Goal: Task Accomplishment & Management: Complete application form

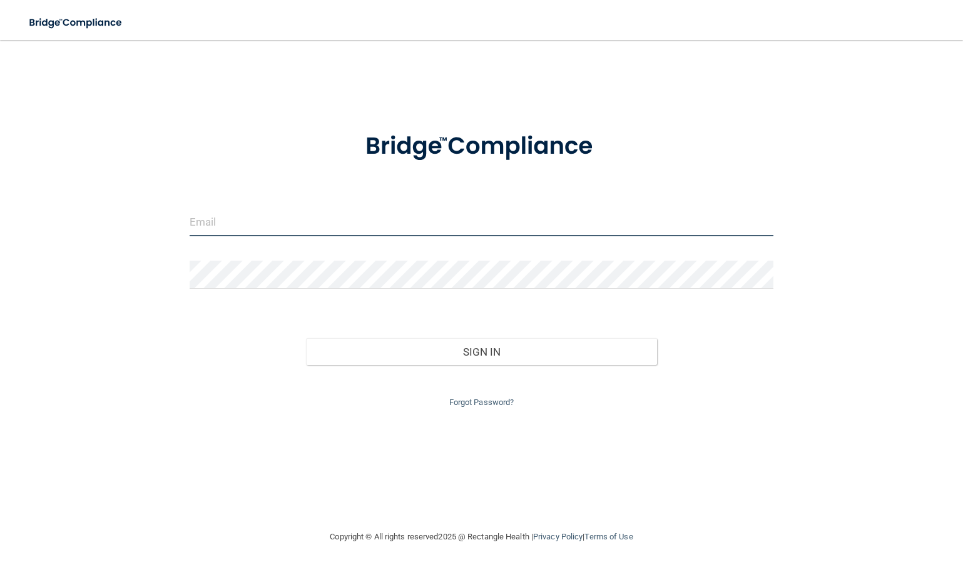
click at [272, 228] on input "email" at bounding box center [482, 222] width 584 height 28
type input "[EMAIL_ADDRESS][DOMAIN_NAME]"
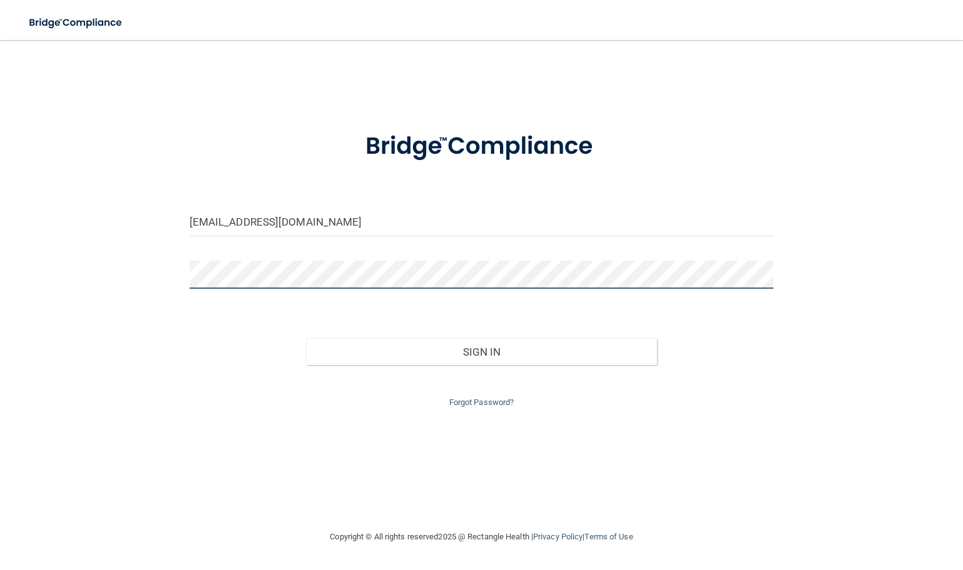
click at [306, 338] on button "Sign In" at bounding box center [481, 352] width 350 height 28
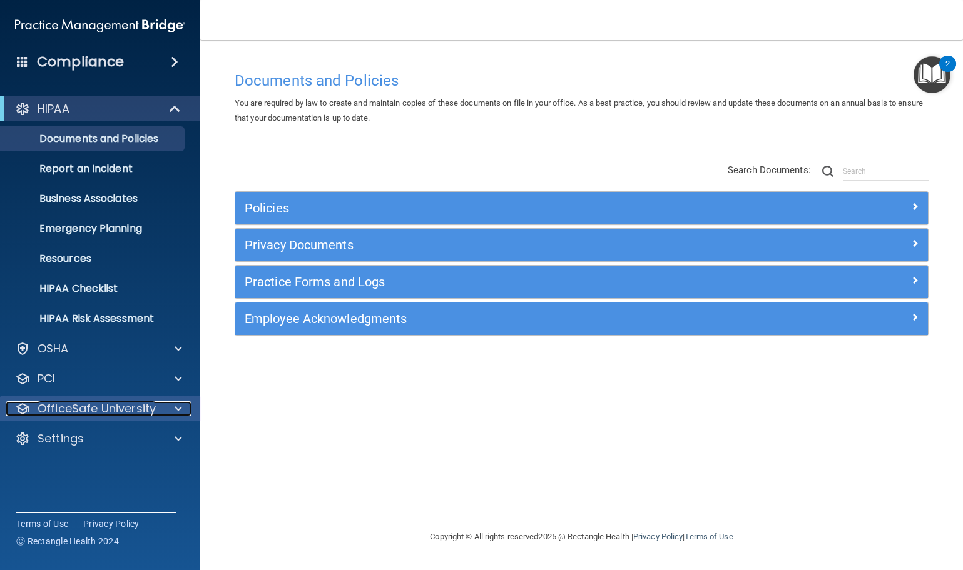
click at [188, 412] on div at bounding box center [176, 409] width 31 height 15
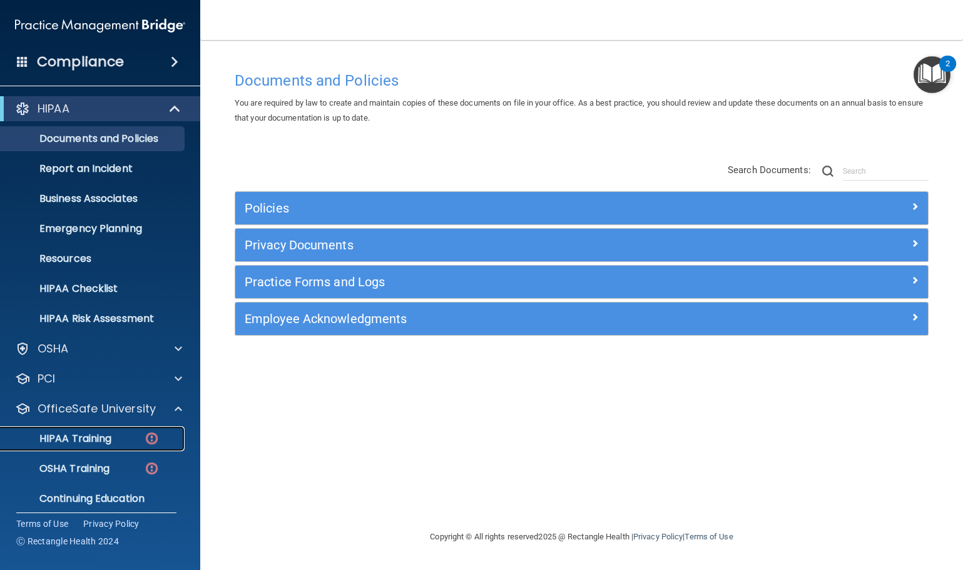
click at [106, 433] on p "HIPAA Training" at bounding box center [59, 439] width 103 height 13
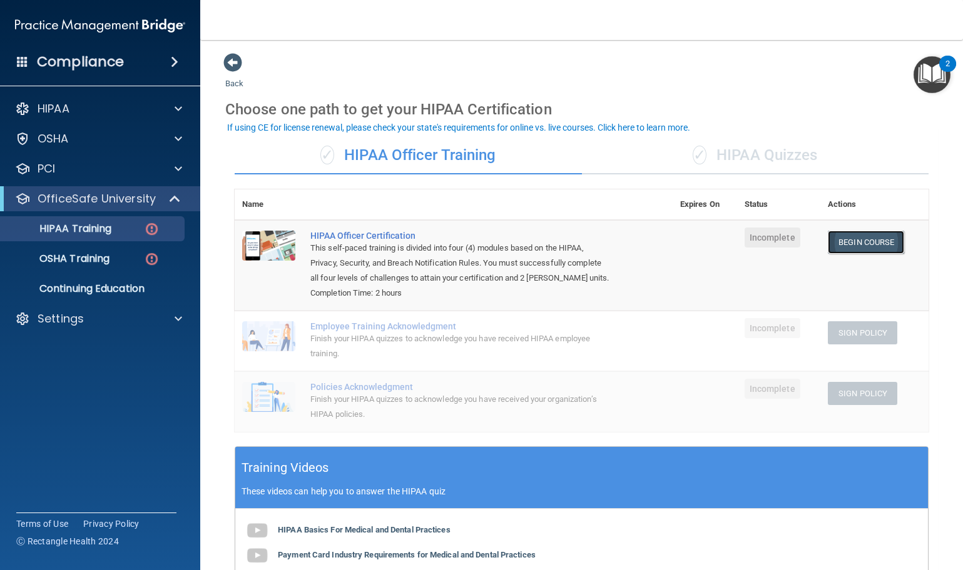
click at [864, 240] on link "Begin Course" at bounding box center [866, 242] width 76 height 23
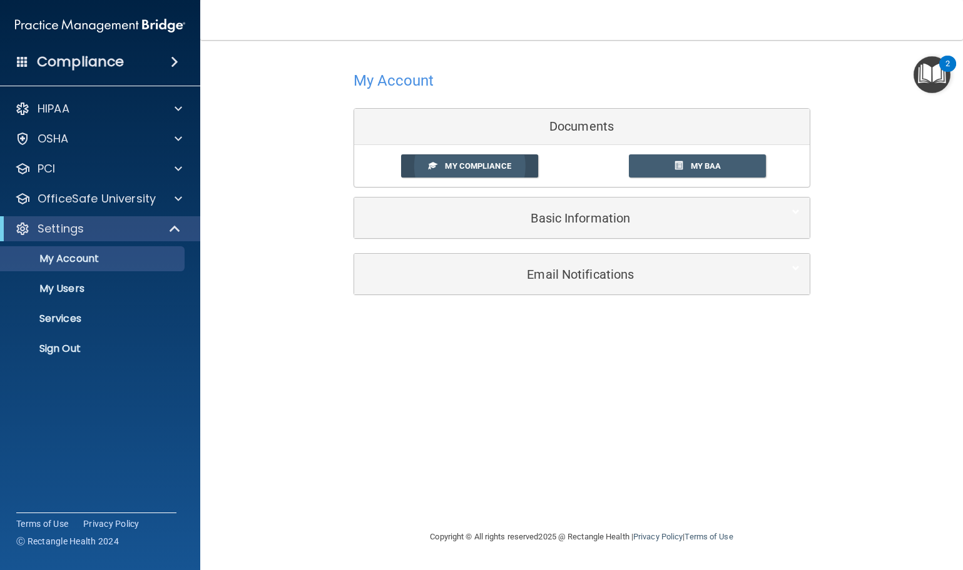
click at [522, 166] on link "My Compliance" at bounding box center [469, 166] width 137 height 23
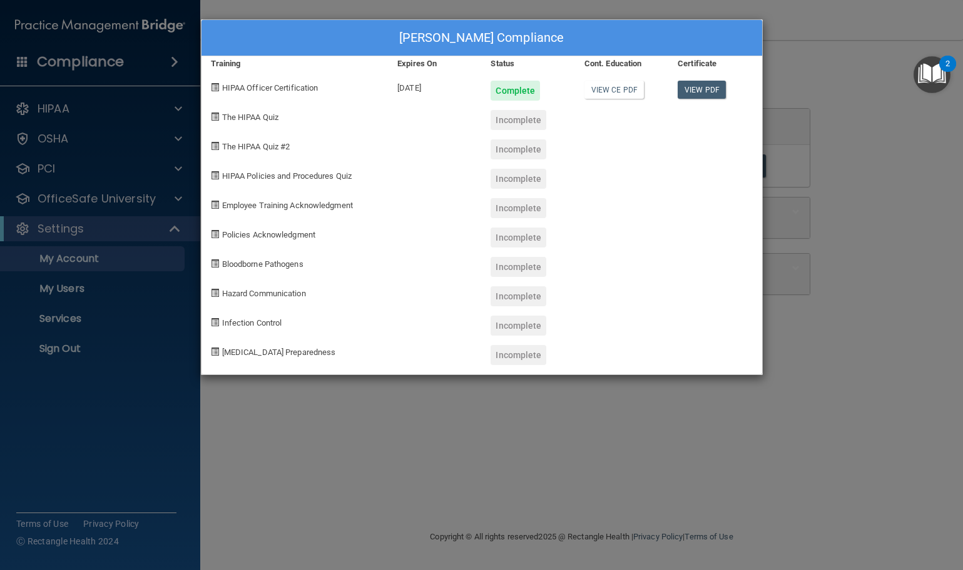
drag, startPoint x: 290, startPoint y: 204, endPoint x: 251, endPoint y: 440, distance: 239.6
click at [251, 440] on div "[PERSON_NAME] Compliance Training Expires On Status Cont. Education Certificate…" at bounding box center [481, 285] width 963 height 570
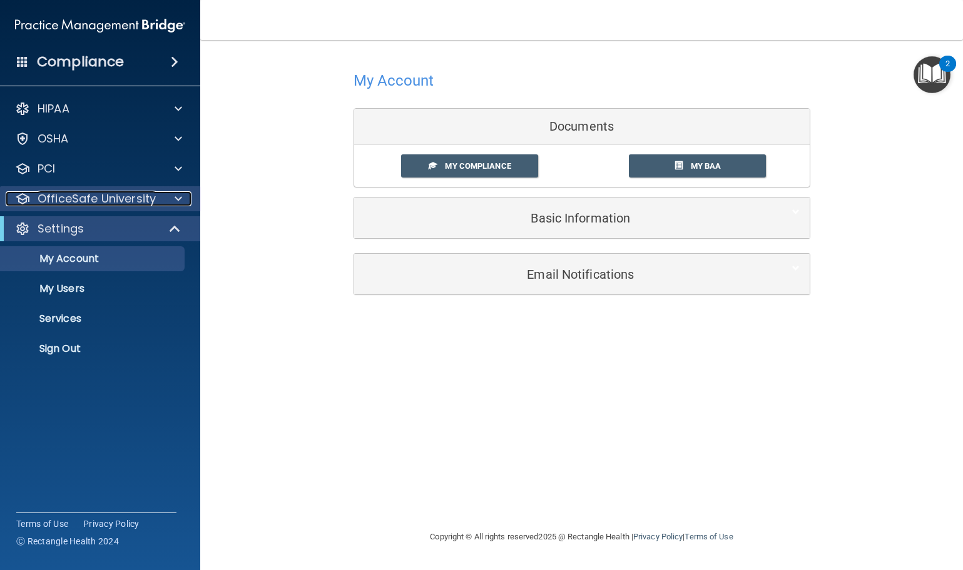
click at [81, 197] on p "OfficeSafe University" at bounding box center [97, 198] width 118 height 15
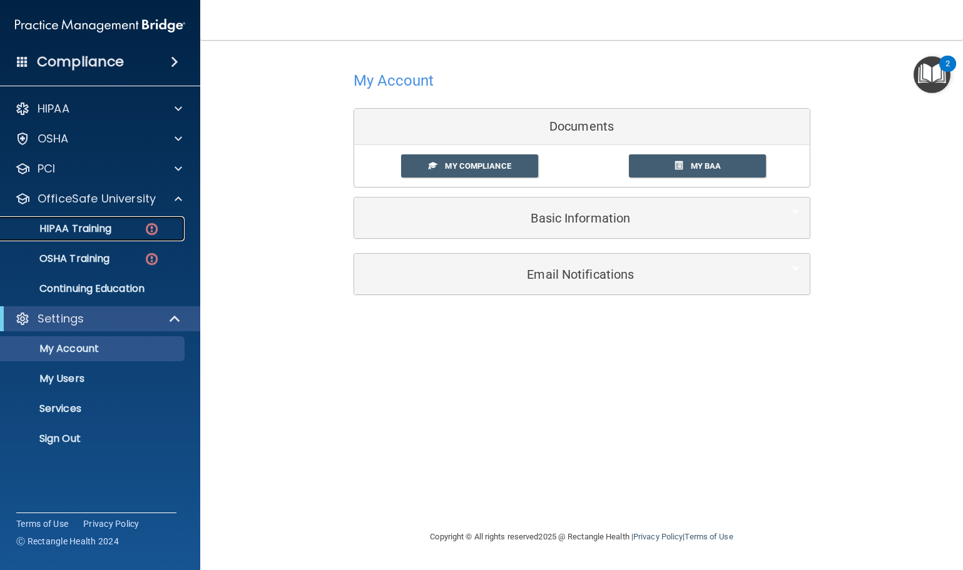
click at [94, 223] on p "HIPAA Training" at bounding box center [59, 229] width 103 height 13
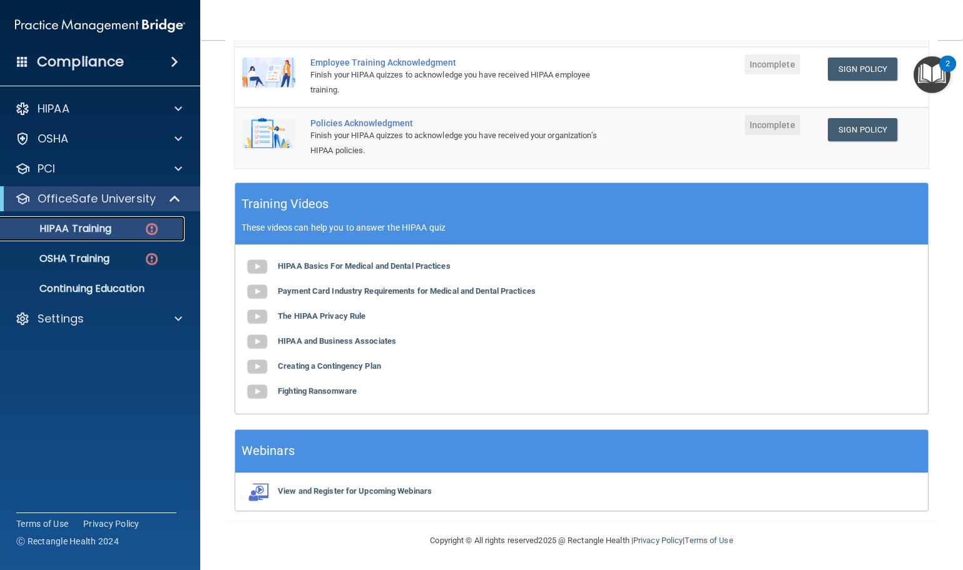
scroll to position [281, 0]
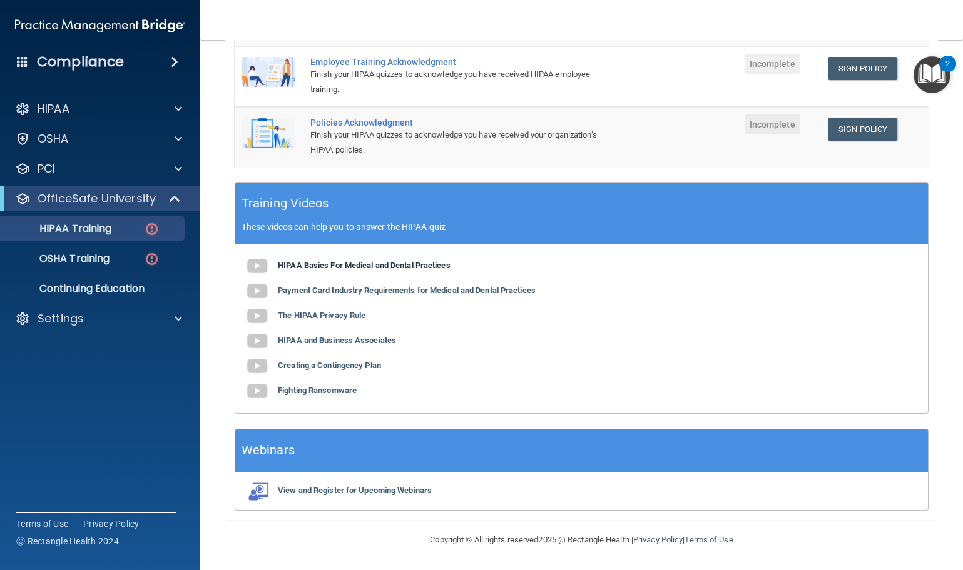
click at [388, 264] on b "HIPAA Basics For Medical and Dental Practices" at bounding box center [364, 265] width 173 height 9
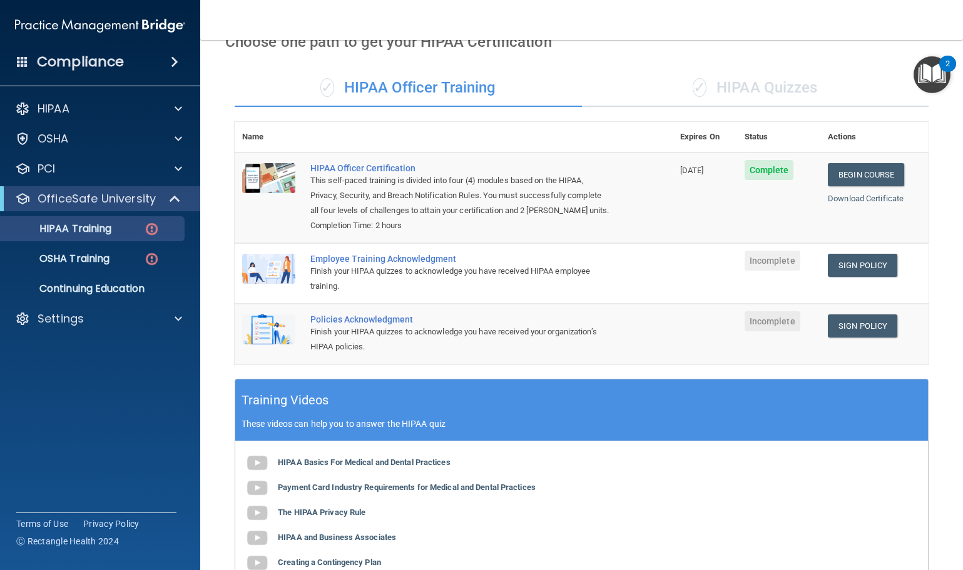
scroll to position [31, 0]
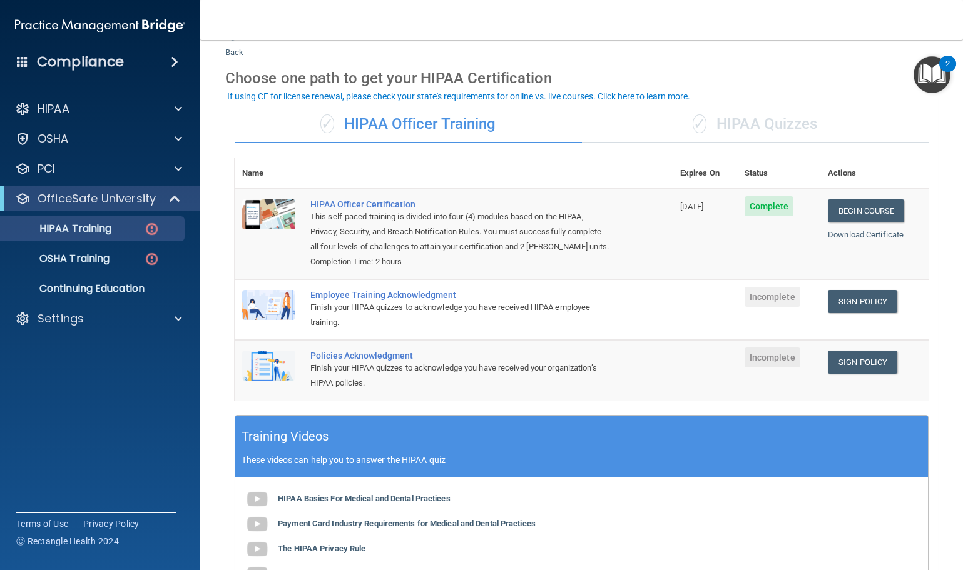
click at [751, 118] on div "✓ HIPAA Quizzes" at bounding box center [755, 125] width 347 height 38
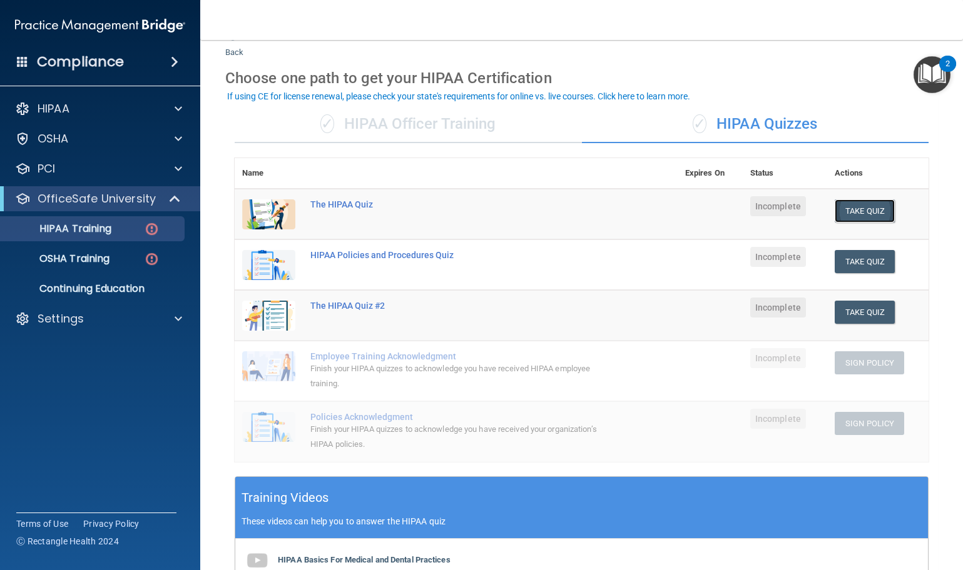
click at [858, 210] on button "Take Quiz" at bounding box center [864, 211] width 60 height 23
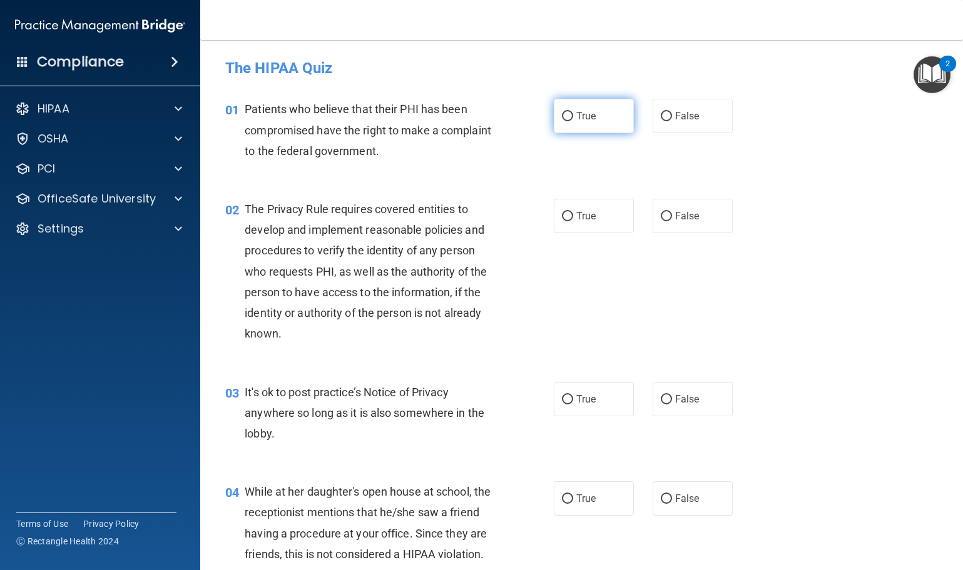
click at [556, 114] on label "True" at bounding box center [594, 116] width 80 height 34
click at [562, 114] on input "True" at bounding box center [567, 116] width 11 height 9
radio input "true"
click at [590, 222] on label "True" at bounding box center [594, 216] width 80 height 34
click at [573, 221] on input "True" at bounding box center [567, 216] width 11 height 9
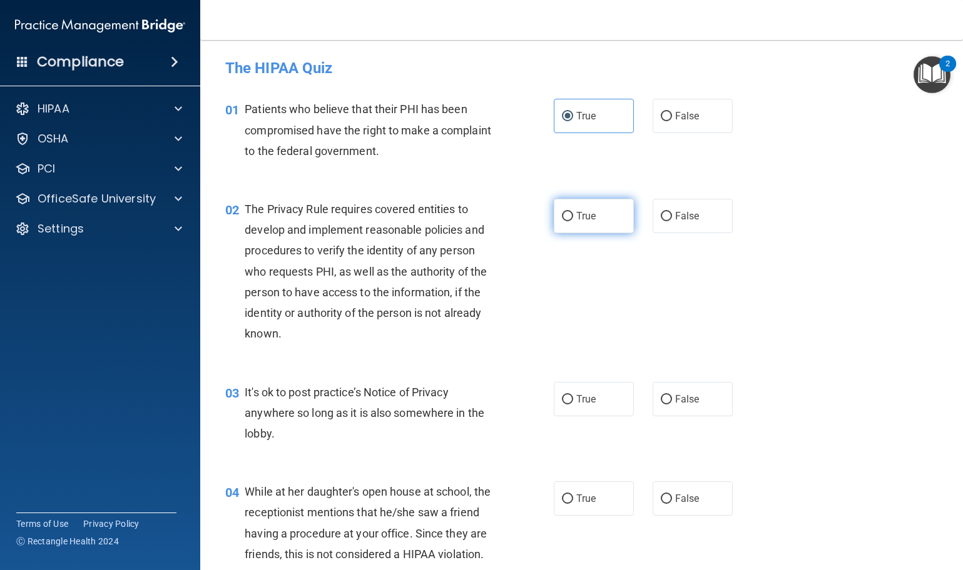
radio input "true"
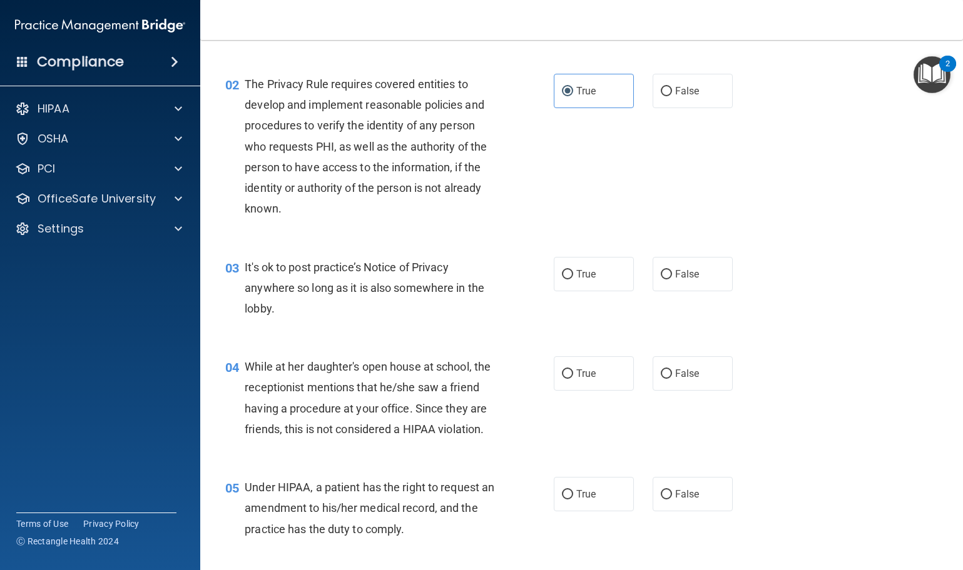
scroll to position [188, 0]
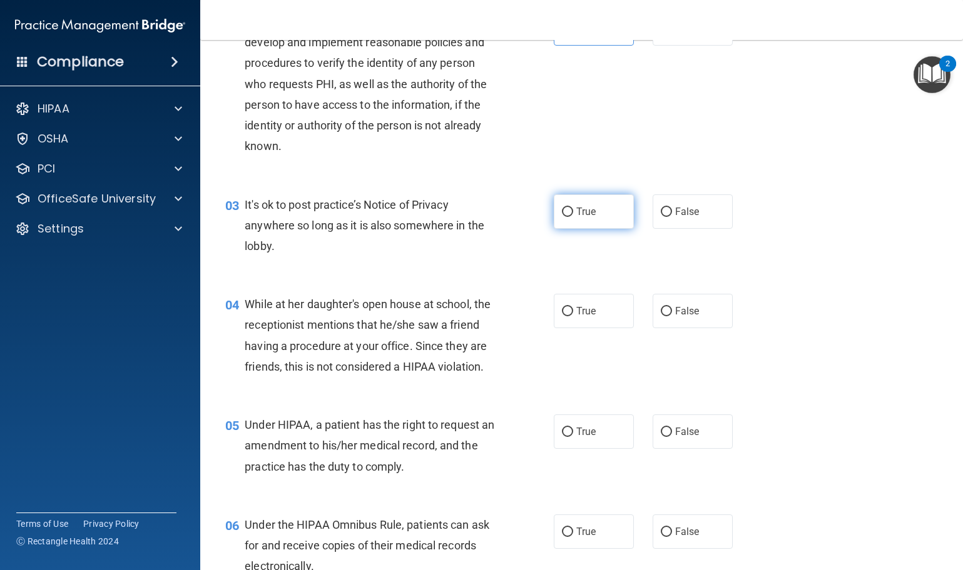
click at [594, 215] on label "True" at bounding box center [594, 212] width 80 height 34
click at [573, 215] on input "True" at bounding box center [567, 212] width 11 height 9
radio input "true"
click at [661, 307] on input "False" at bounding box center [666, 311] width 11 height 9
radio input "true"
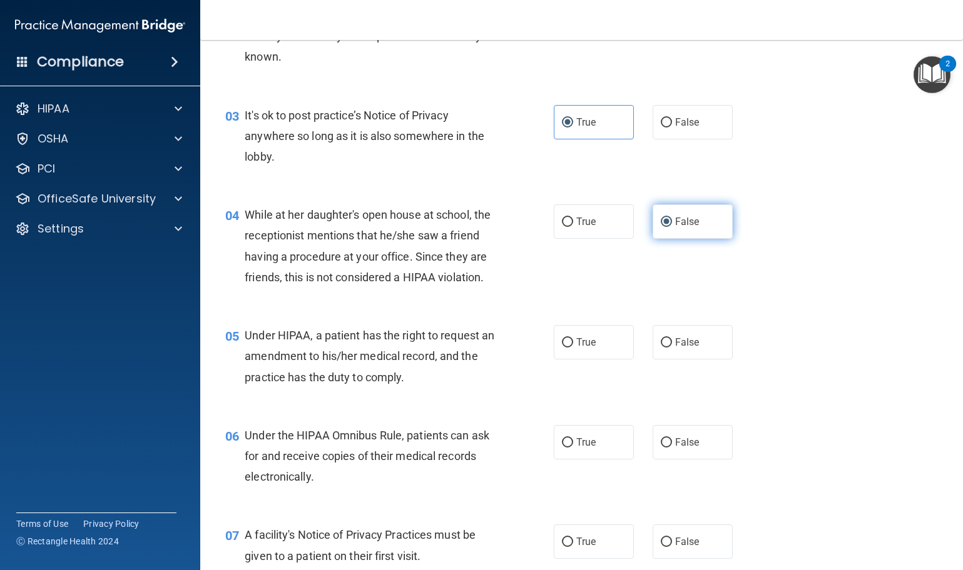
scroll to position [313, 0]
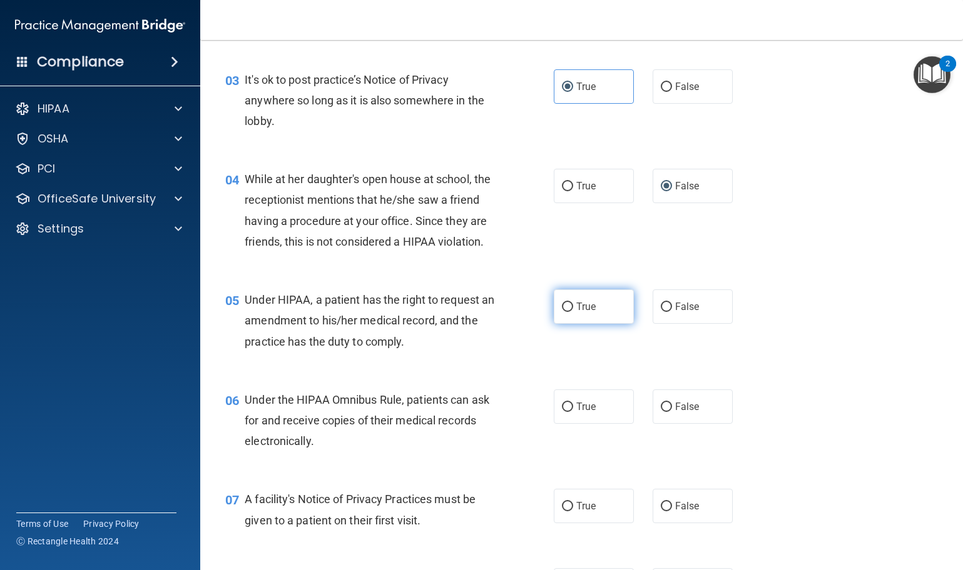
click at [578, 318] on label "True" at bounding box center [594, 307] width 80 height 34
click at [573, 312] on input "True" at bounding box center [567, 307] width 11 height 9
radio input "true"
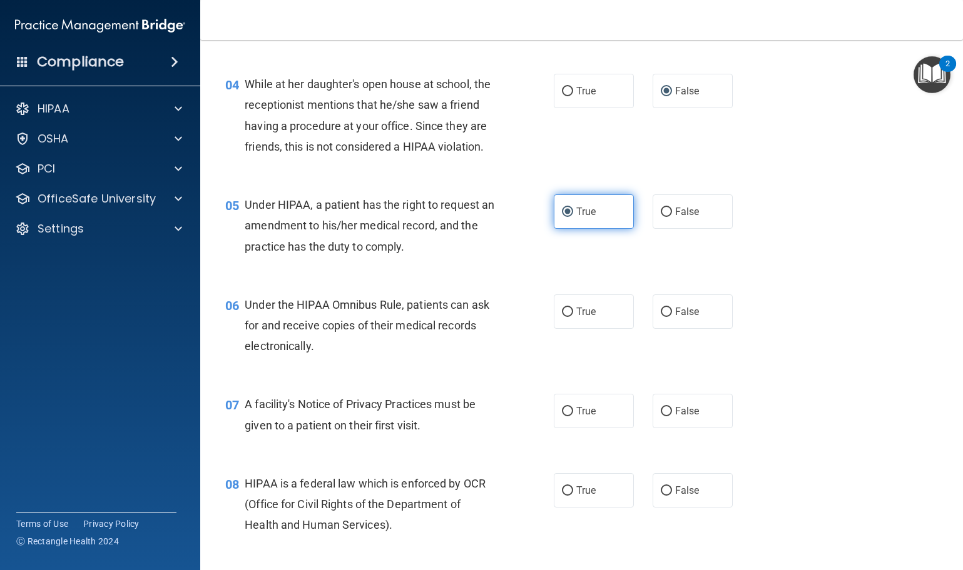
scroll to position [438, 0]
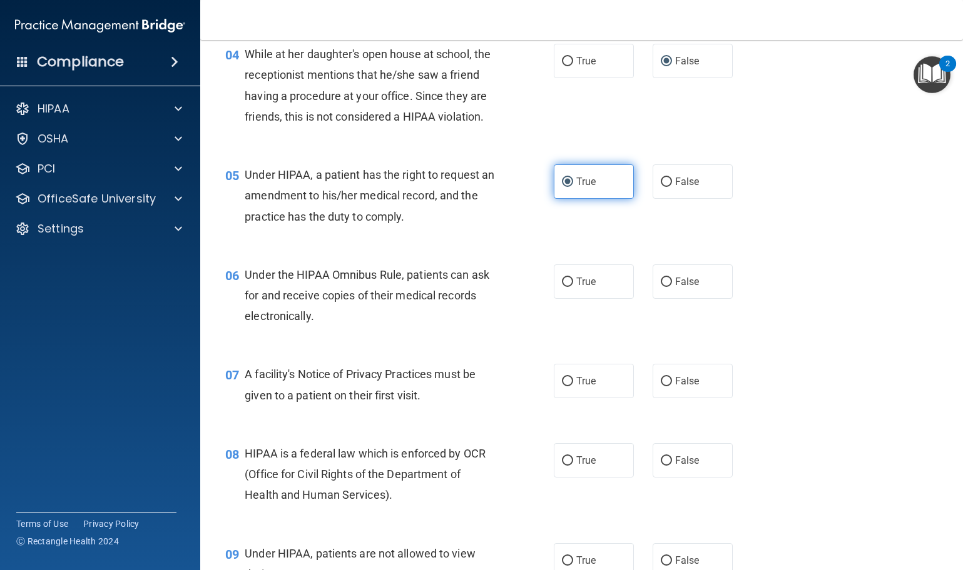
click at [578, 299] on label "True" at bounding box center [594, 282] width 80 height 34
click at [573, 287] on input "True" at bounding box center [567, 282] width 11 height 9
radio input "true"
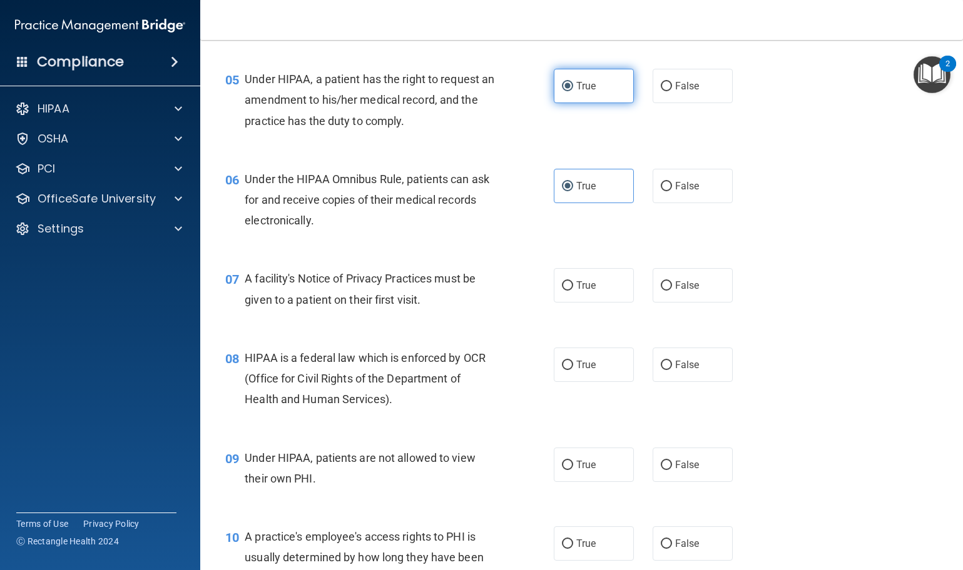
scroll to position [563, 0]
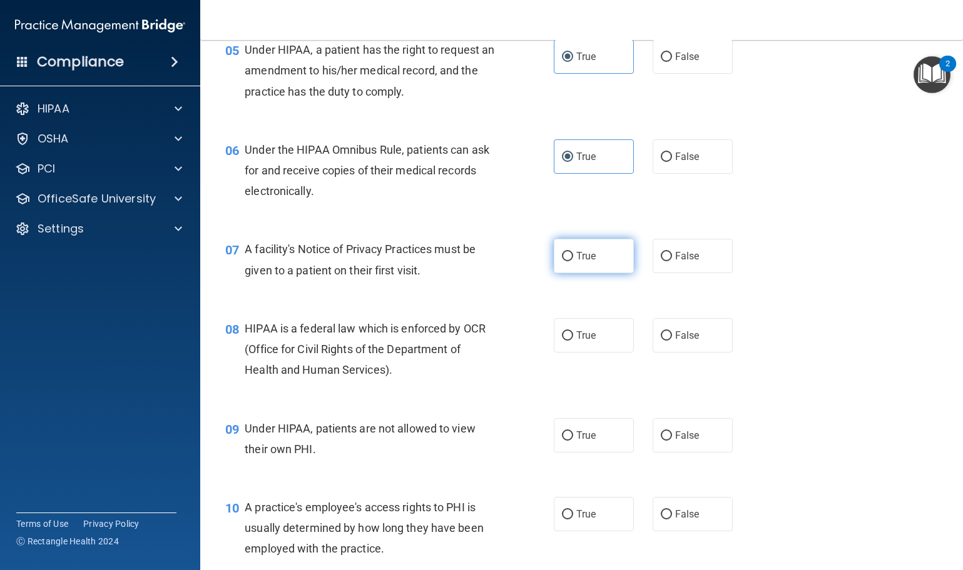
click at [584, 262] on span "True" at bounding box center [585, 256] width 19 height 12
click at [573, 261] on input "True" at bounding box center [567, 256] width 11 height 9
radio input "true"
click at [584, 344] on label "True" at bounding box center [594, 335] width 80 height 34
click at [573, 341] on input "True" at bounding box center [567, 336] width 11 height 9
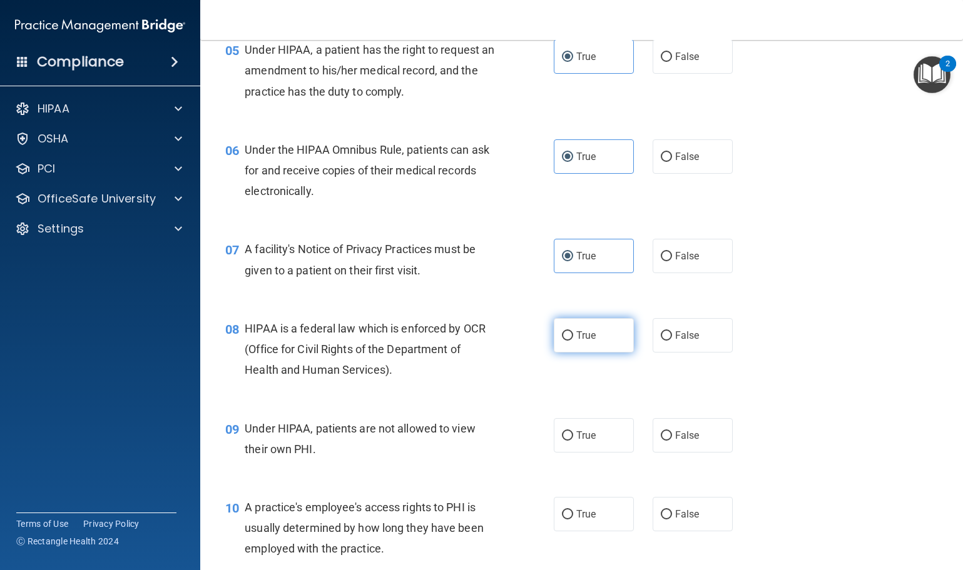
radio input "true"
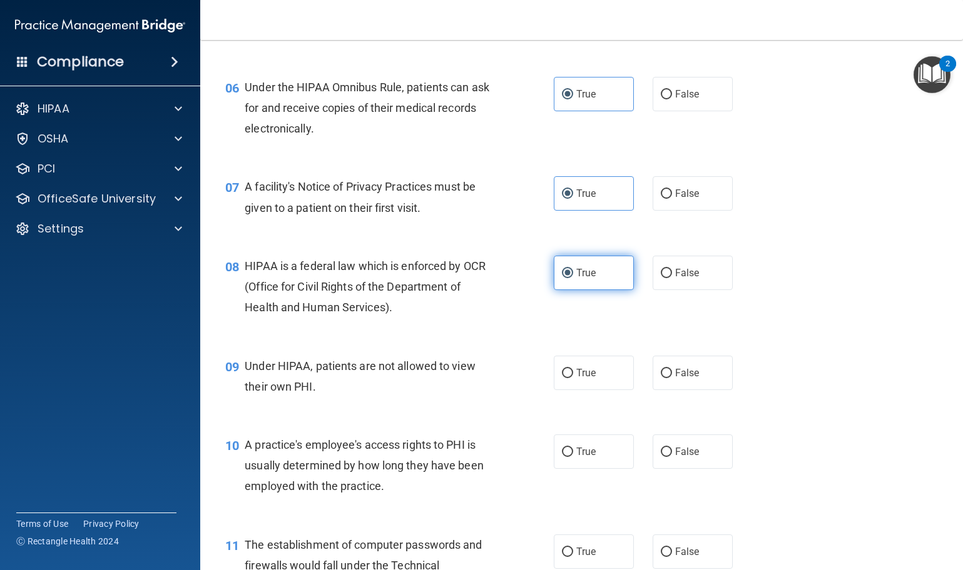
scroll to position [688, 0]
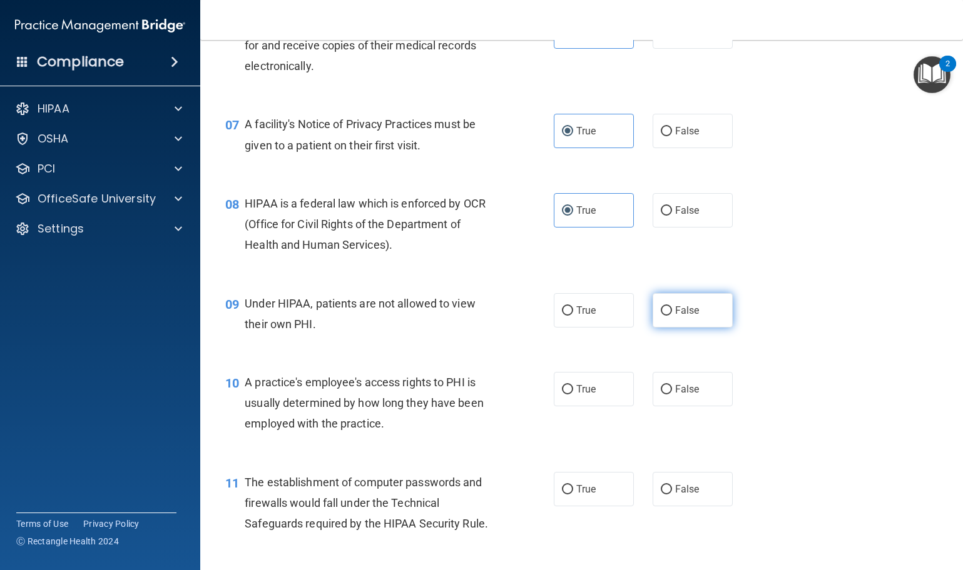
click at [683, 317] on span "False" at bounding box center [687, 311] width 24 height 12
click at [672, 316] on input "False" at bounding box center [666, 311] width 11 height 9
radio input "true"
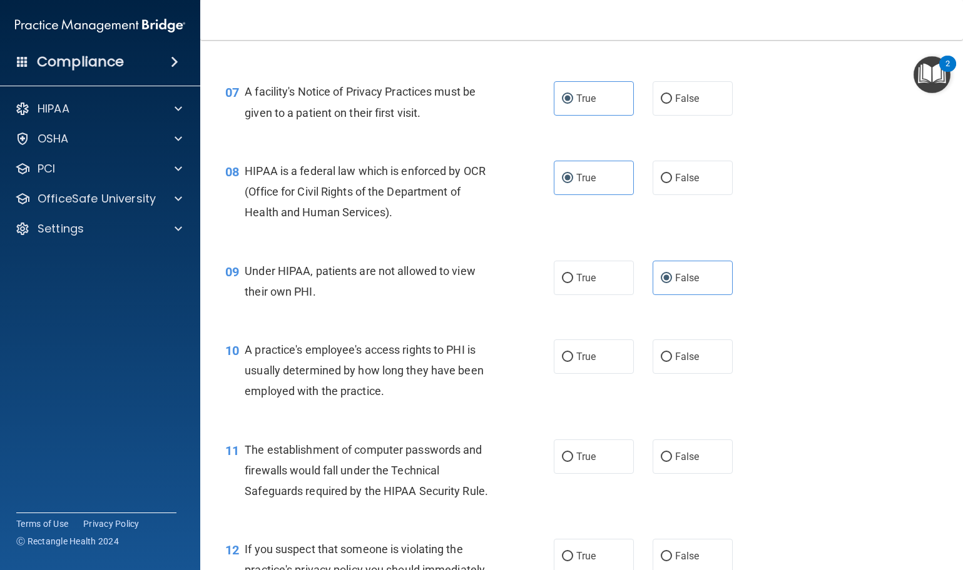
scroll to position [751, 0]
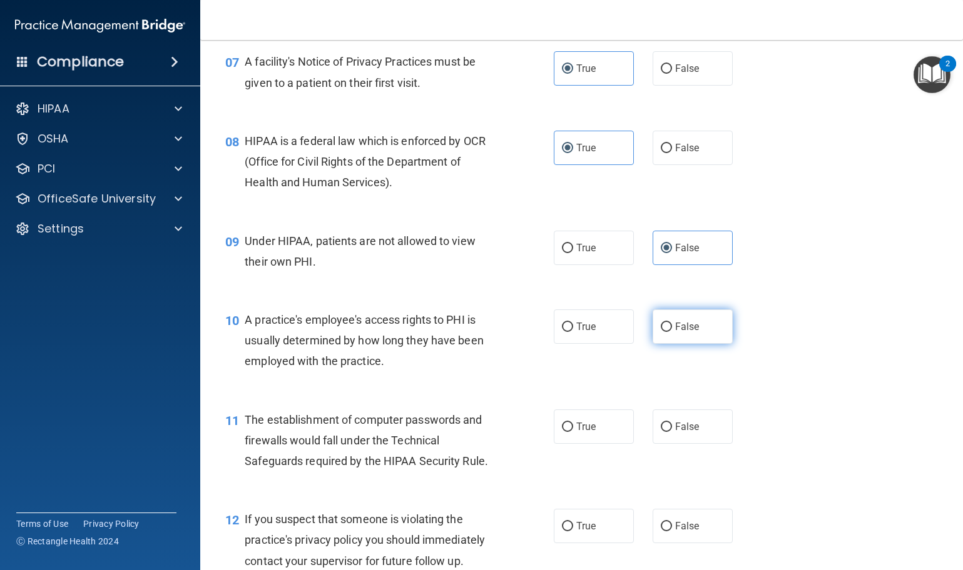
click at [667, 344] on label "False" at bounding box center [692, 327] width 80 height 34
click at [667, 332] on input "False" at bounding box center [666, 327] width 11 height 9
radio input "true"
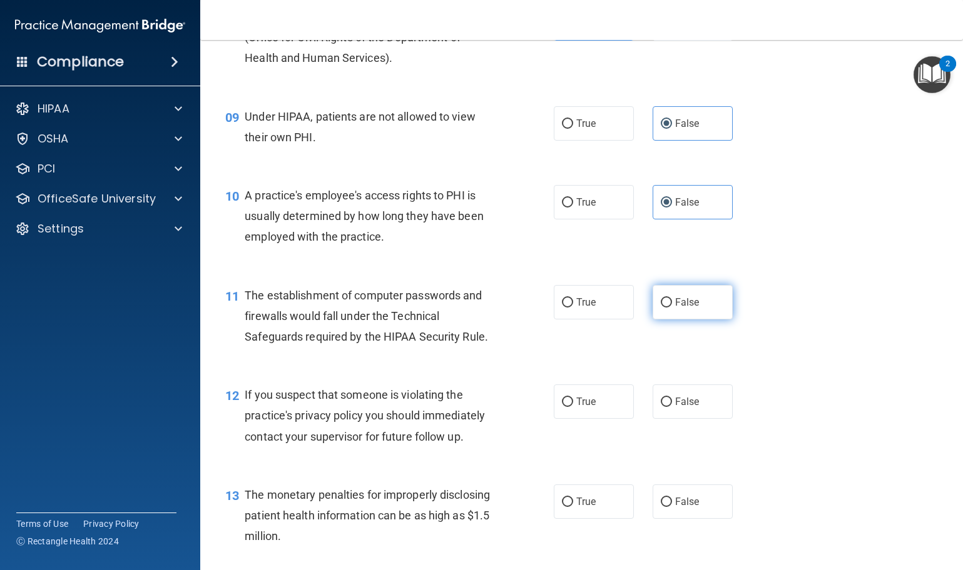
scroll to position [876, 0]
click at [585, 308] on span "True" at bounding box center [585, 302] width 19 height 12
click at [573, 307] on input "True" at bounding box center [567, 302] width 11 height 9
radio input "true"
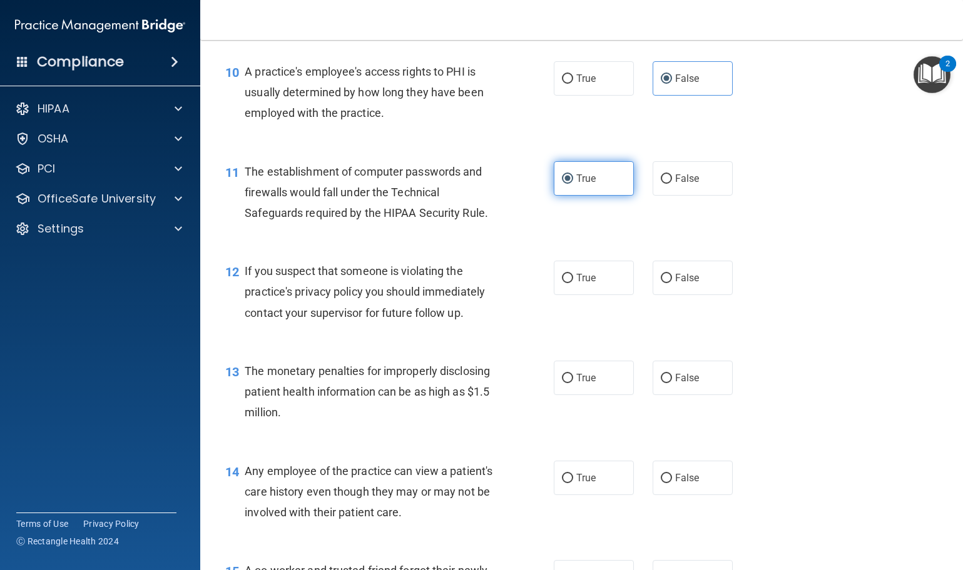
scroll to position [1001, 0]
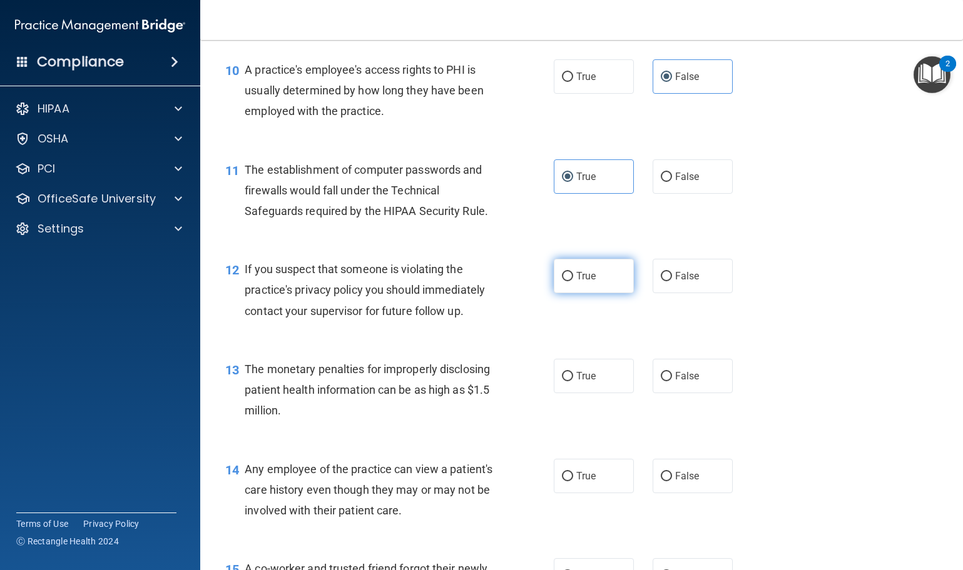
click at [587, 285] on label "True" at bounding box center [594, 276] width 80 height 34
click at [573, 281] on input "True" at bounding box center [567, 276] width 11 height 9
radio input "true"
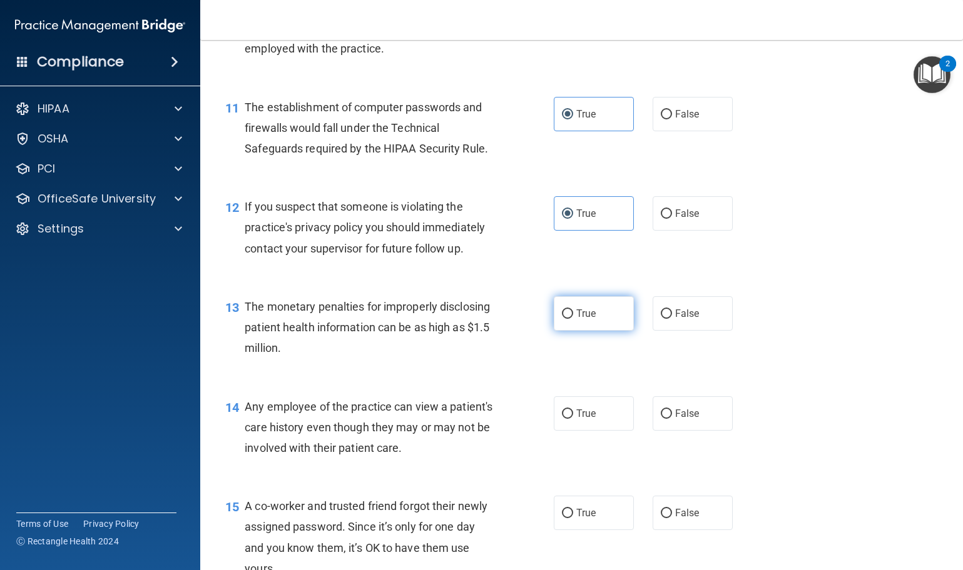
click at [583, 320] on span "True" at bounding box center [585, 314] width 19 height 12
click at [573, 319] on input "True" at bounding box center [567, 314] width 11 height 9
radio input "true"
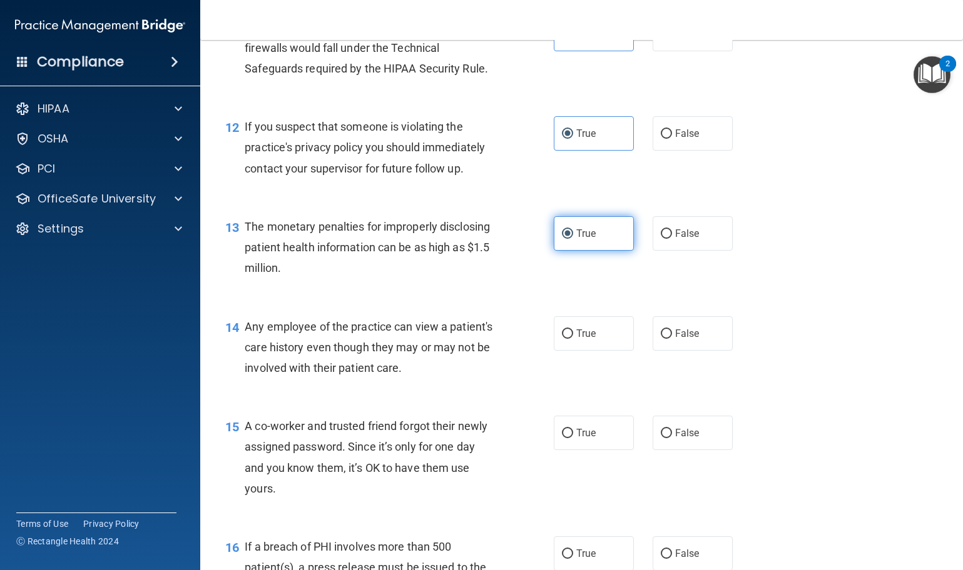
scroll to position [1188, 0]
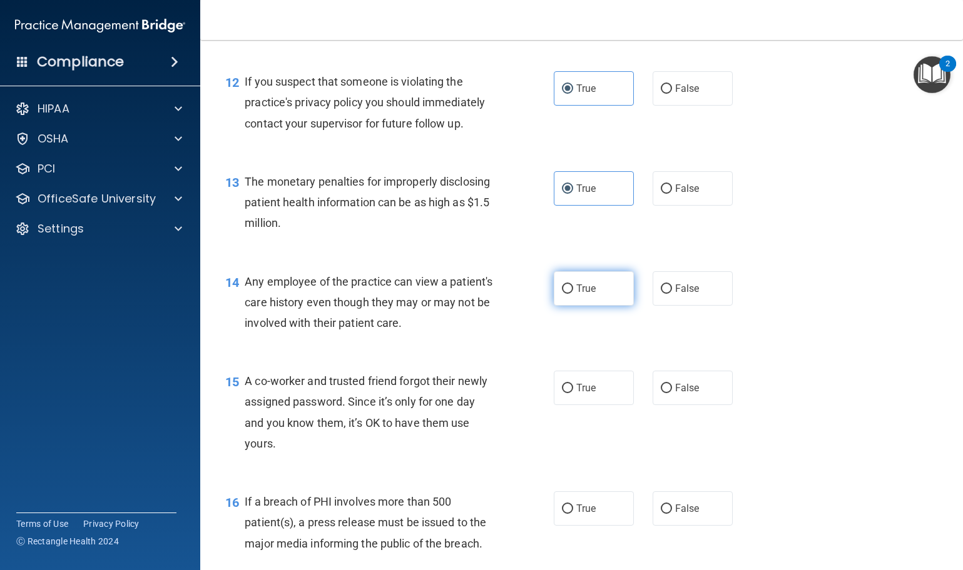
click at [613, 306] on label "True" at bounding box center [594, 288] width 80 height 34
click at [573, 294] on input "True" at bounding box center [567, 289] width 11 height 9
radio input "true"
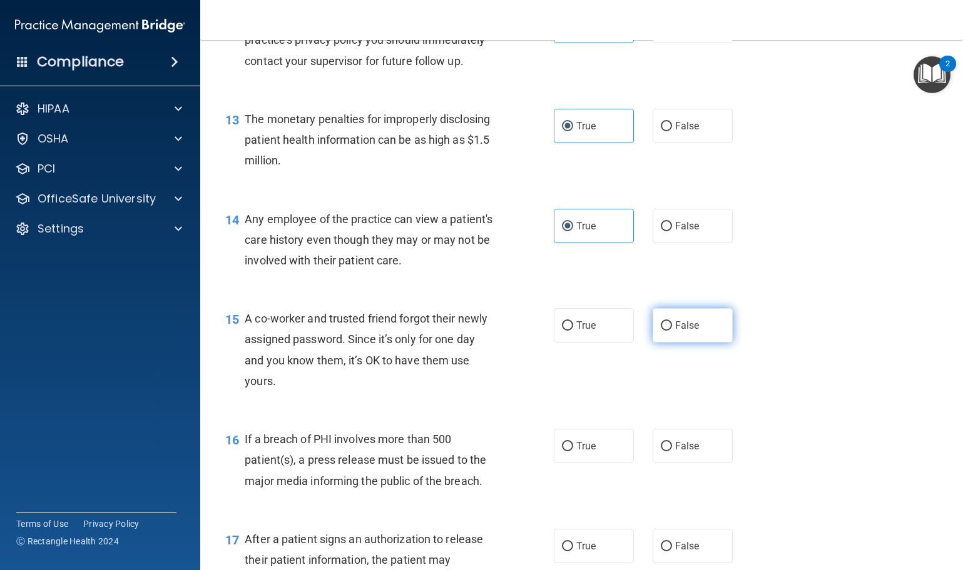
click at [664, 331] on input "False" at bounding box center [666, 326] width 11 height 9
radio input "true"
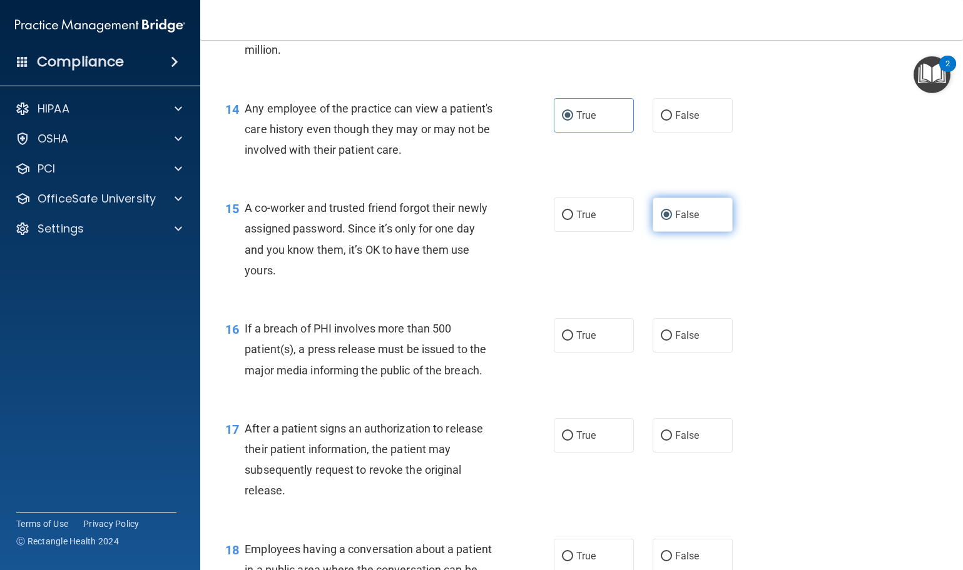
scroll to position [1376, 0]
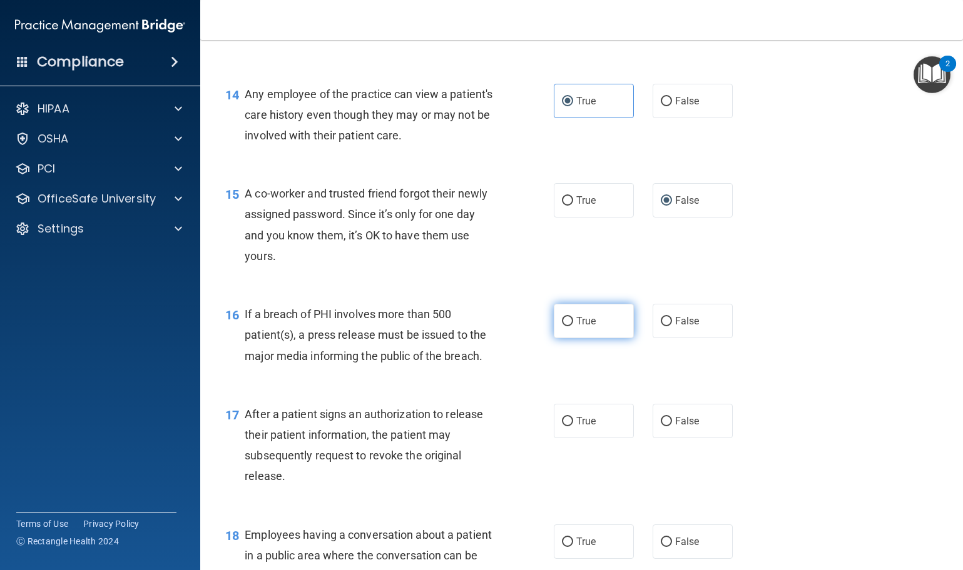
click at [560, 332] on label "True" at bounding box center [594, 321] width 80 height 34
click at [562, 327] on input "True" at bounding box center [567, 321] width 11 height 9
radio input "true"
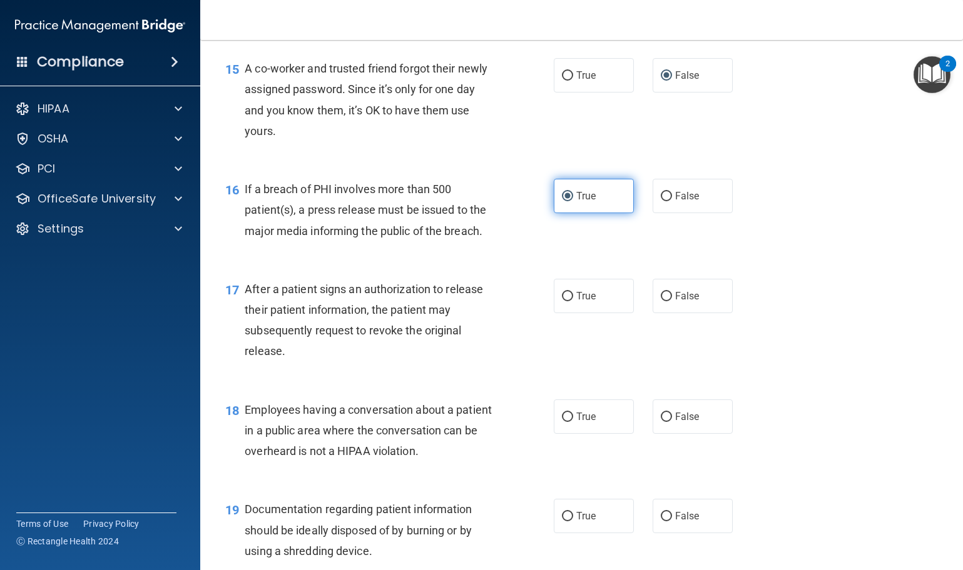
scroll to position [1564, 0]
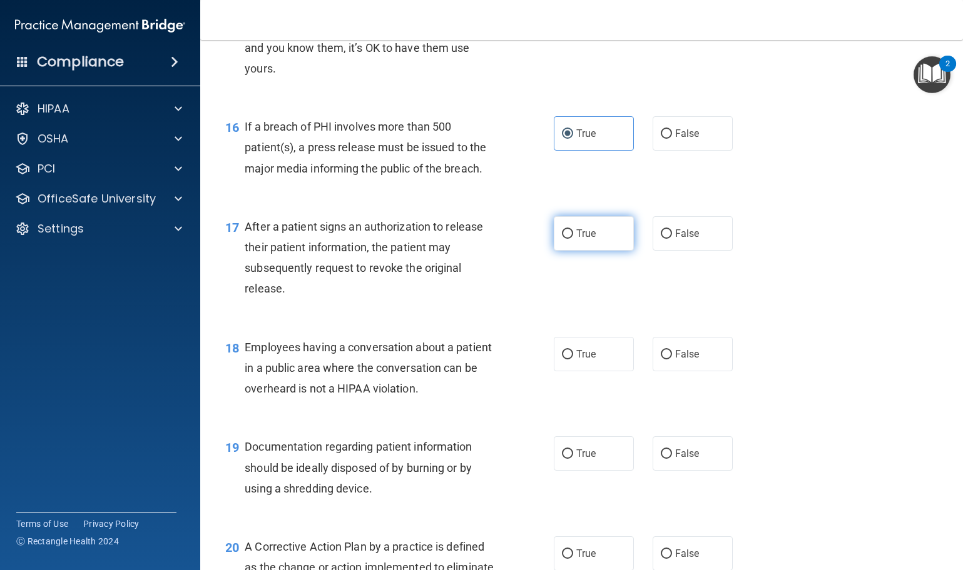
click at [584, 251] on label "True" at bounding box center [594, 233] width 80 height 34
click at [573, 239] on input "True" at bounding box center [567, 234] width 11 height 9
radio input "true"
click at [586, 372] on label "True" at bounding box center [594, 354] width 80 height 34
click at [573, 360] on input "True" at bounding box center [567, 354] width 11 height 9
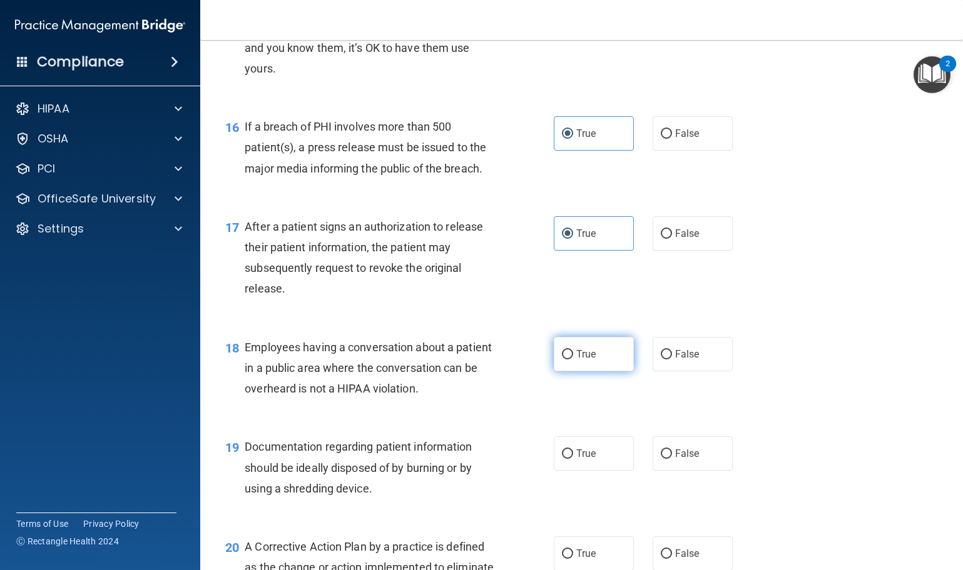
radio input "true"
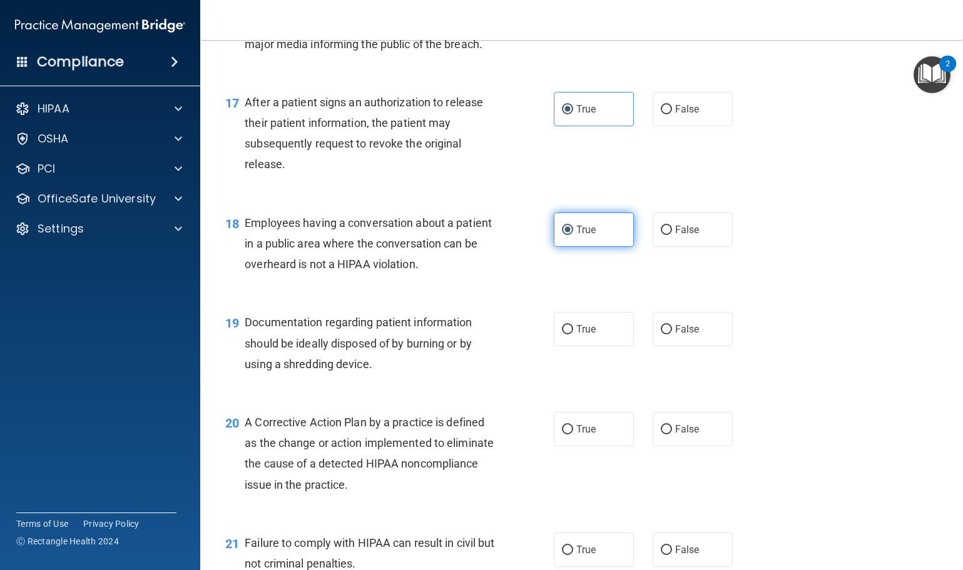
scroll to position [1689, 0]
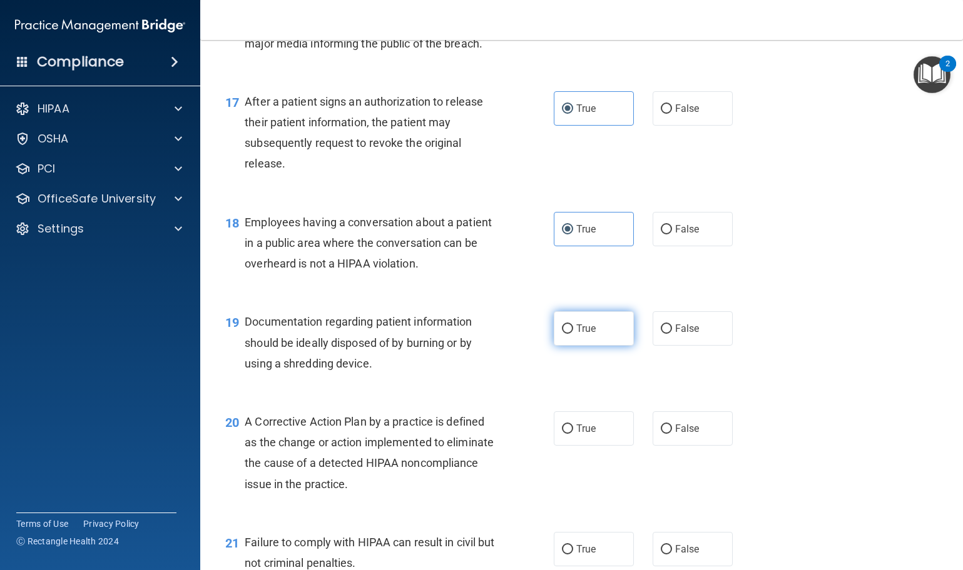
click at [579, 336] on label "True" at bounding box center [594, 329] width 80 height 34
click at [573, 334] on input "True" at bounding box center [567, 329] width 11 height 9
radio input "true"
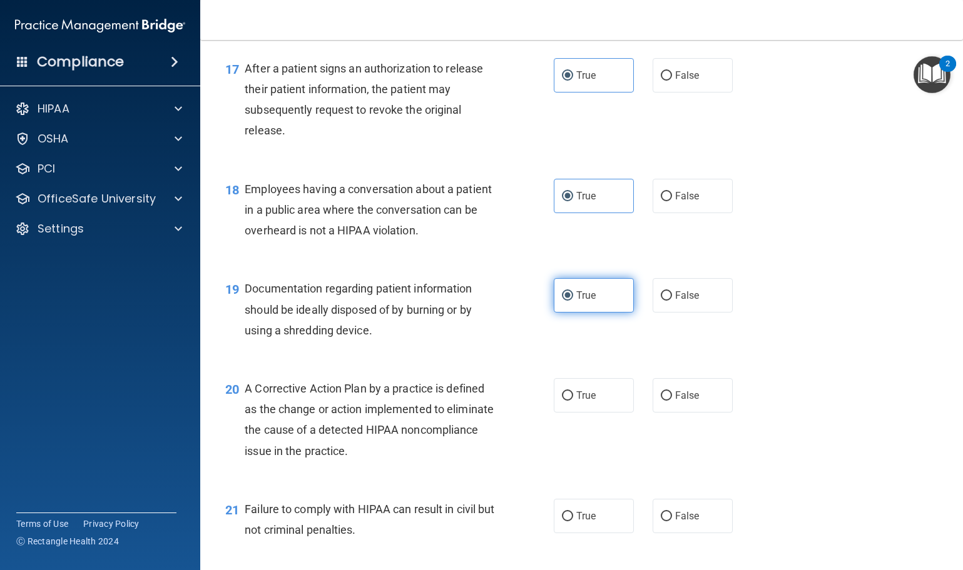
scroll to position [1751, 0]
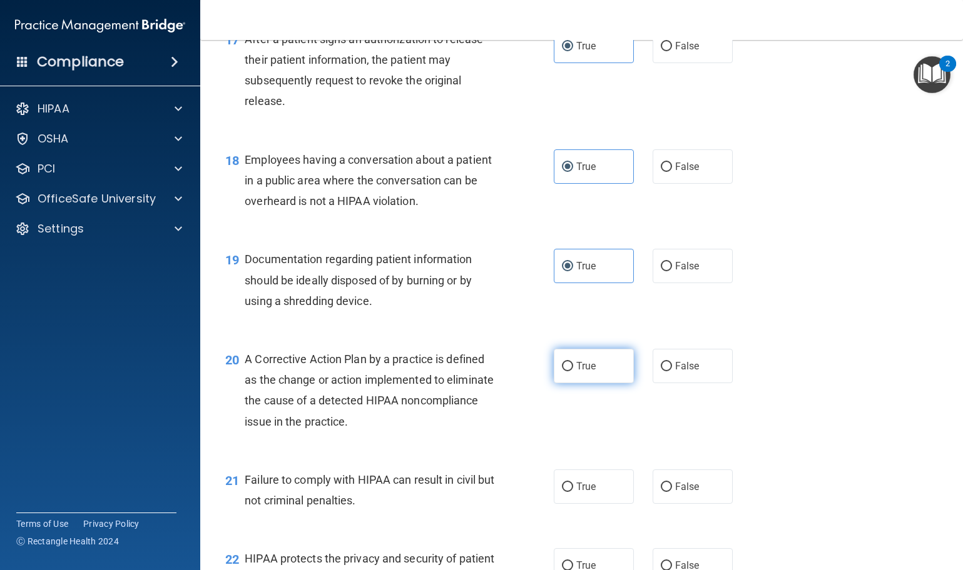
click at [609, 383] on label "True" at bounding box center [594, 366] width 80 height 34
click at [573, 372] on input "True" at bounding box center [567, 366] width 11 height 9
radio input "true"
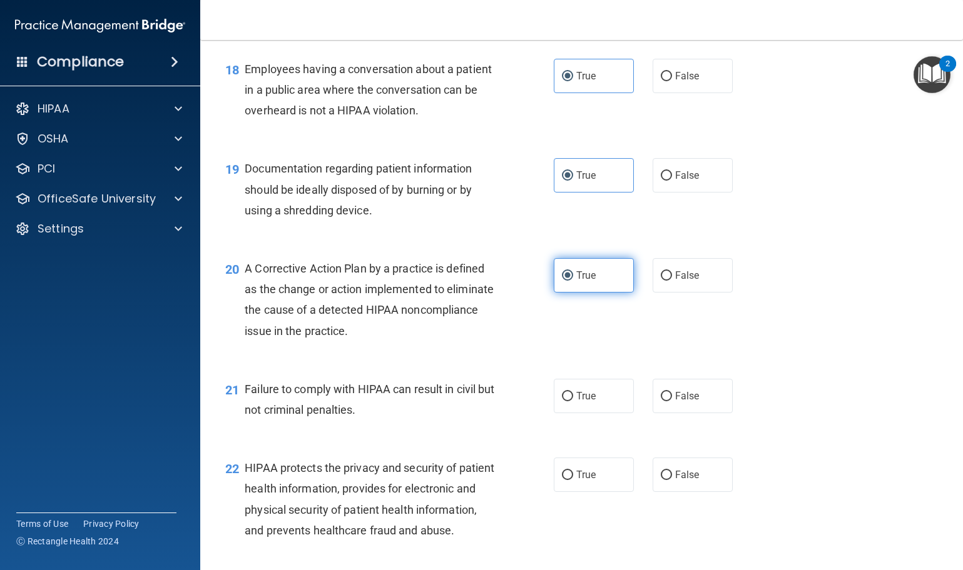
scroll to position [1877, 0]
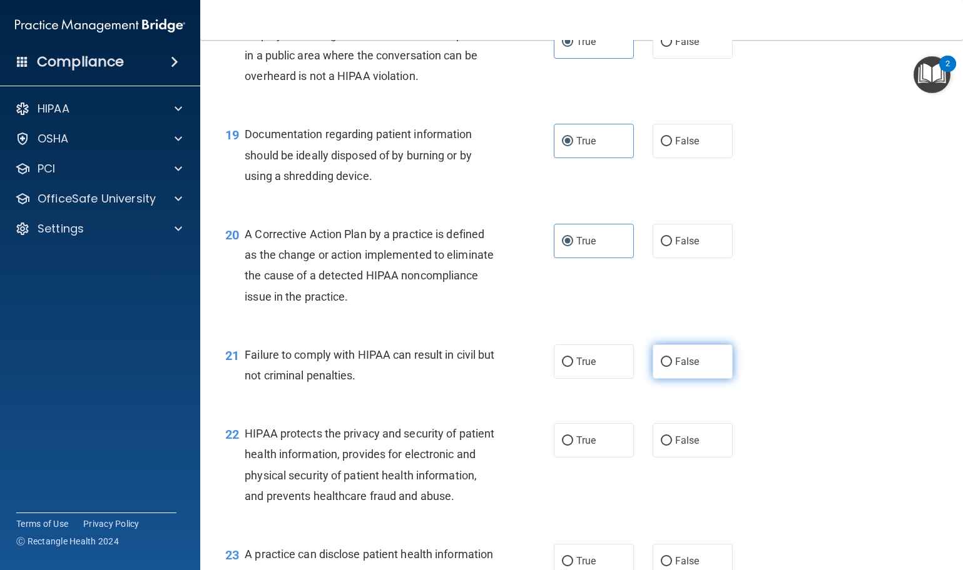
click at [679, 375] on label "False" at bounding box center [692, 362] width 80 height 34
click at [672, 367] on input "False" at bounding box center [666, 362] width 11 height 9
radio input "true"
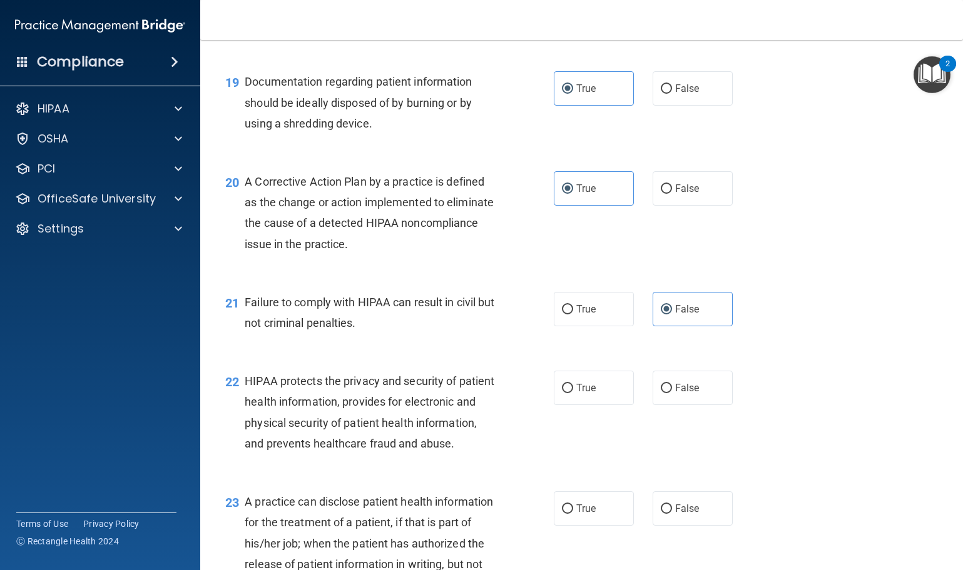
scroll to position [2064, 0]
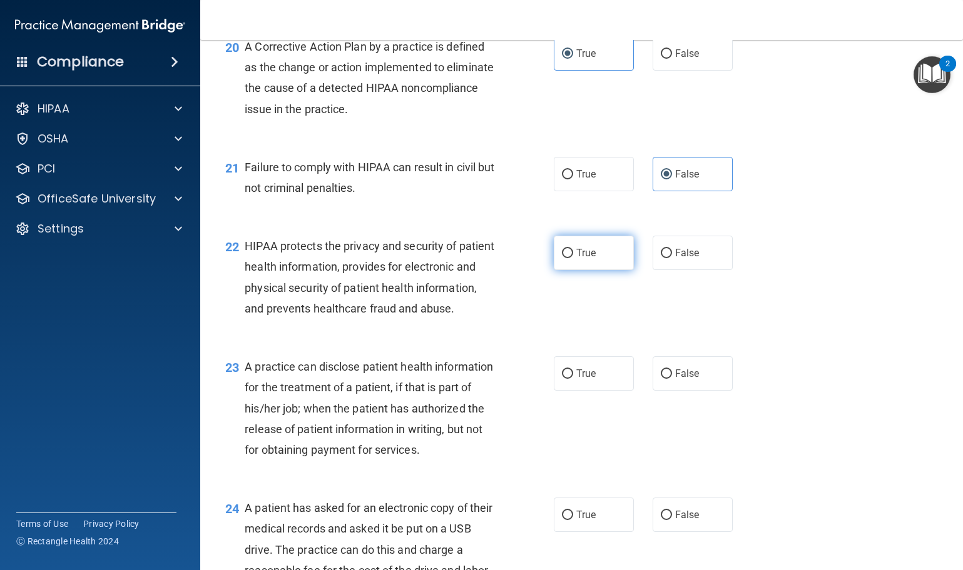
click at [586, 259] on span "True" at bounding box center [585, 253] width 19 height 12
click at [573, 258] on input "True" at bounding box center [567, 253] width 11 height 9
radio input "true"
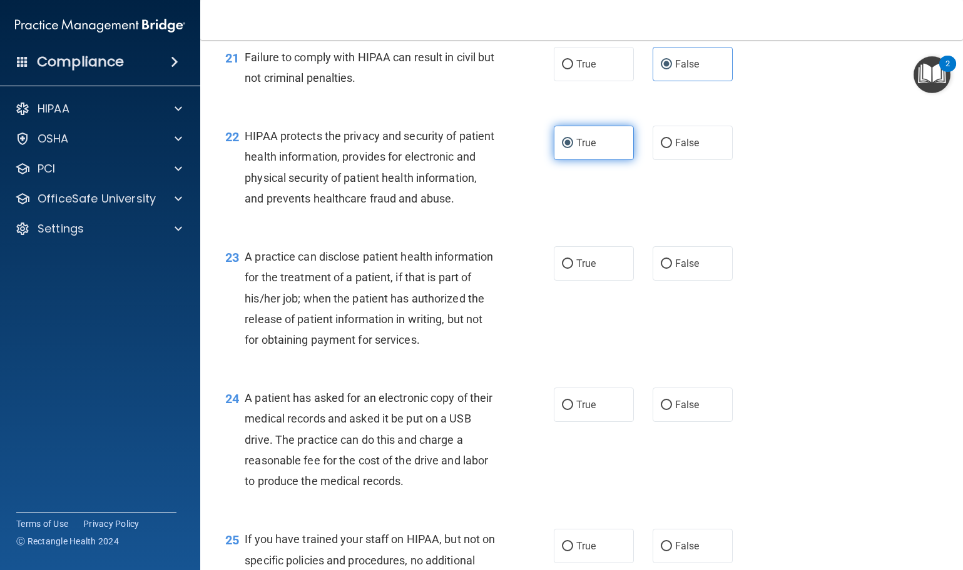
scroll to position [2189, 0]
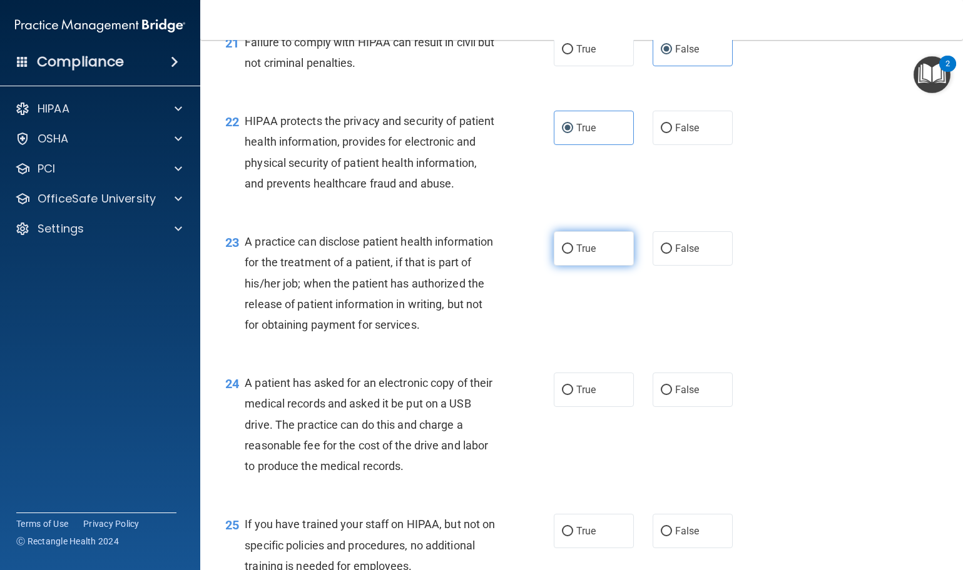
click at [586, 266] on label "True" at bounding box center [594, 248] width 80 height 34
click at [573, 254] on input "True" at bounding box center [567, 249] width 11 height 9
radio input "true"
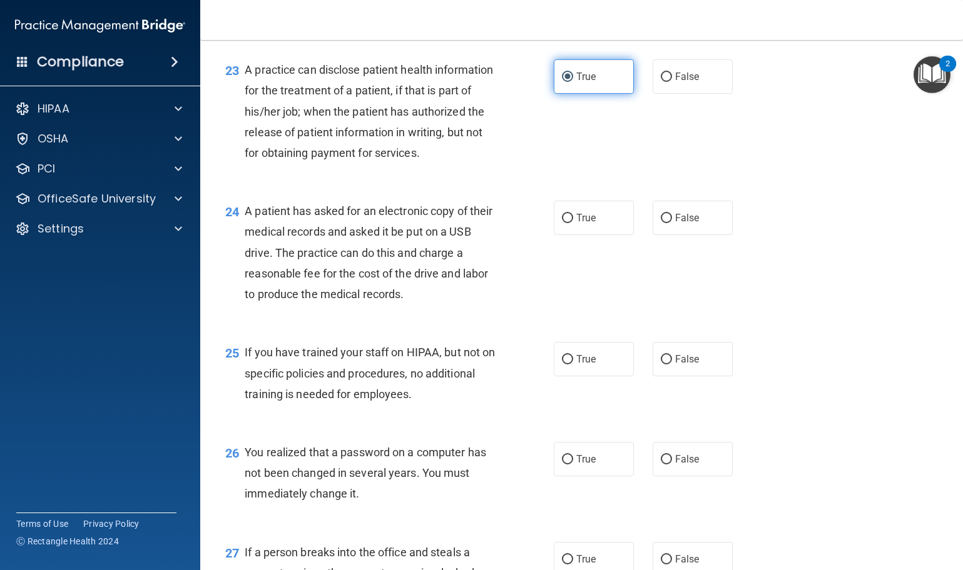
scroll to position [2377, 0]
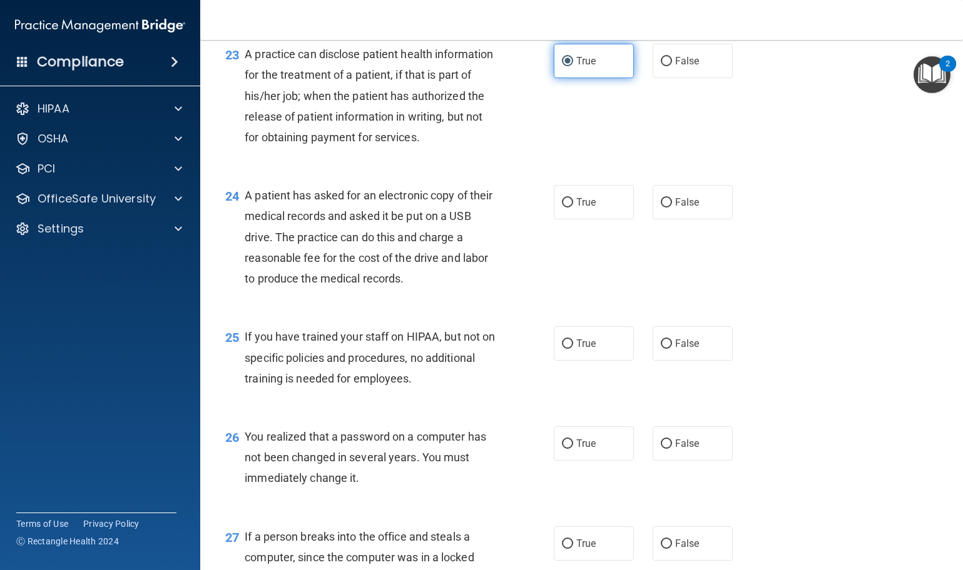
click at [586, 220] on label "True" at bounding box center [594, 202] width 80 height 34
click at [573, 208] on input "True" at bounding box center [567, 202] width 11 height 9
radio input "true"
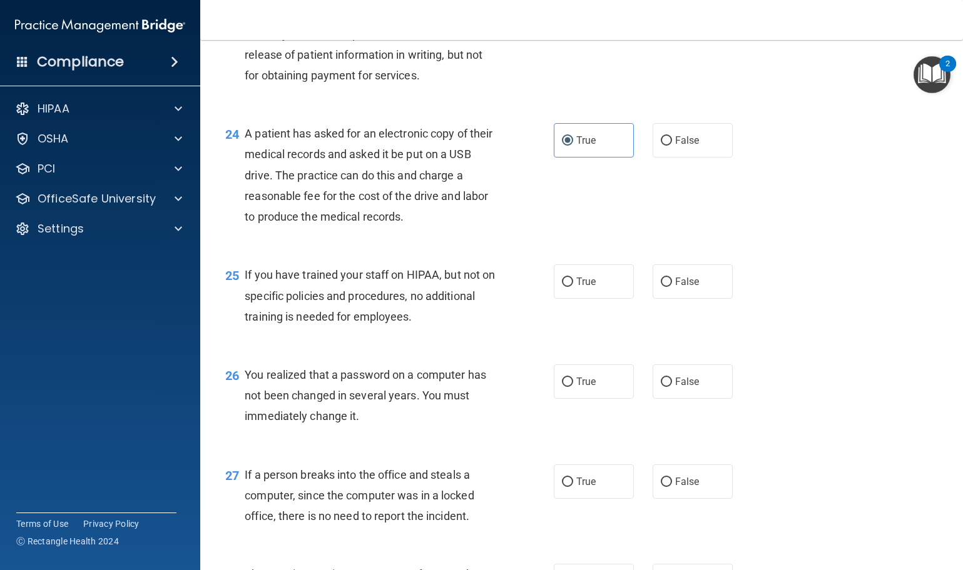
scroll to position [2439, 0]
click at [658, 298] on label "False" at bounding box center [692, 281] width 80 height 34
click at [661, 286] on input "False" at bounding box center [666, 281] width 11 height 9
radio input "true"
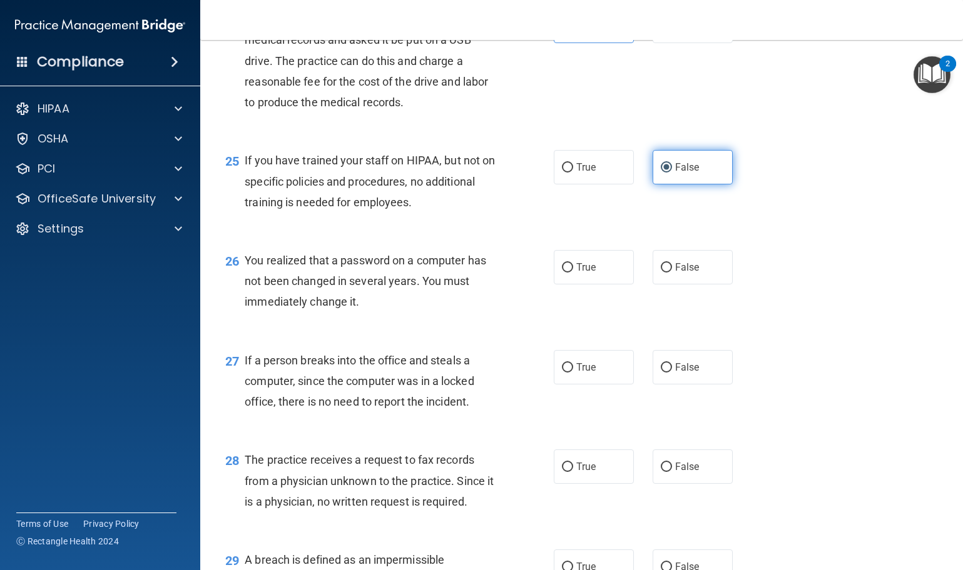
scroll to position [2565, 0]
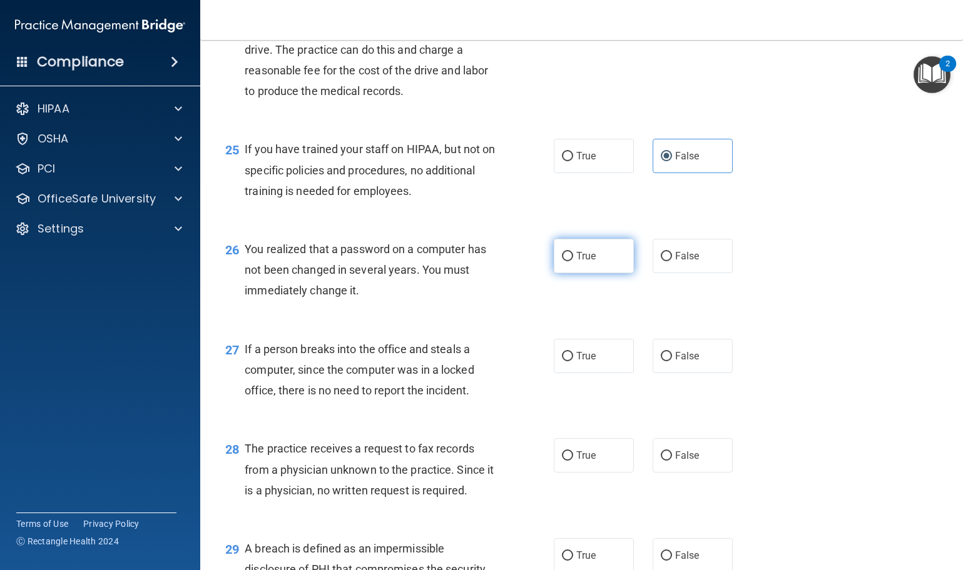
click at [604, 273] on label "True" at bounding box center [594, 256] width 80 height 34
click at [573, 261] on input "True" at bounding box center [567, 256] width 11 height 9
radio input "true"
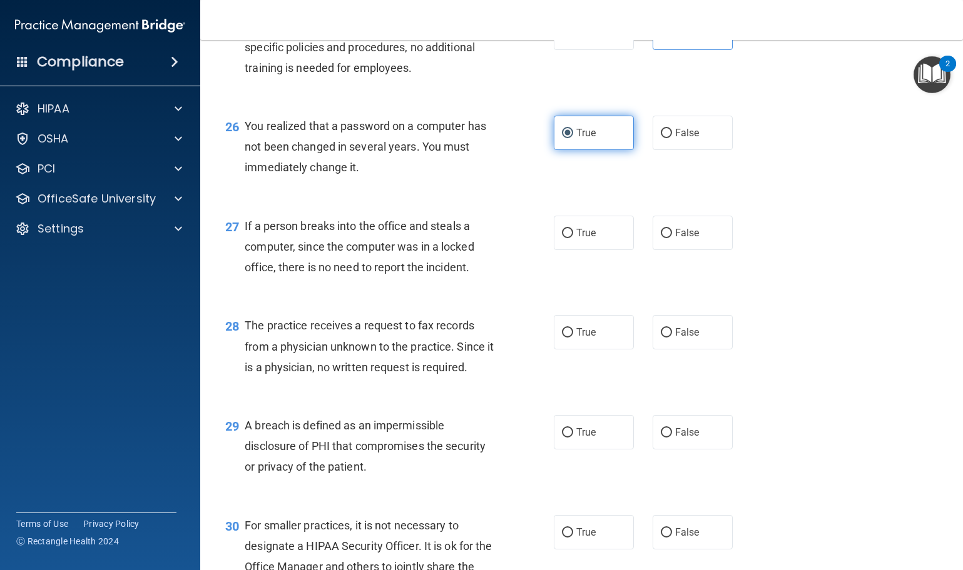
scroll to position [2690, 0]
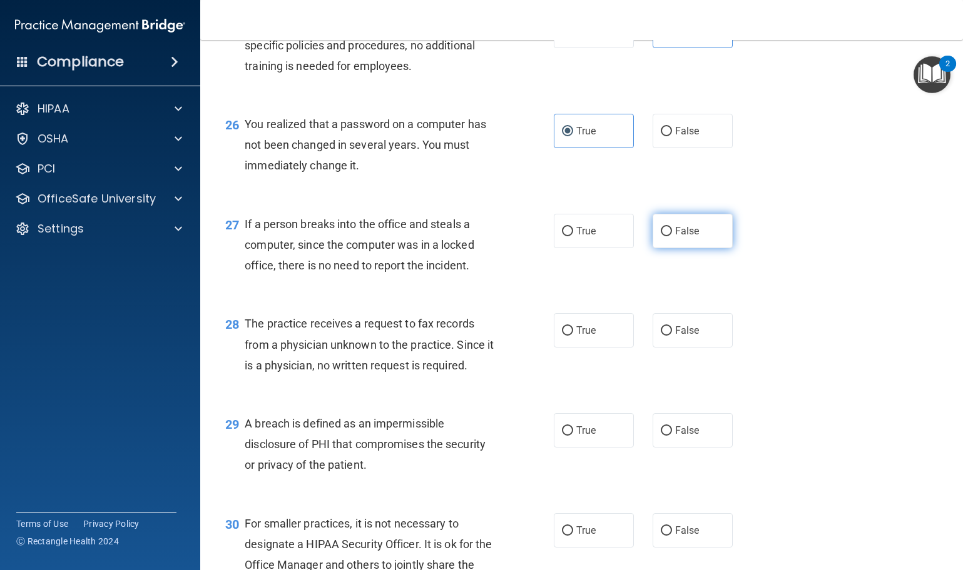
click at [672, 248] on label "False" at bounding box center [692, 231] width 80 height 34
click at [672, 236] on input "False" at bounding box center [666, 231] width 11 height 9
radio input "true"
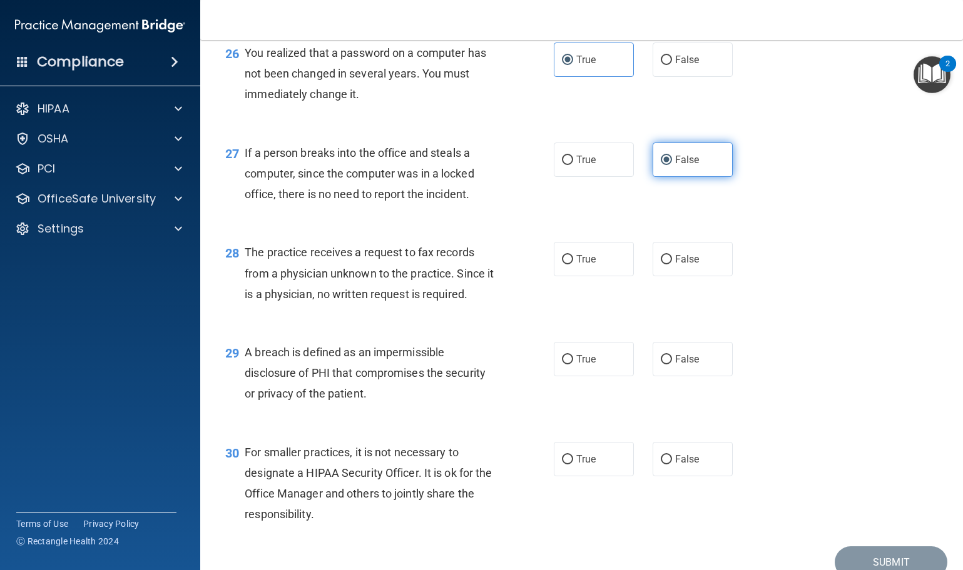
scroll to position [2815, 0]
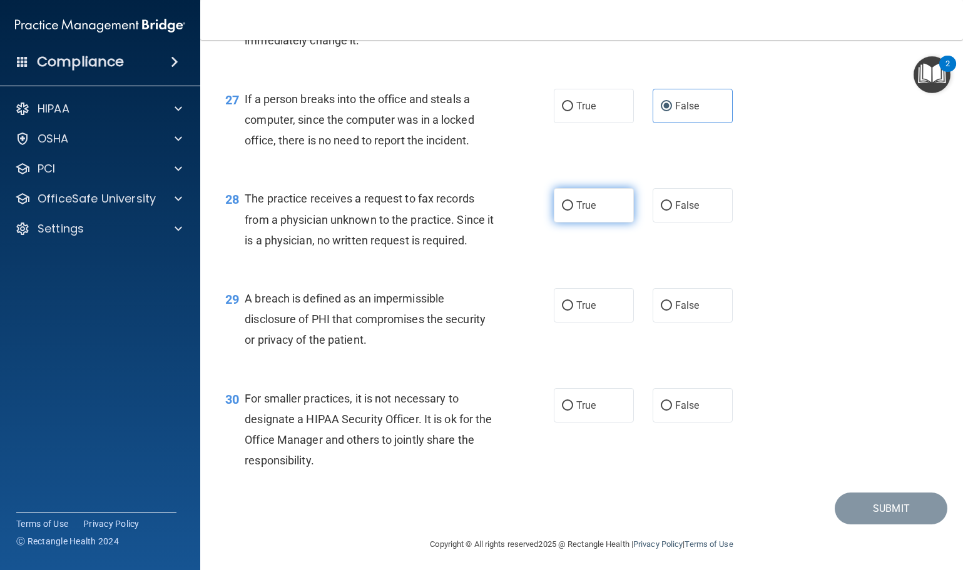
click at [593, 223] on label "True" at bounding box center [594, 205] width 80 height 34
click at [573, 211] on input "True" at bounding box center [567, 205] width 11 height 9
radio input "true"
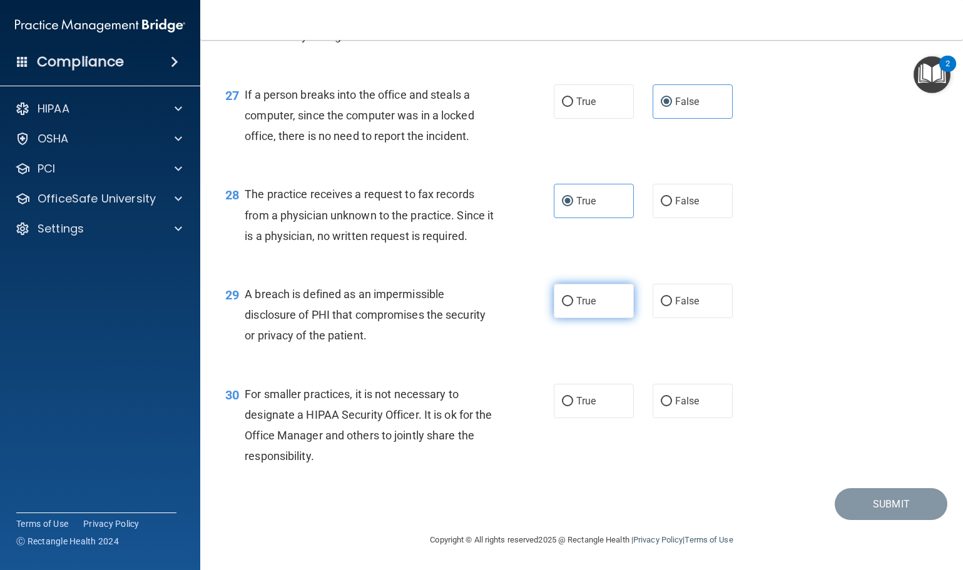
click at [582, 300] on span "True" at bounding box center [585, 301] width 19 height 12
click at [573, 300] on input "True" at bounding box center [567, 301] width 11 height 9
radio input "true"
click at [661, 400] on input "False" at bounding box center [666, 401] width 11 height 9
radio input "true"
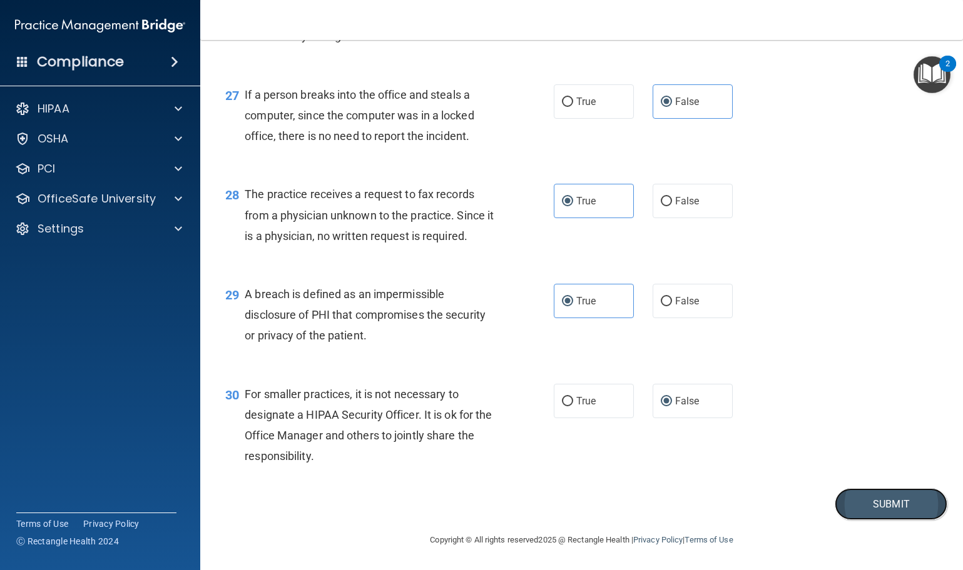
click at [874, 509] on button "Submit" at bounding box center [890, 505] width 113 height 32
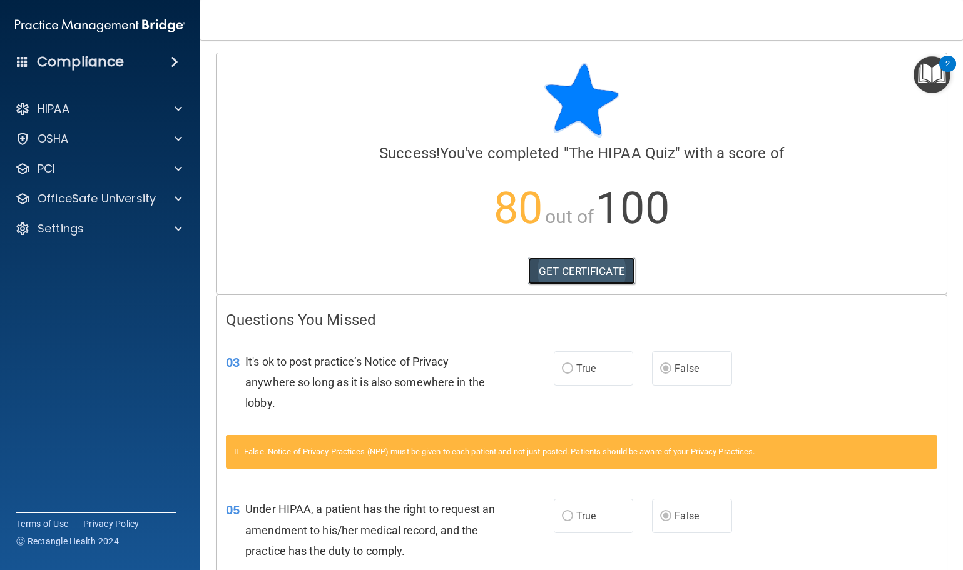
click at [594, 274] on link "GET CERTIFICATE" at bounding box center [581, 272] width 107 height 28
click at [182, 206] on div "OfficeSafe University" at bounding box center [100, 198] width 201 height 25
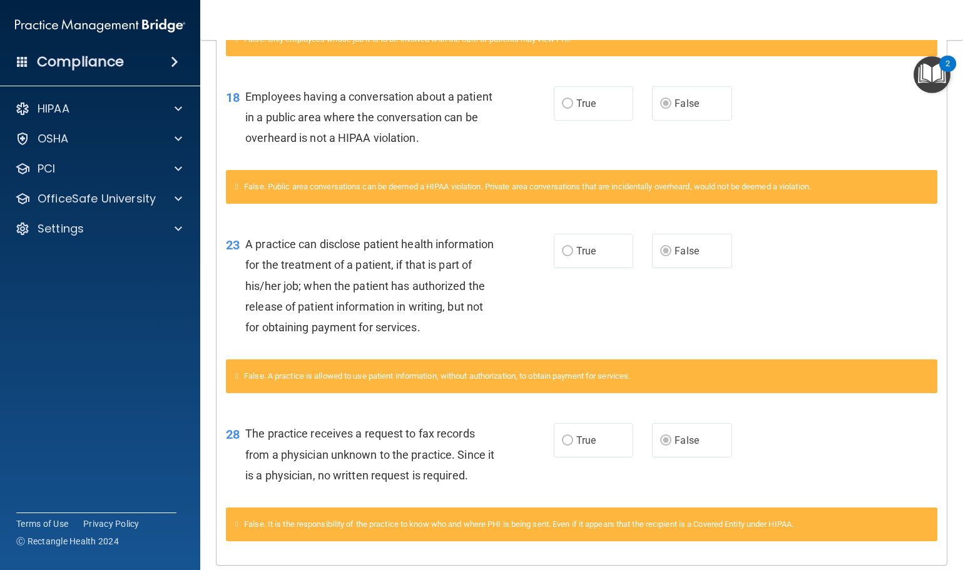
scroll to position [776, 0]
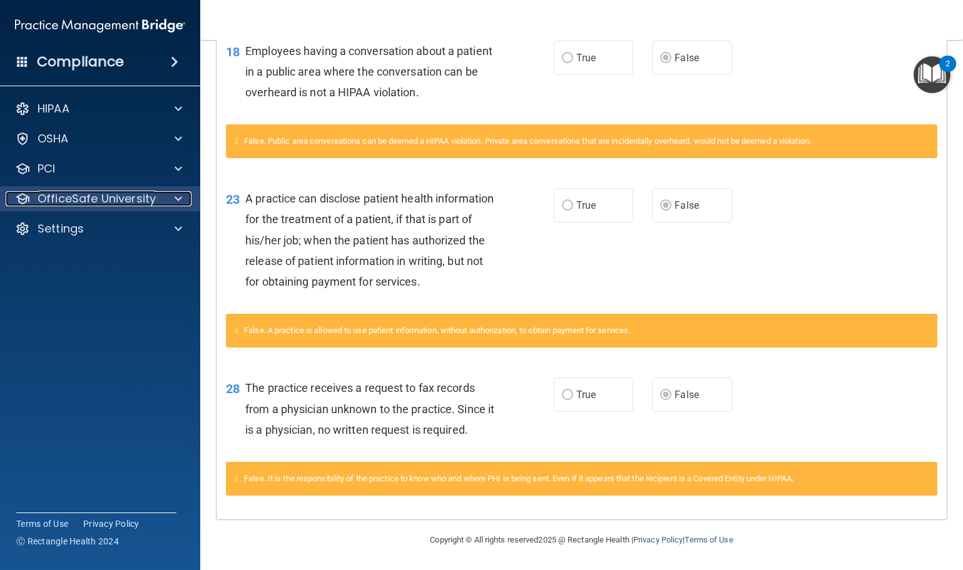
click at [138, 194] on p "OfficeSafe University" at bounding box center [97, 198] width 118 height 15
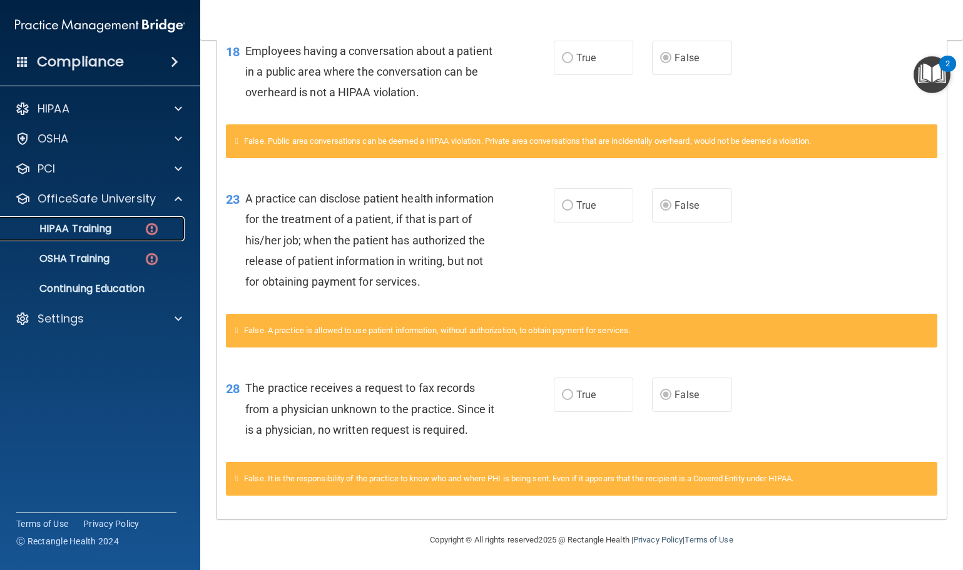
click at [124, 227] on div "HIPAA Training" at bounding box center [93, 229] width 171 height 13
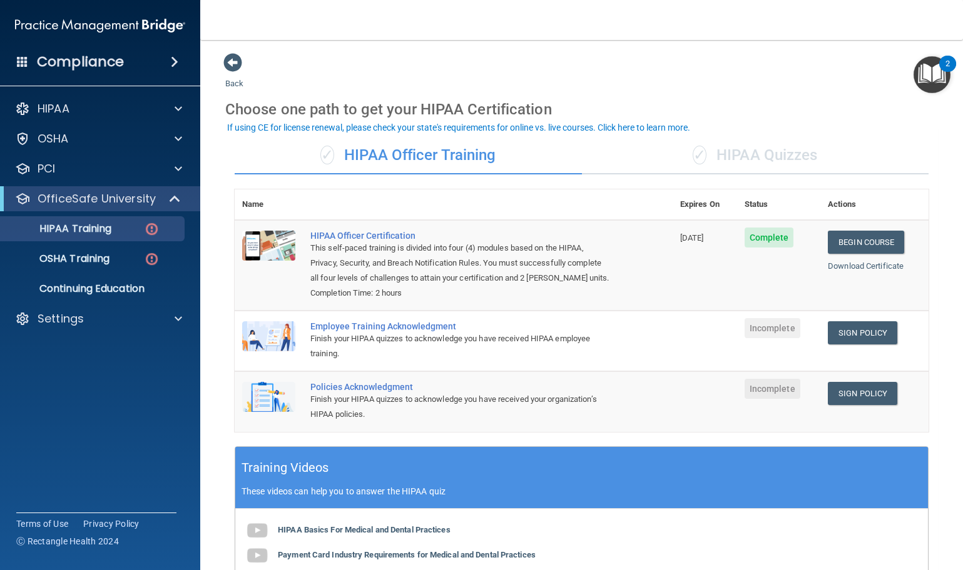
click at [798, 160] on div "✓ HIPAA Quizzes" at bounding box center [755, 156] width 347 height 38
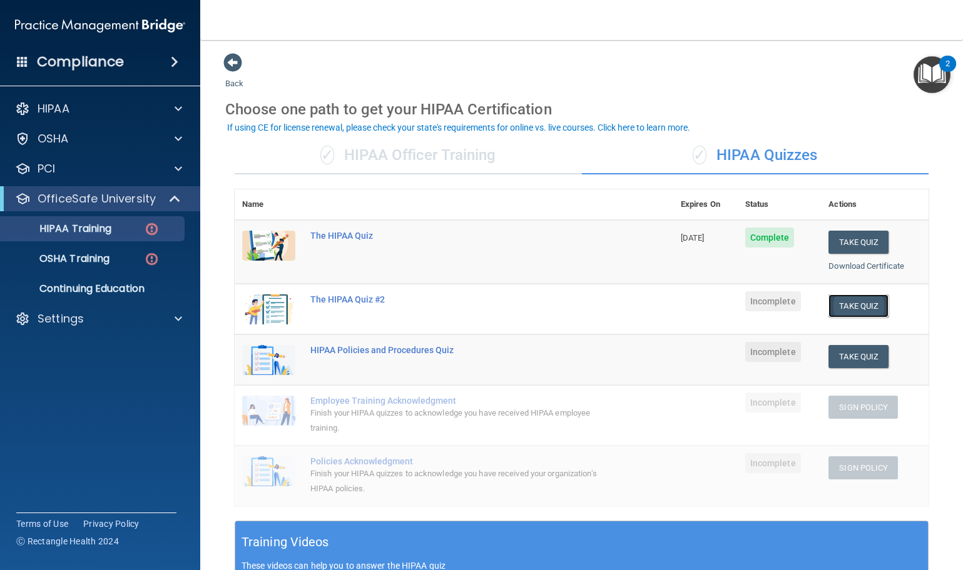
click at [864, 303] on button "Take Quiz" at bounding box center [858, 306] width 60 height 23
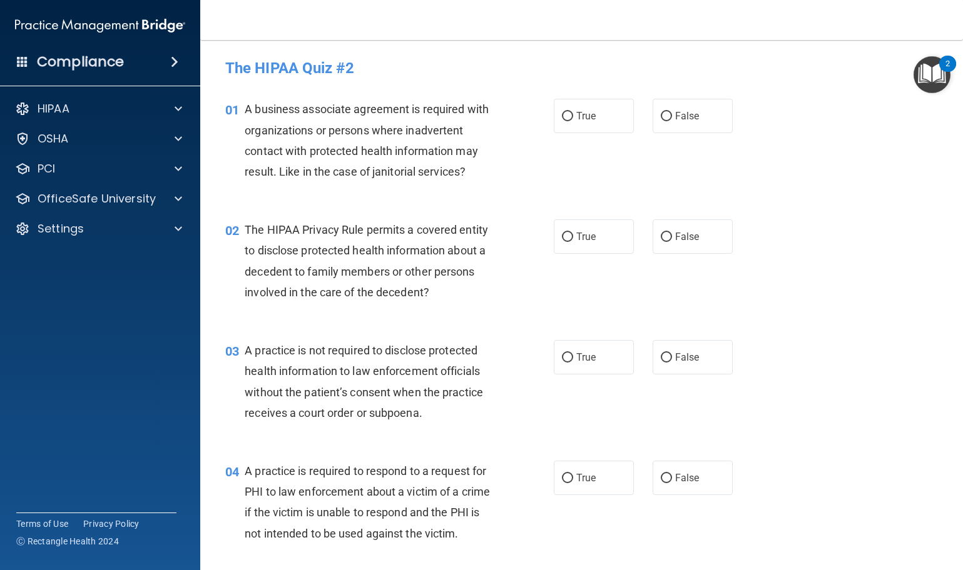
click at [684, 185] on div "01 A business associate agreement is required with organizations or persons whe…" at bounding box center [581, 143] width 731 height 121
click at [707, 126] on label "False" at bounding box center [692, 116] width 80 height 34
click at [672, 121] on input "False" at bounding box center [666, 116] width 11 height 9
radio input "true"
click at [619, 234] on label "True" at bounding box center [594, 237] width 80 height 34
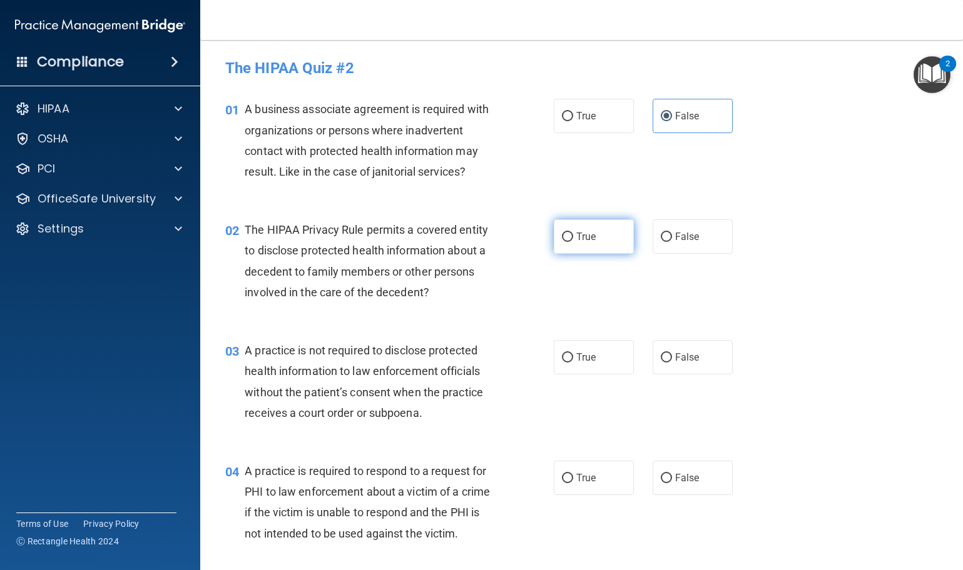
click at [573, 234] on input "True" at bounding box center [567, 237] width 11 height 9
radio input "true"
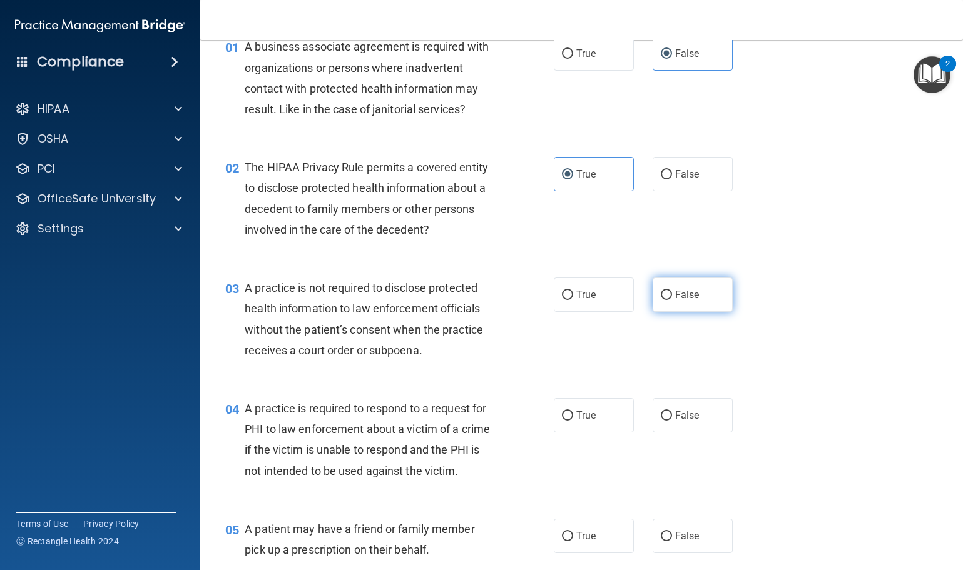
click at [696, 290] on label "False" at bounding box center [692, 295] width 80 height 34
click at [672, 291] on input "False" at bounding box center [666, 295] width 11 height 9
radio input "true"
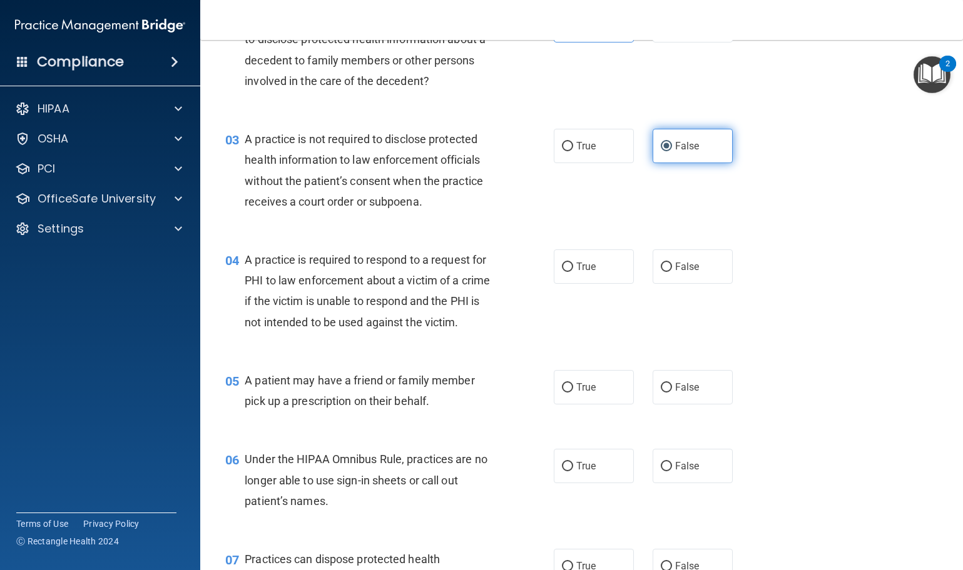
scroll to position [313, 0]
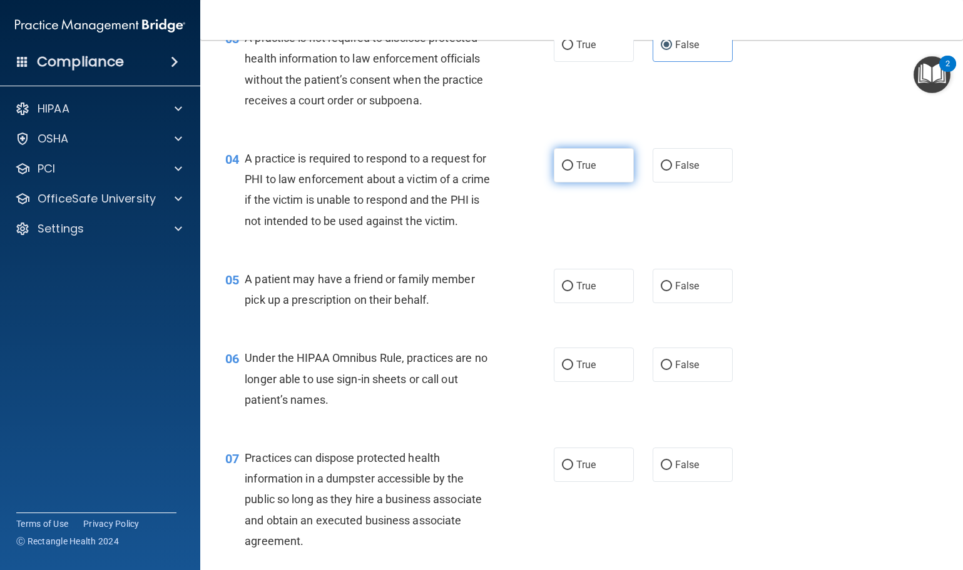
click at [576, 168] on span "True" at bounding box center [585, 166] width 19 height 12
click at [572, 168] on input "True" at bounding box center [567, 165] width 11 height 9
radio input "true"
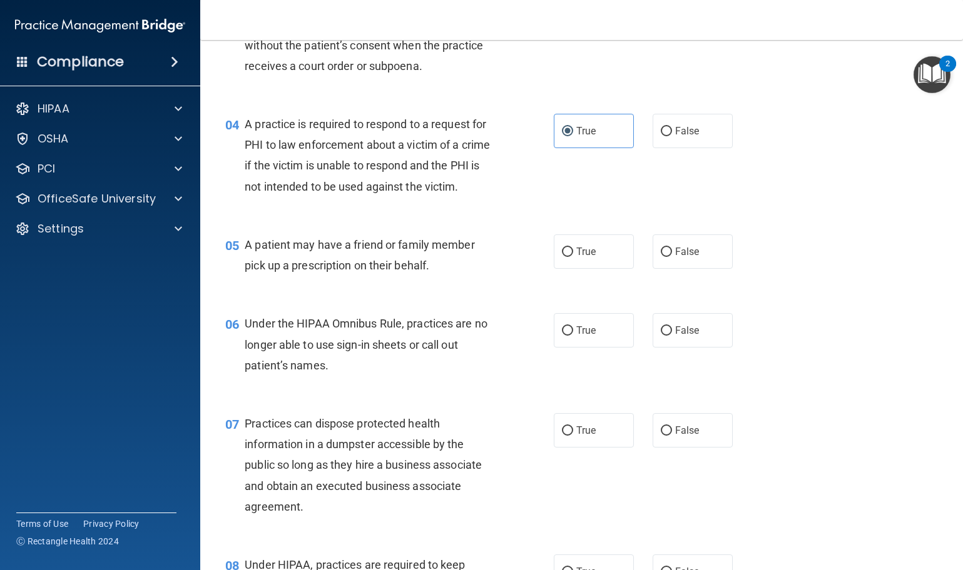
scroll to position [375, 0]
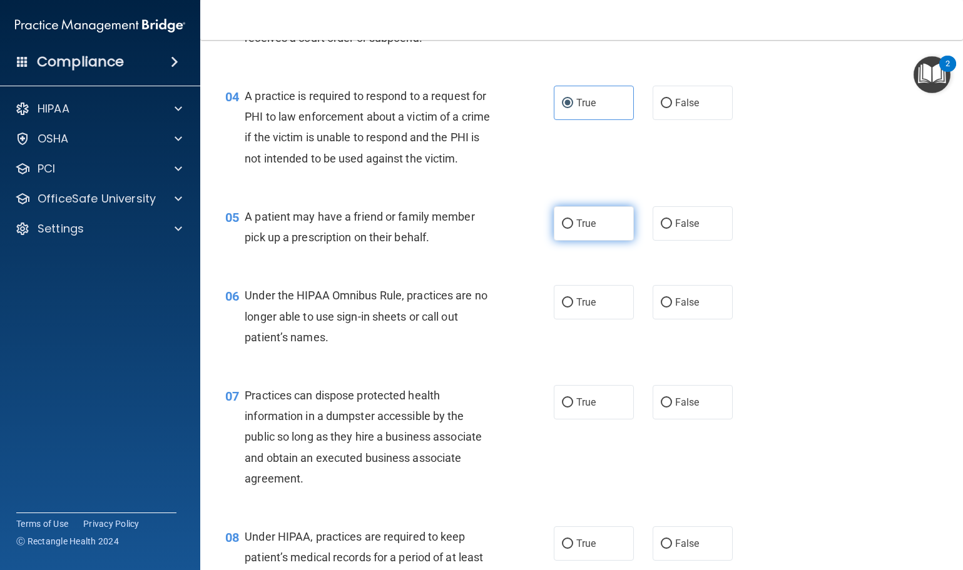
click at [593, 229] on label "True" at bounding box center [594, 223] width 80 height 34
click at [573, 229] on input "True" at bounding box center [567, 224] width 11 height 9
radio input "true"
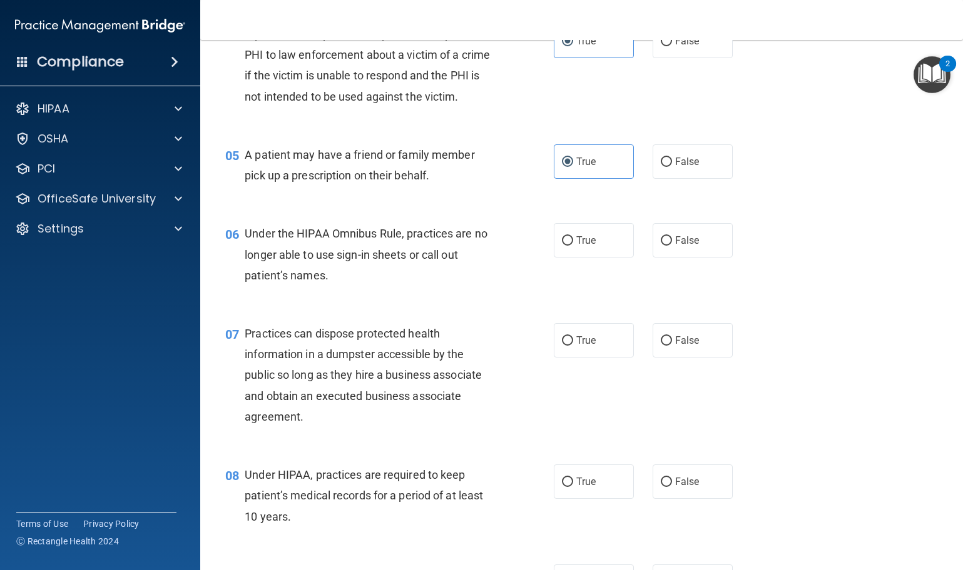
scroll to position [438, 0]
click at [687, 246] on span "False" at bounding box center [687, 240] width 24 height 12
click at [672, 245] on input "False" at bounding box center [666, 240] width 11 height 9
radio input "true"
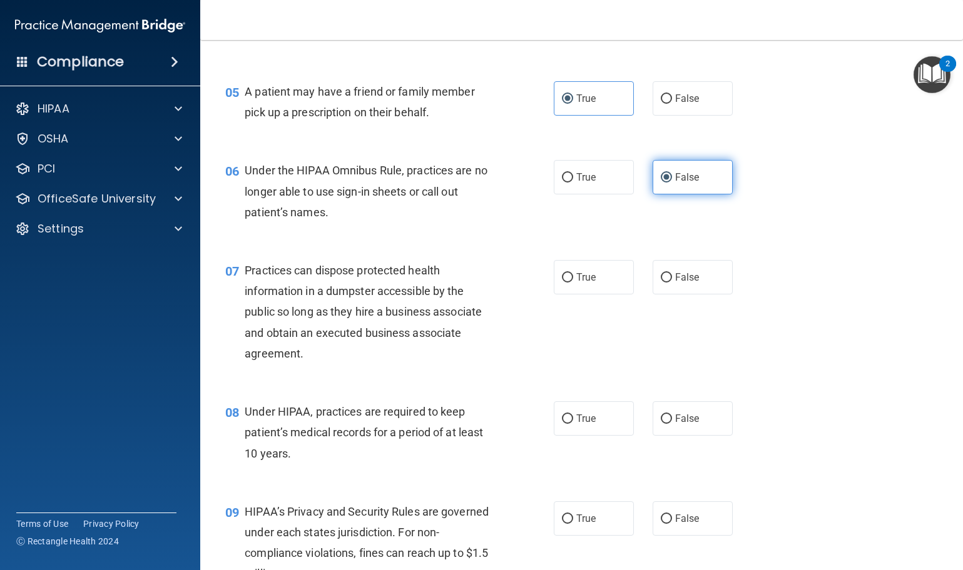
scroll to position [563, 0]
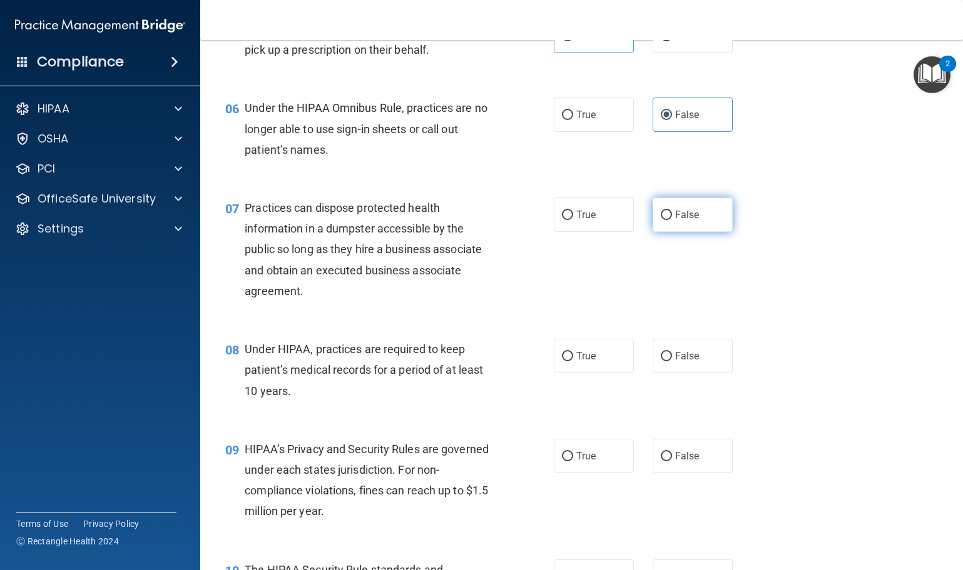
click at [698, 232] on label "False" at bounding box center [692, 215] width 80 height 34
click at [672, 220] on input "False" at bounding box center [666, 215] width 11 height 9
radio input "true"
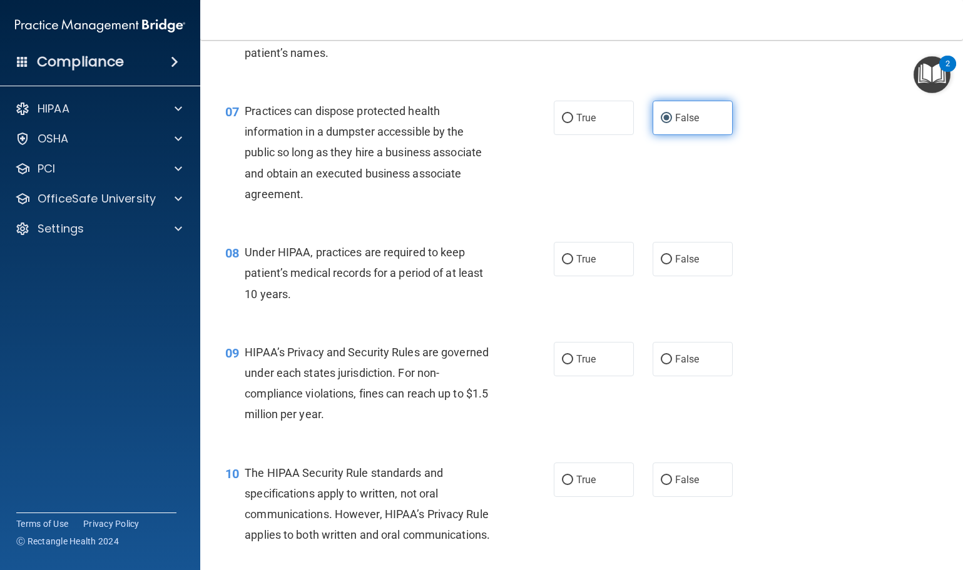
scroll to position [688, 0]
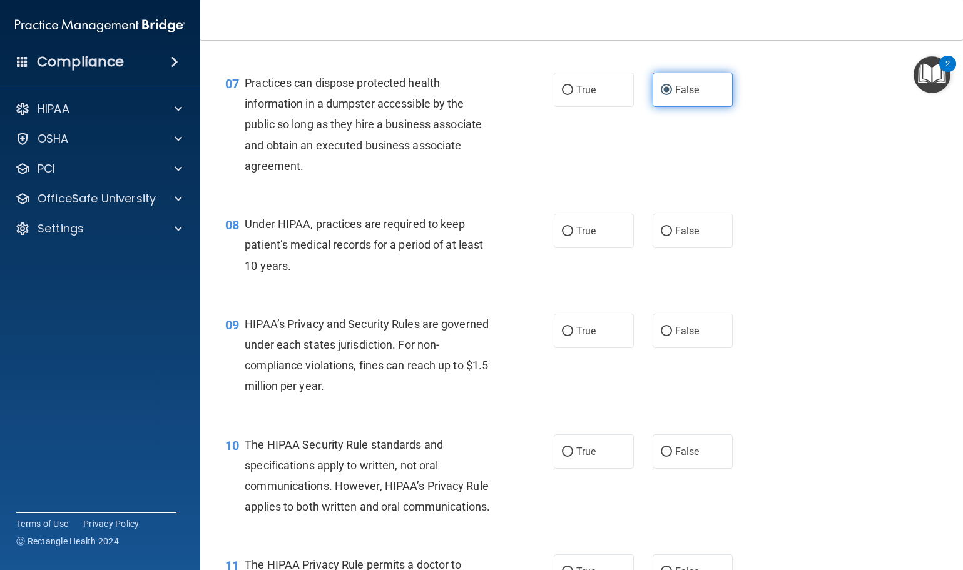
click at [698, 238] on label "False" at bounding box center [692, 231] width 80 height 34
click at [672, 236] on input "False" at bounding box center [666, 231] width 11 height 9
radio input "true"
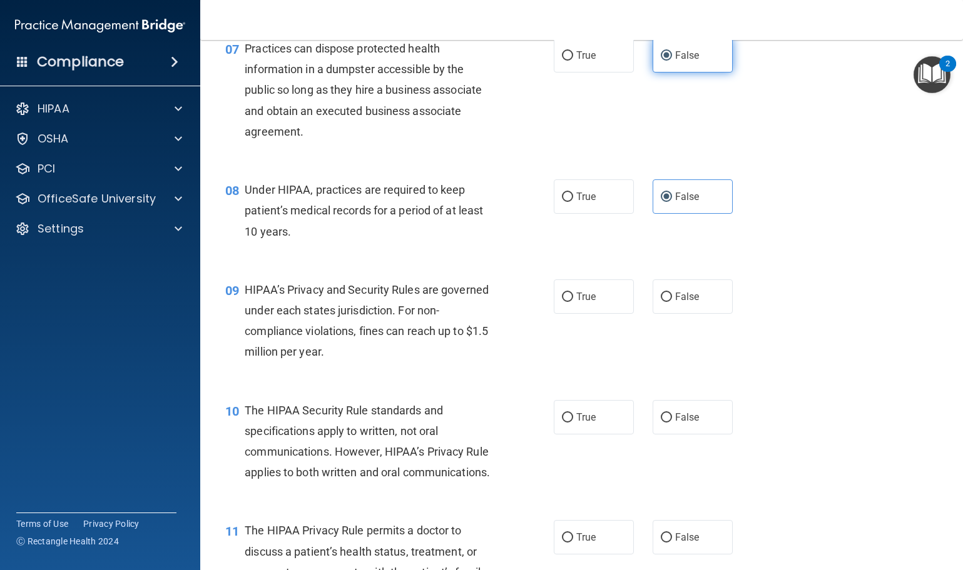
scroll to position [751, 0]
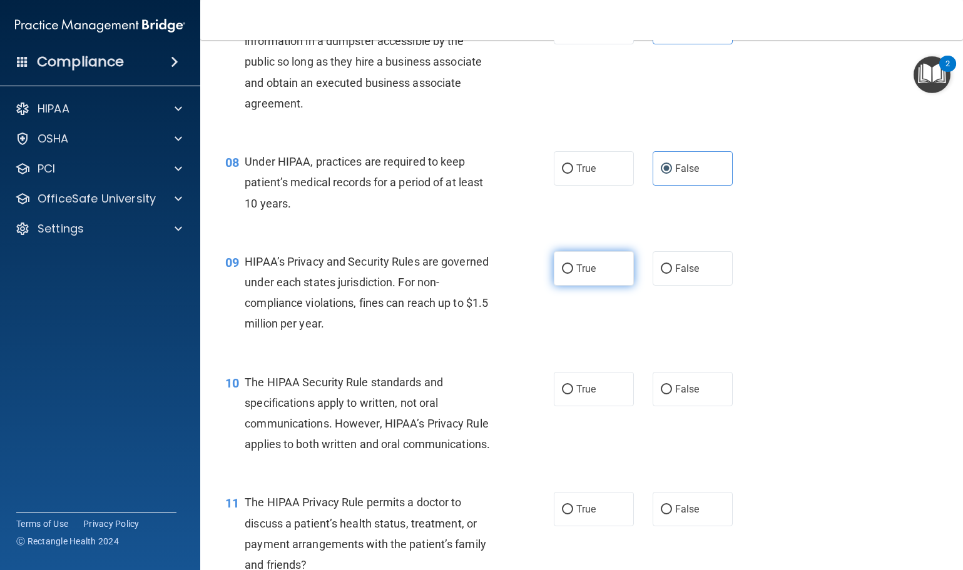
click at [584, 286] on label "True" at bounding box center [594, 268] width 80 height 34
click at [573, 274] on input "True" at bounding box center [567, 269] width 11 height 9
radio input "true"
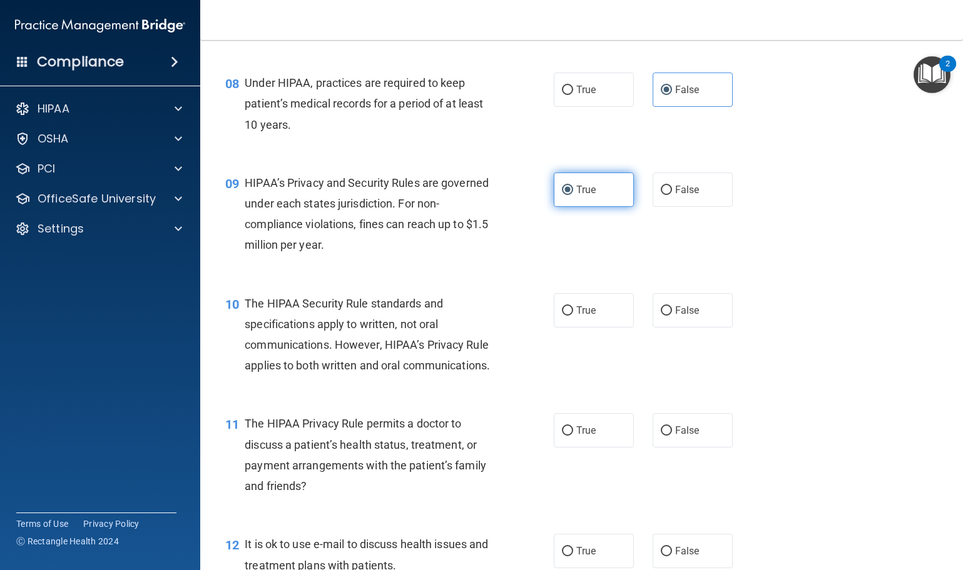
scroll to position [876, 0]
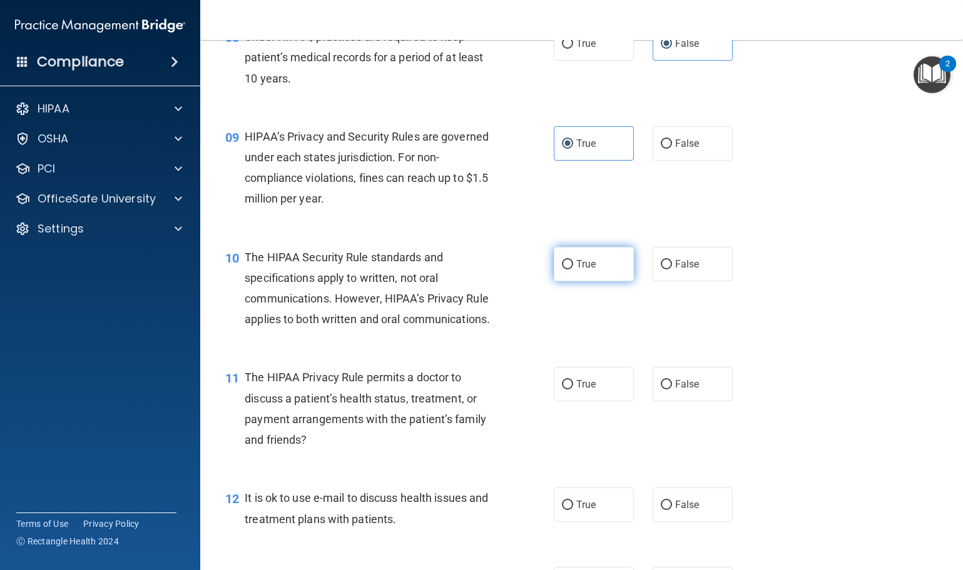
click at [573, 281] on label "True" at bounding box center [594, 264] width 80 height 34
click at [573, 270] on input "True" at bounding box center [567, 264] width 11 height 9
radio input "true"
drag, startPoint x: 573, startPoint y: 292, endPoint x: 575, endPoint y: 340, distance: 47.6
click at [575, 340] on div "10 The HIPAA Security Rule standards and specifications apply to written, not o…" at bounding box center [581, 291] width 731 height 121
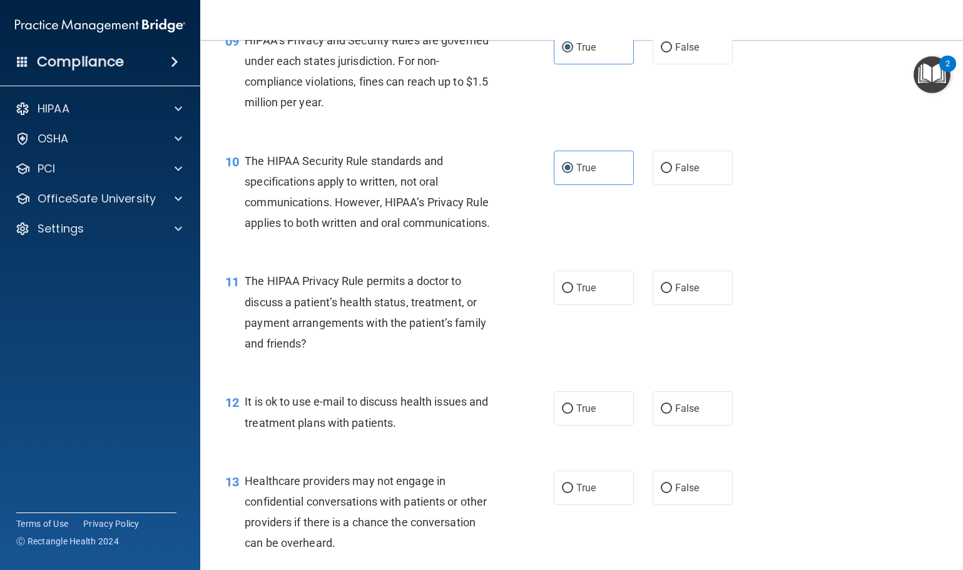
scroll to position [1001, 0]
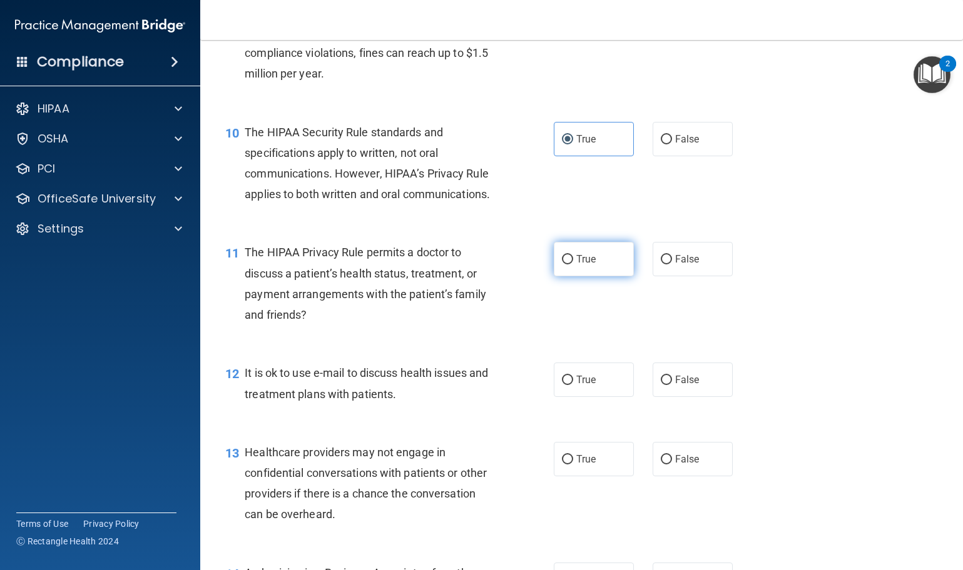
click at [579, 265] on span "True" at bounding box center [585, 259] width 19 height 12
click at [573, 265] on input "True" at bounding box center [567, 259] width 11 height 9
radio input "true"
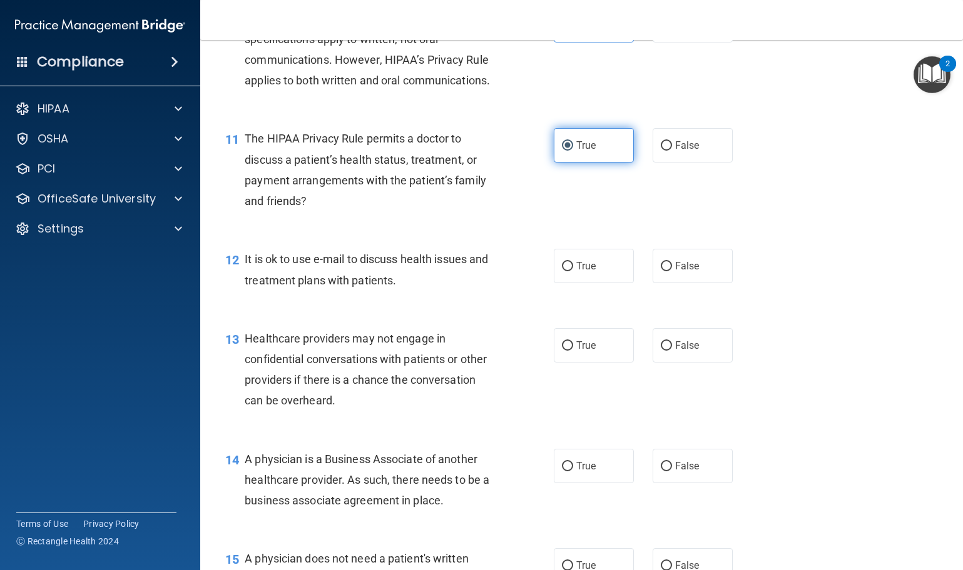
scroll to position [1126, 0]
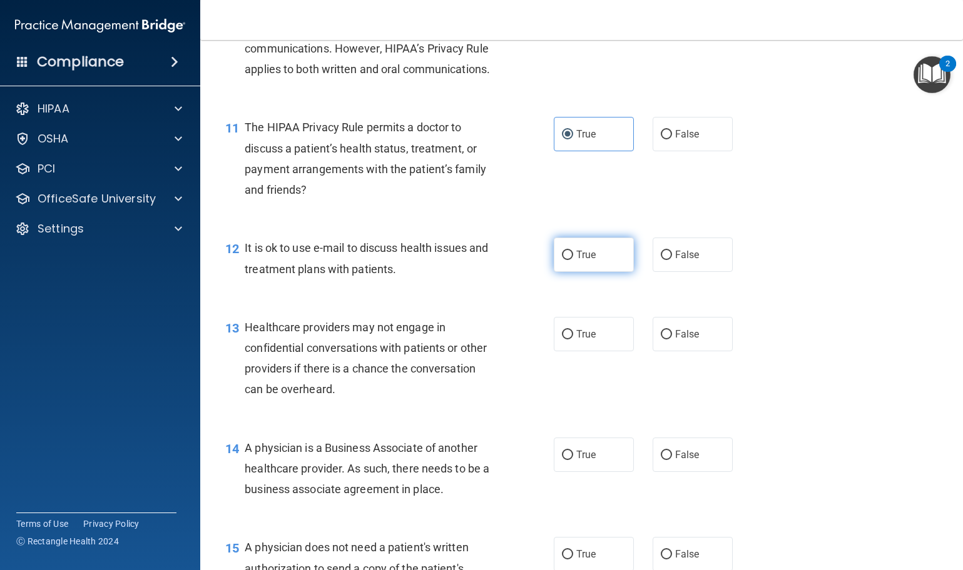
click at [579, 261] on span "True" at bounding box center [585, 255] width 19 height 12
click at [573, 260] on input "True" at bounding box center [567, 255] width 11 height 9
radio input "true"
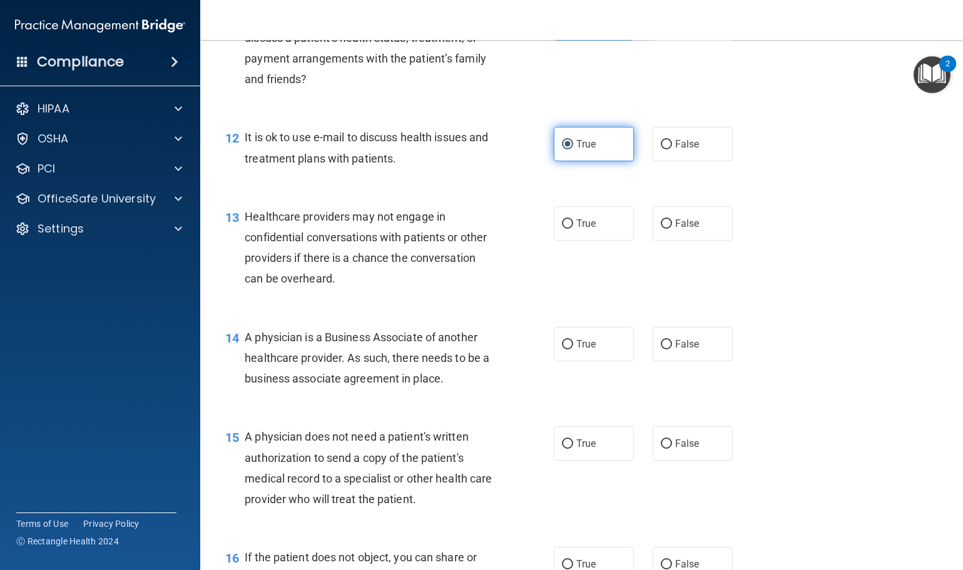
scroll to position [1251, 0]
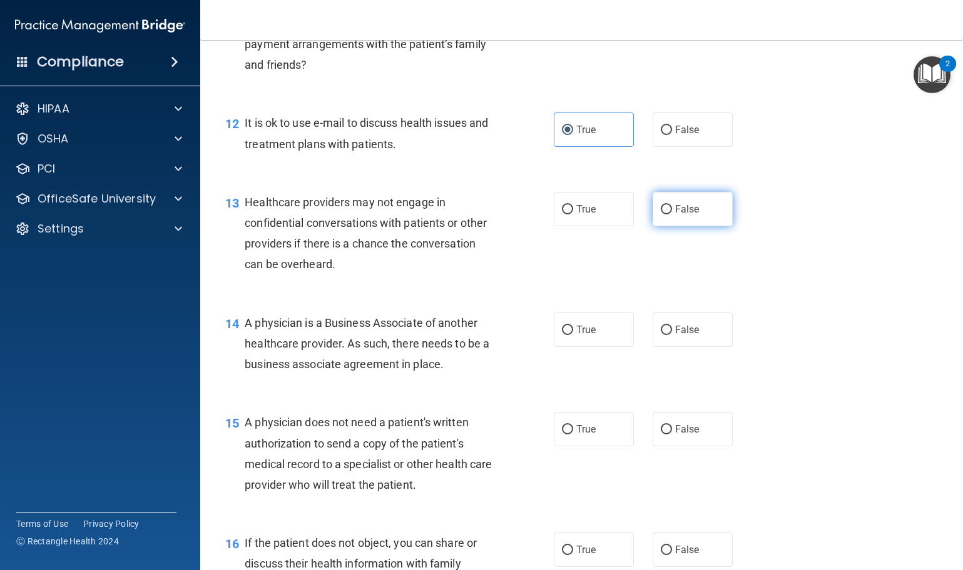
click at [673, 226] on label "False" at bounding box center [692, 209] width 80 height 34
click at [672, 215] on input "False" at bounding box center [666, 209] width 11 height 9
radio input "true"
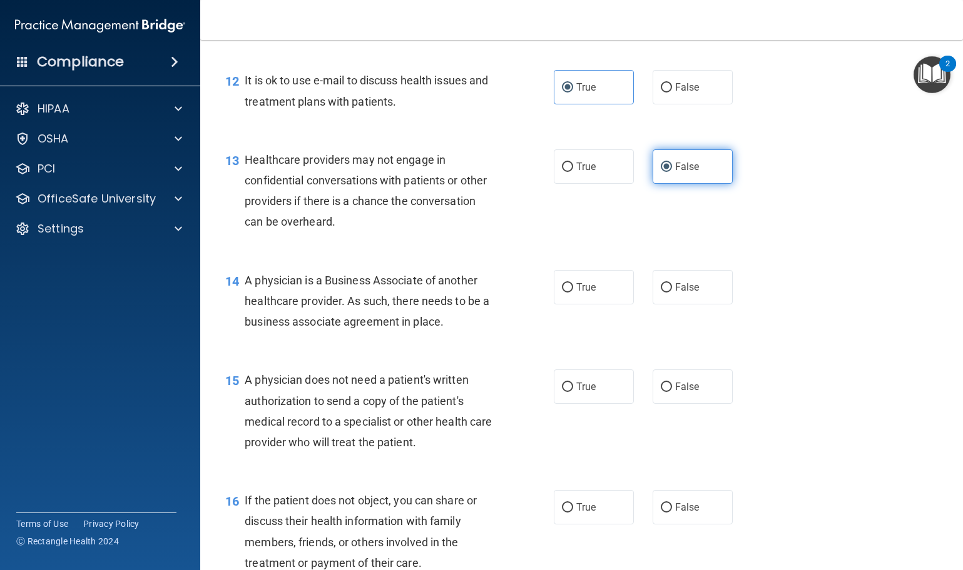
scroll to position [1314, 0]
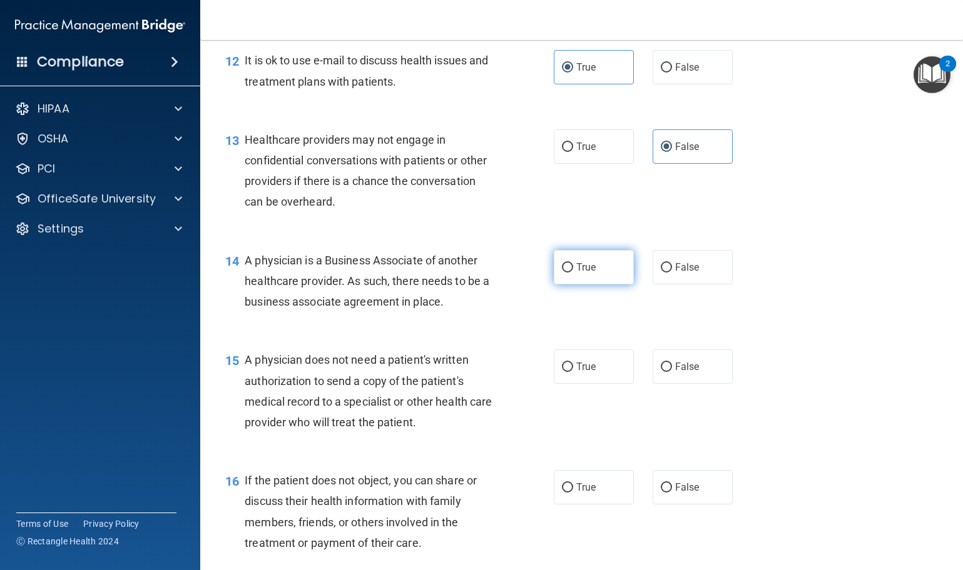
click at [576, 273] on span "True" at bounding box center [585, 267] width 19 height 12
click at [571, 273] on input "True" at bounding box center [567, 267] width 11 height 9
radio input "true"
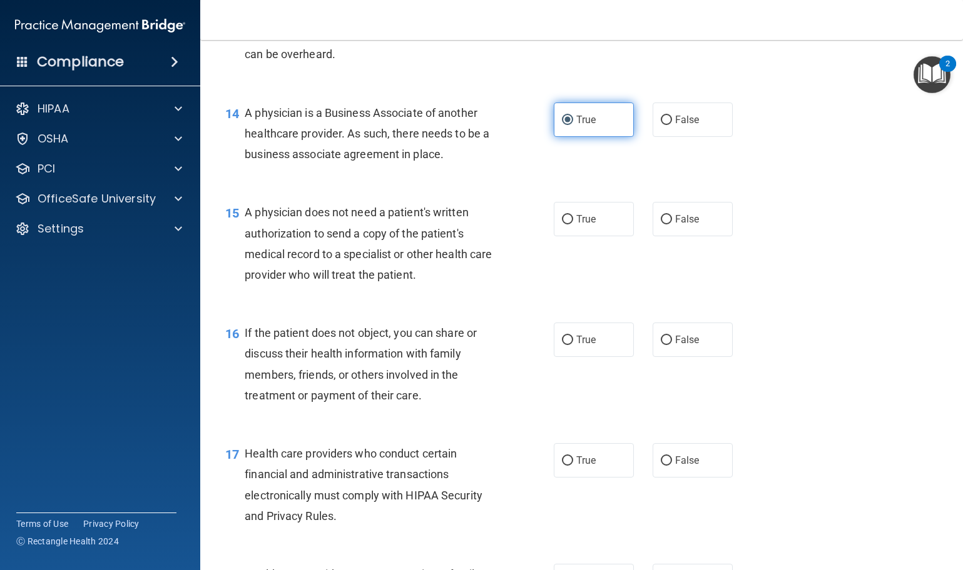
scroll to position [1501, 0]
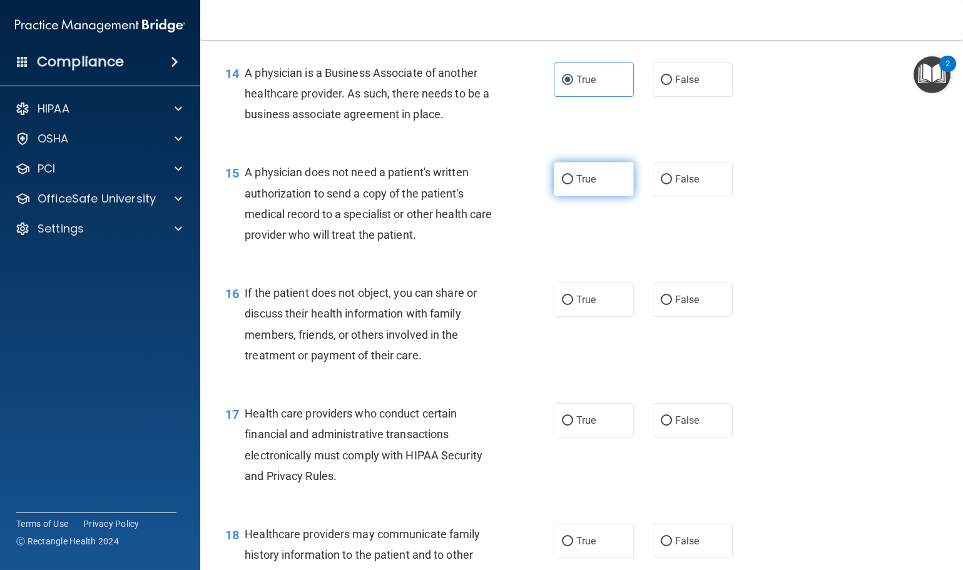
click at [562, 185] on input "True" at bounding box center [567, 179] width 11 height 9
radio input "true"
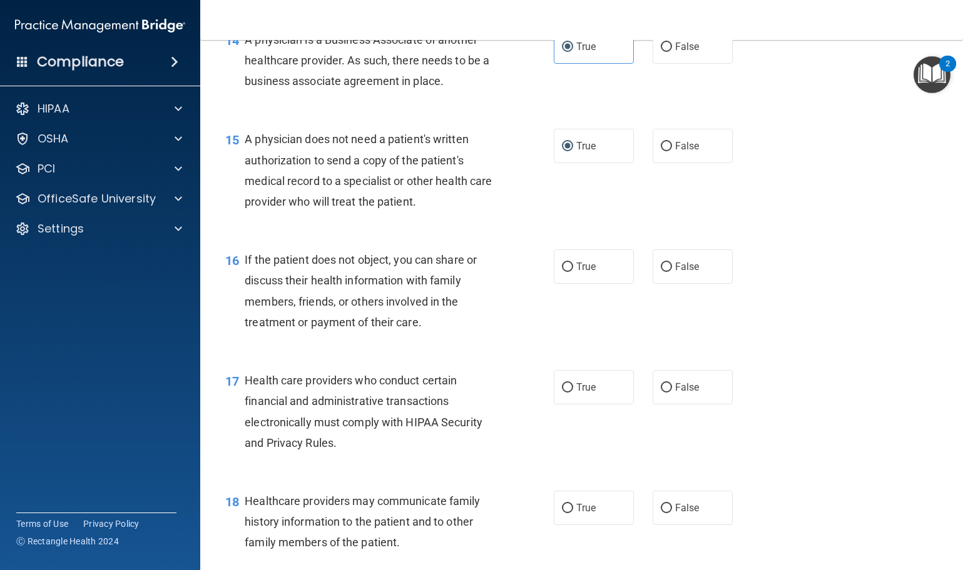
scroll to position [1564, 0]
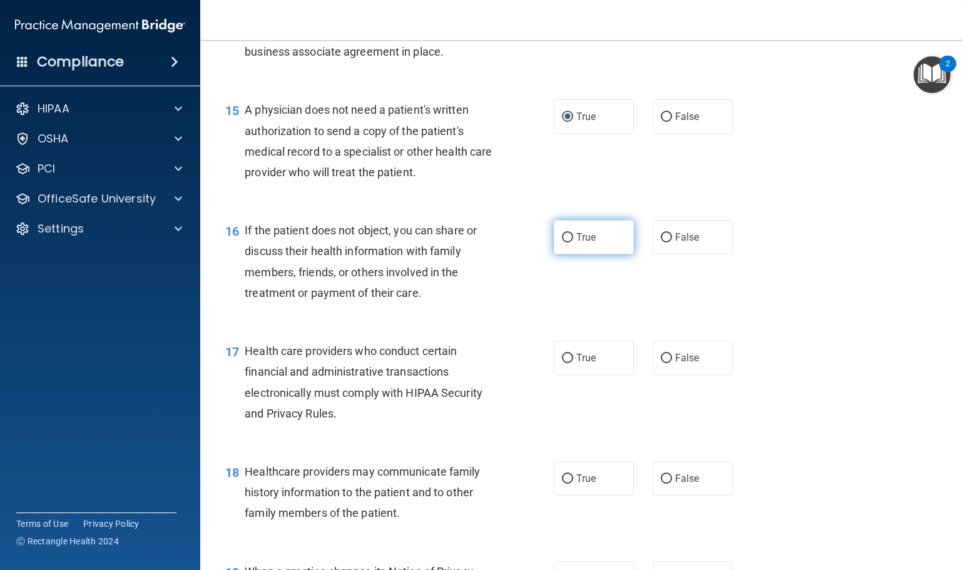
click at [576, 243] on span "True" at bounding box center [585, 237] width 19 height 12
click at [573, 243] on input "True" at bounding box center [567, 237] width 11 height 9
radio input "true"
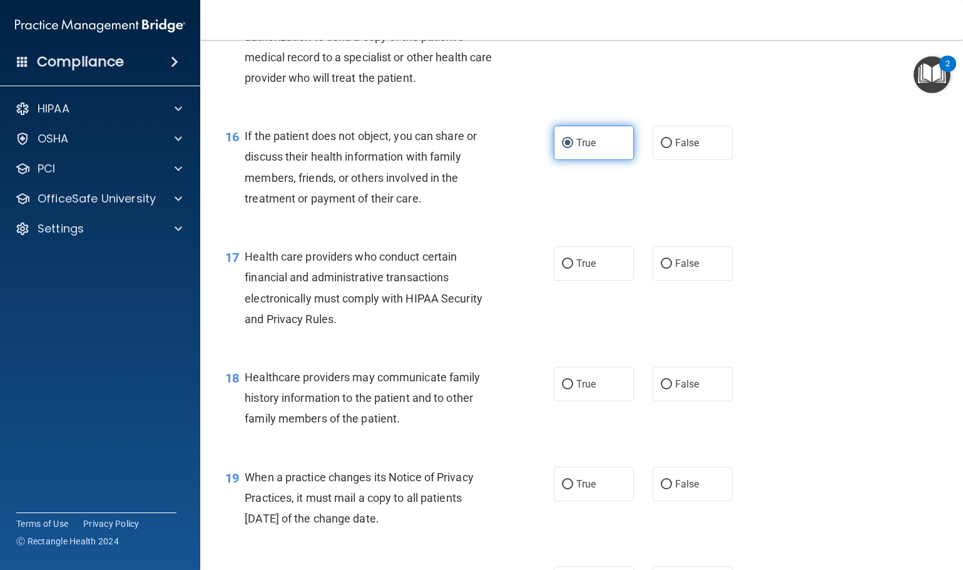
scroll to position [1689, 0]
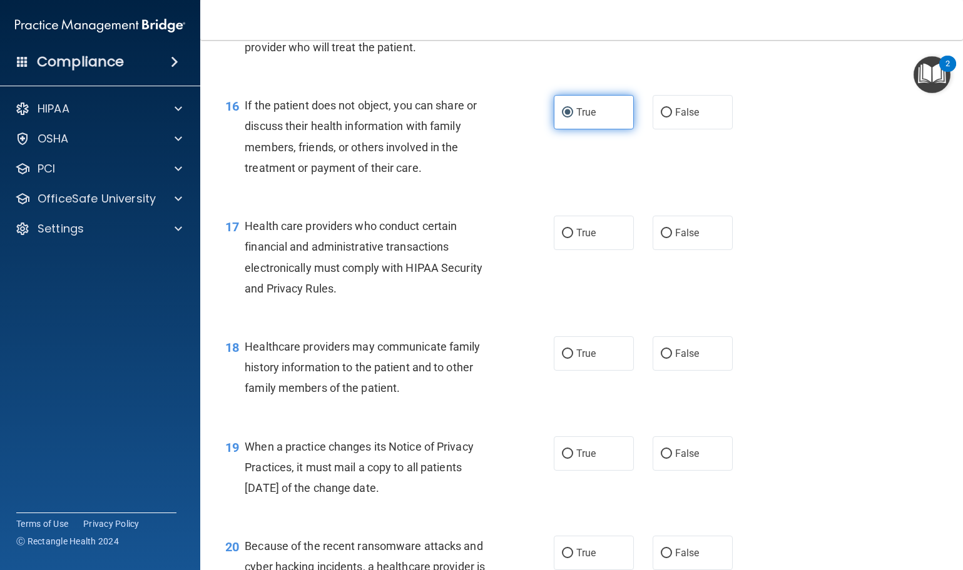
click at [573, 250] on label "True" at bounding box center [594, 233] width 80 height 34
click at [573, 238] on input "True" at bounding box center [567, 233] width 11 height 9
radio input "true"
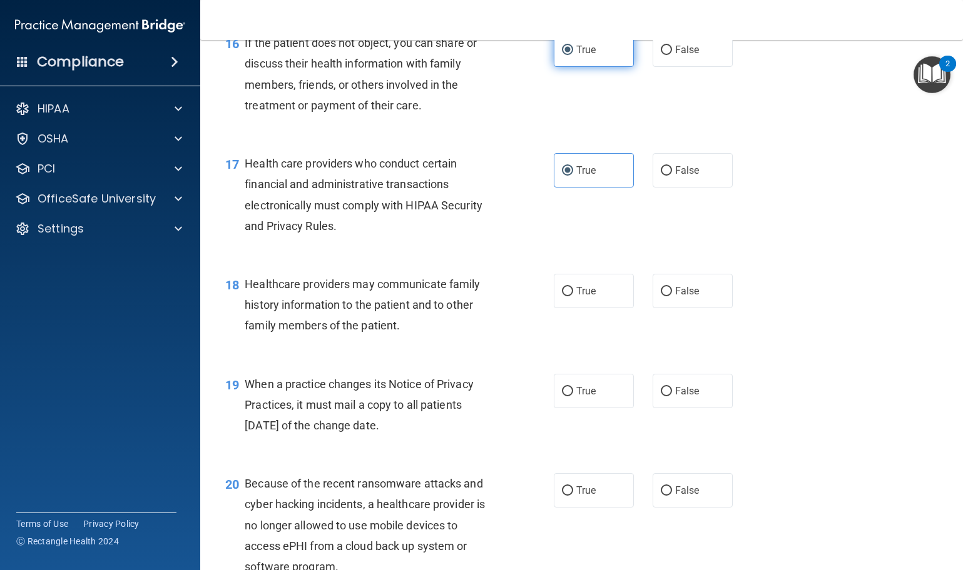
scroll to position [1814, 0]
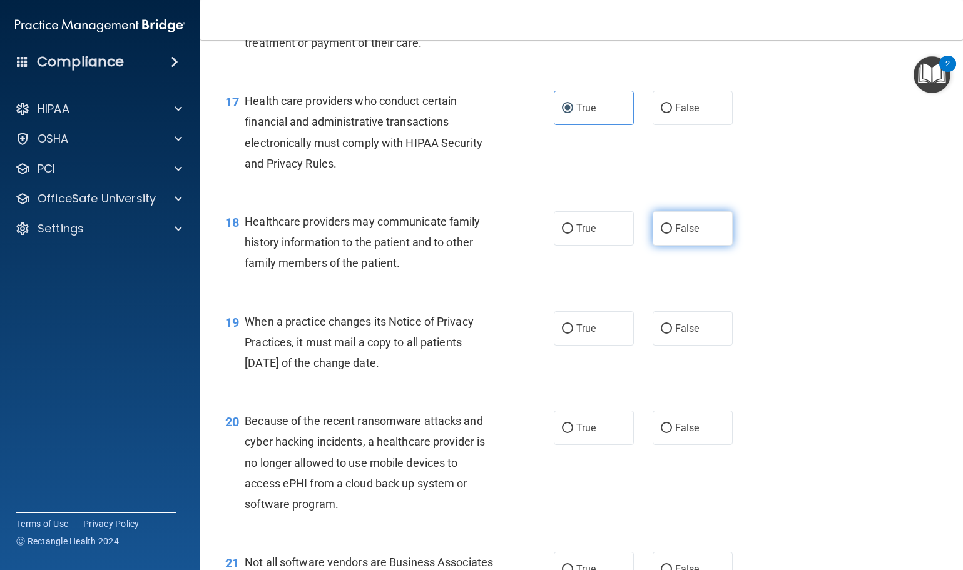
click at [667, 246] on label "False" at bounding box center [692, 228] width 80 height 34
click at [667, 234] on input "False" at bounding box center [666, 229] width 11 height 9
radio input "true"
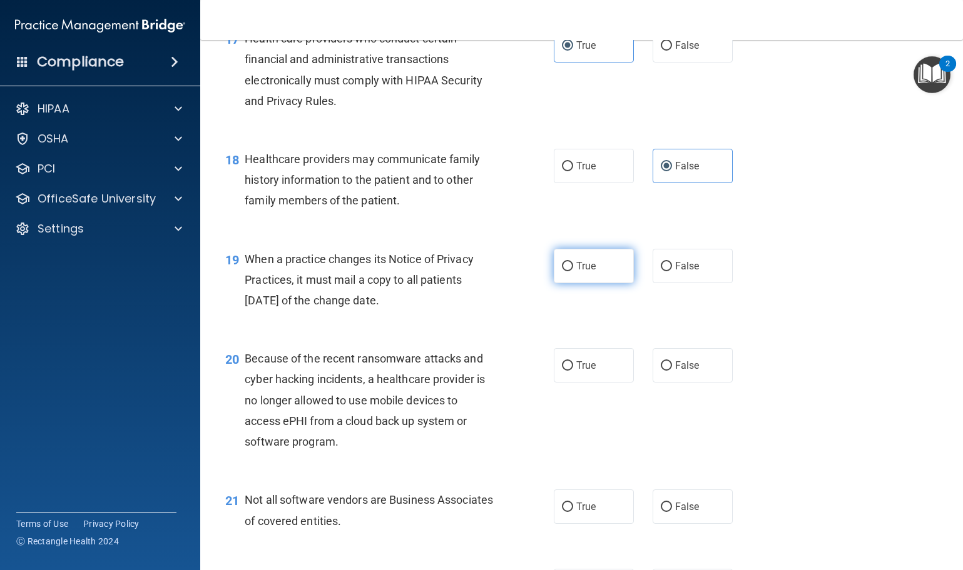
click at [594, 283] on label "True" at bounding box center [594, 266] width 80 height 34
click at [573, 271] on input "True" at bounding box center [567, 266] width 11 height 9
radio input "true"
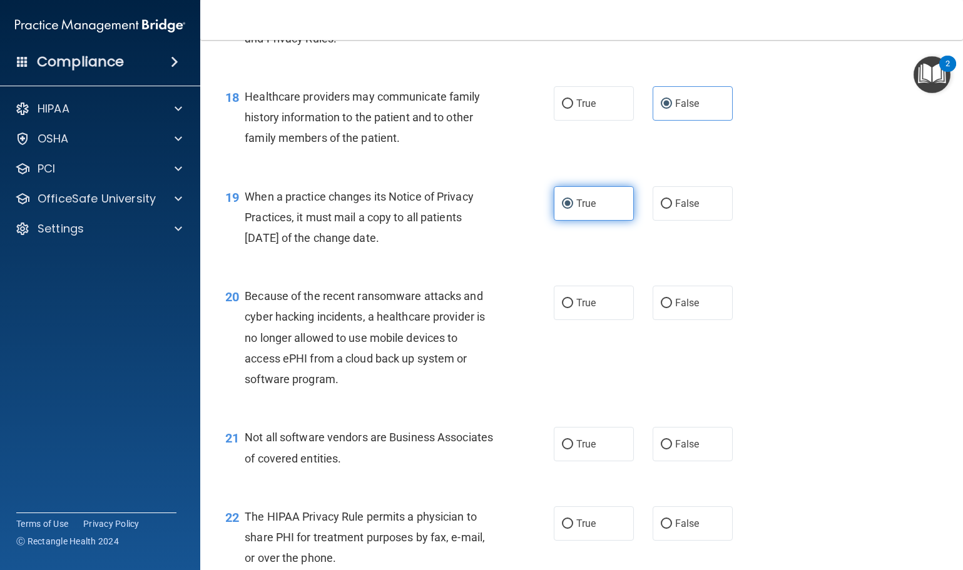
scroll to position [2002, 0]
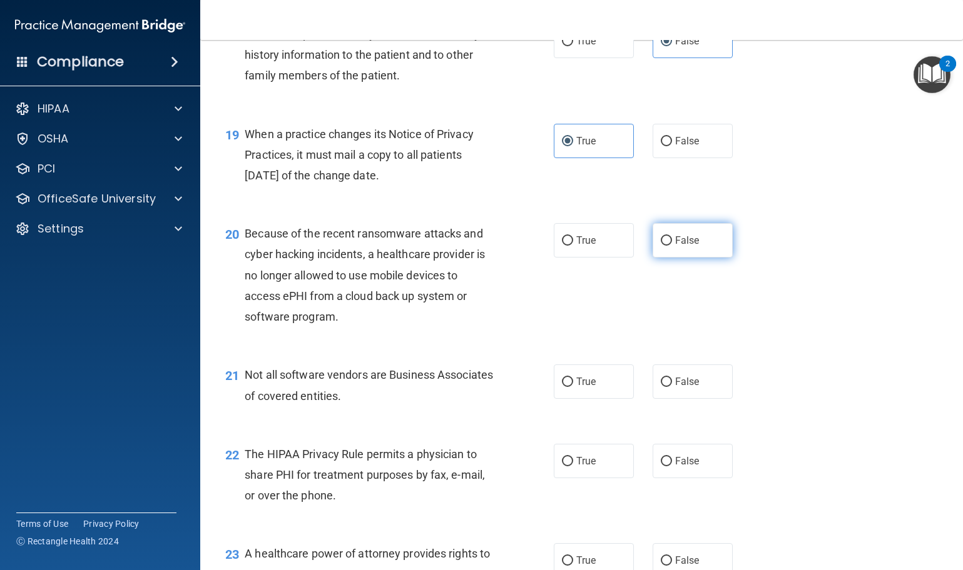
click at [676, 258] on label "False" at bounding box center [692, 240] width 80 height 34
click at [672, 246] on input "False" at bounding box center [666, 240] width 11 height 9
radio input "true"
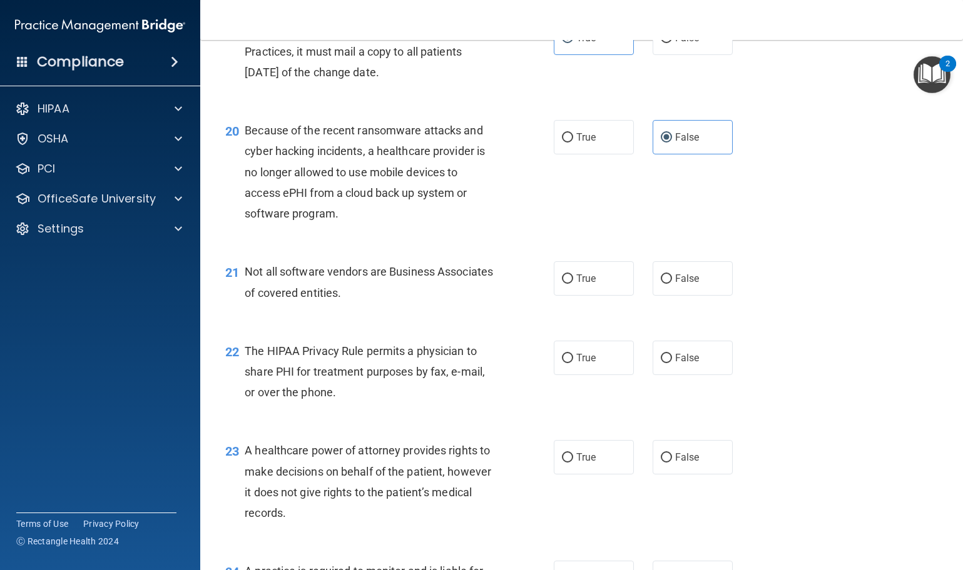
scroll to position [2127, 0]
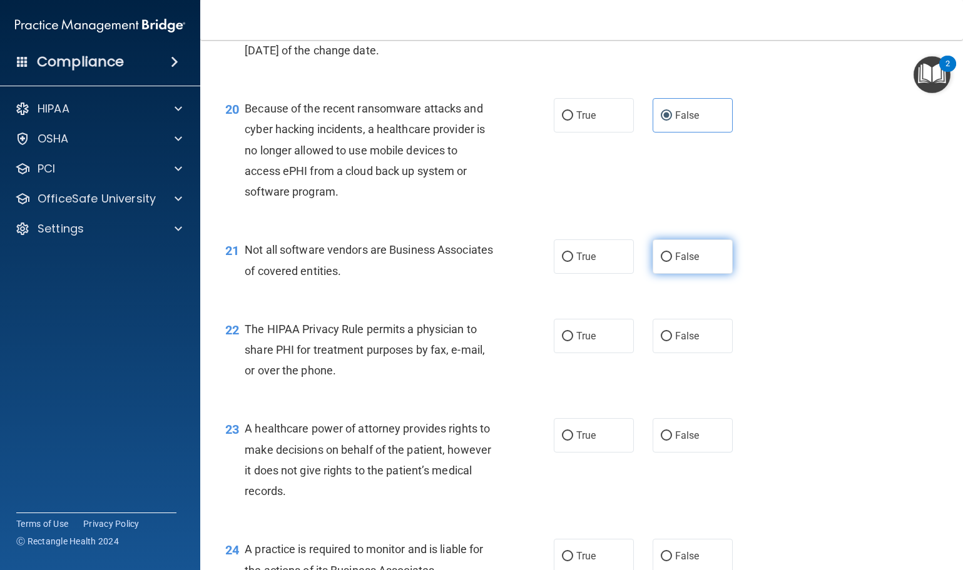
click at [679, 274] on label "False" at bounding box center [692, 257] width 80 height 34
click at [672, 262] on input "False" at bounding box center [666, 257] width 11 height 9
radio input "true"
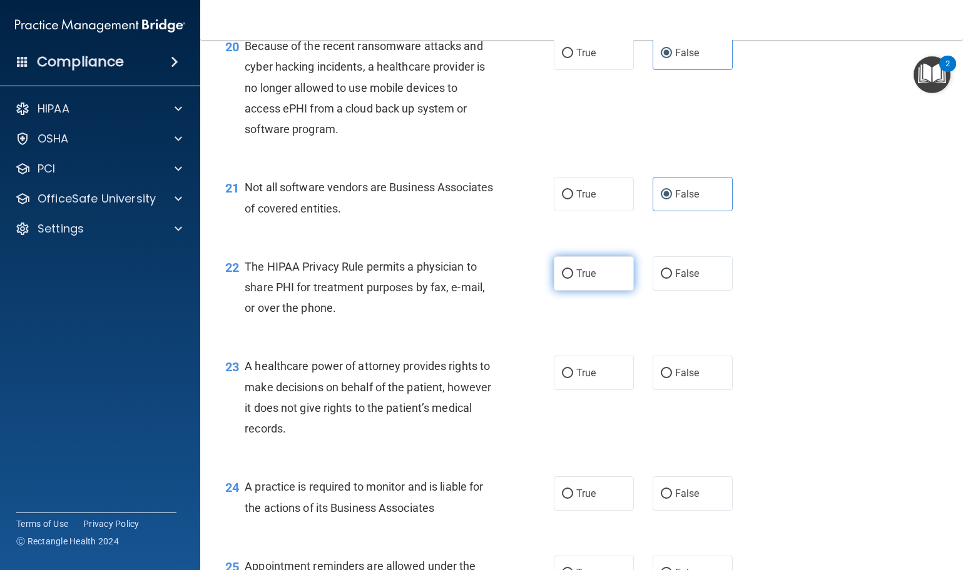
click at [585, 280] on span "True" at bounding box center [585, 274] width 19 height 12
click at [573, 279] on input "True" at bounding box center [567, 274] width 11 height 9
radio input "true"
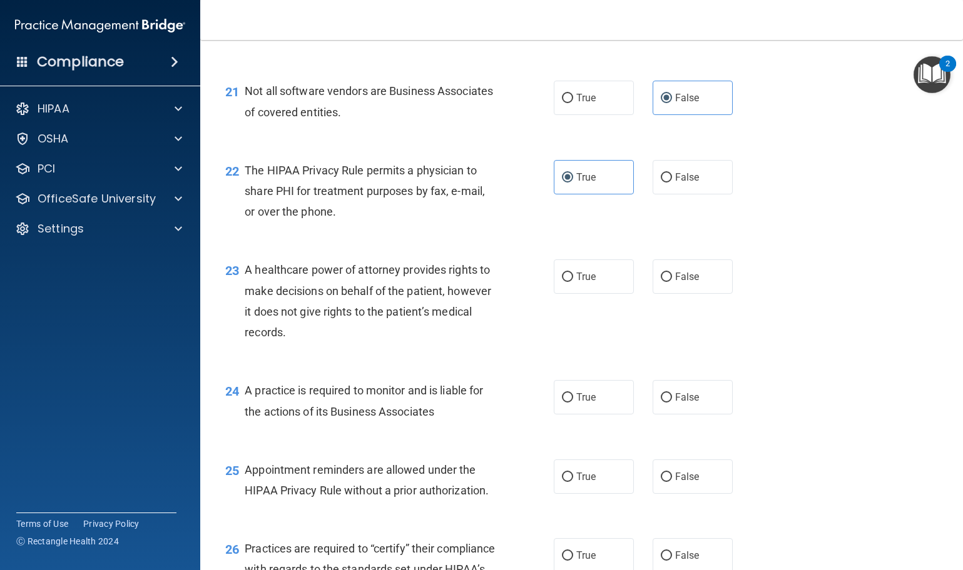
scroll to position [2314, 0]
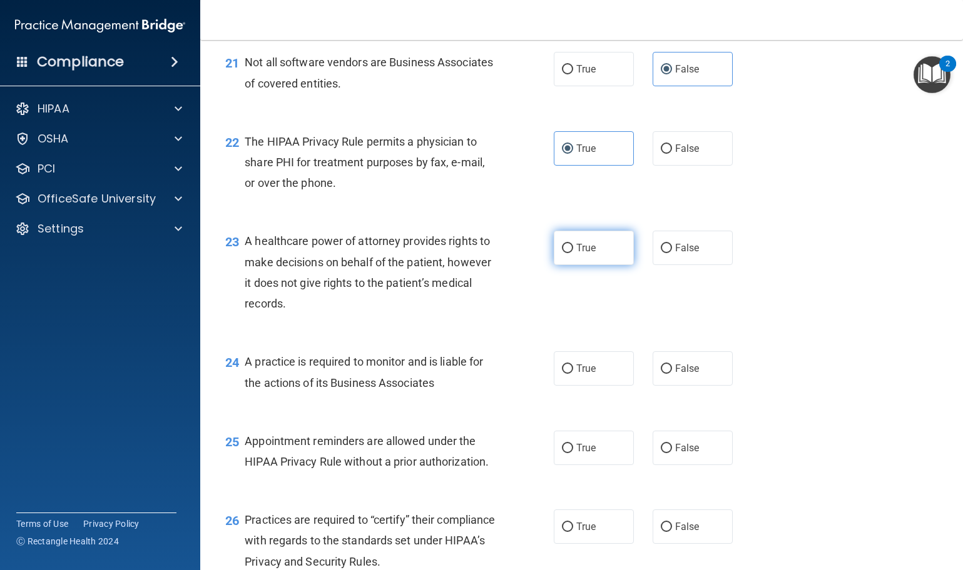
click at [604, 265] on label "True" at bounding box center [594, 248] width 80 height 34
click at [573, 253] on input "True" at bounding box center [567, 248] width 11 height 9
radio input "true"
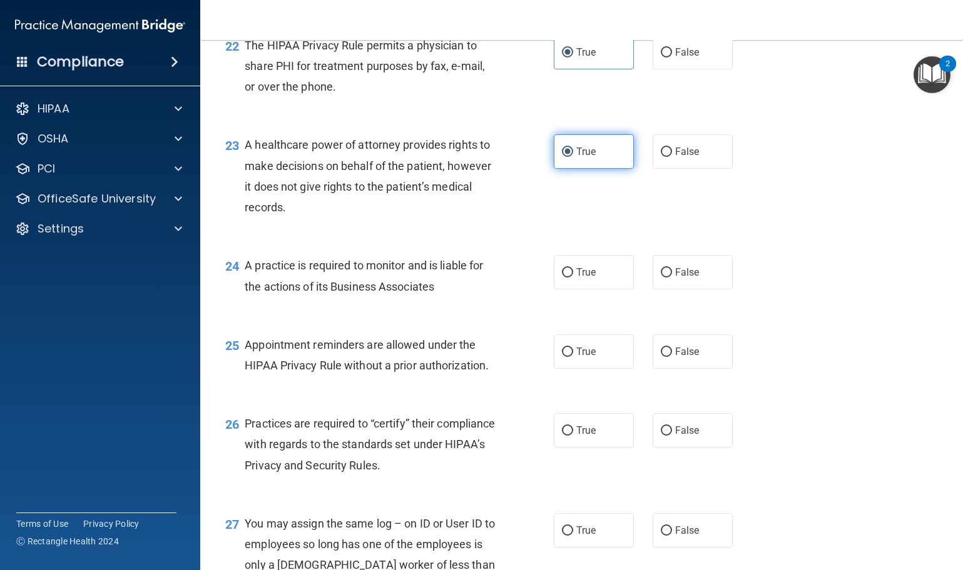
scroll to position [2439, 0]
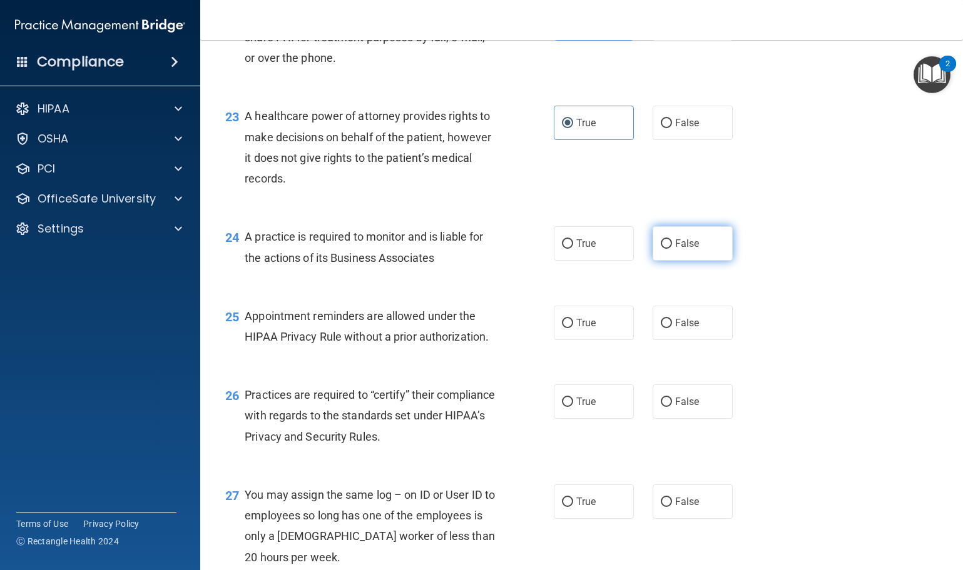
click at [661, 261] on label "False" at bounding box center [692, 243] width 80 height 34
click at [661, 249] on input "False" at bounding box center [666, 244] width 11 height 9
radio input "true"
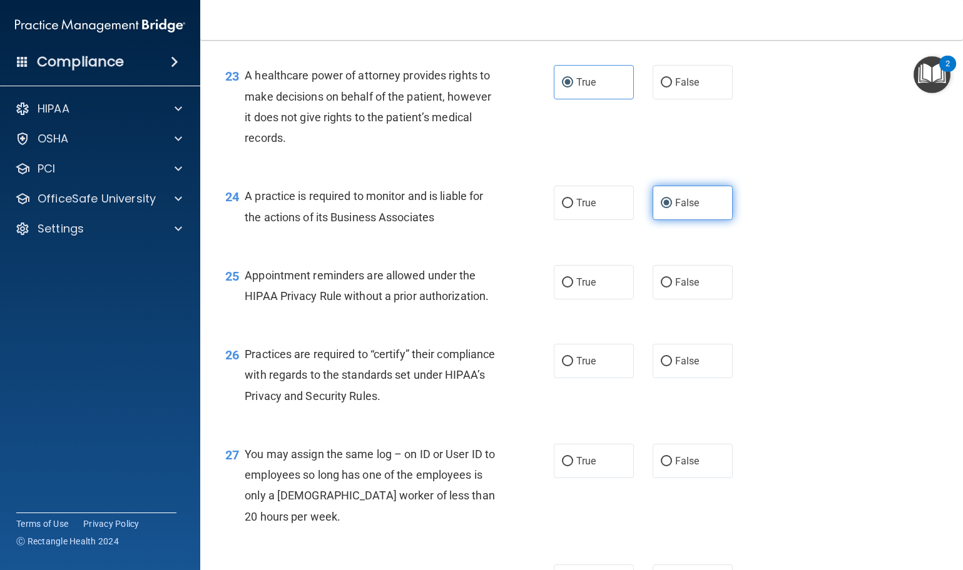
scroll to position [2502, 0]
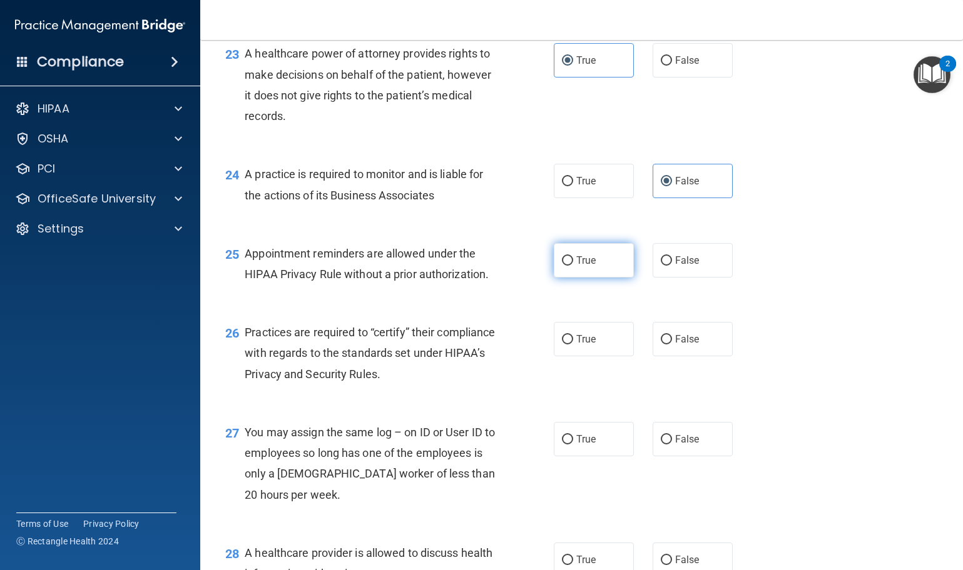
click at [570, 278] on label "True" at bounding box center [594, 260] width 80 height 34
click at [570, 266] on input "True" at bounding box center [567, 260] width 11 height 9
radio input "true"
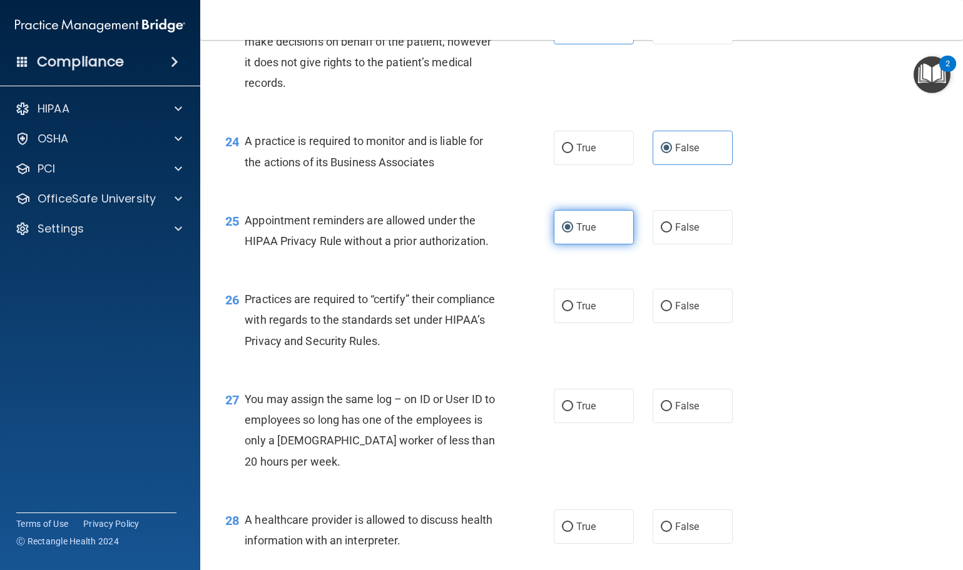
scroll to position [2565, 0]
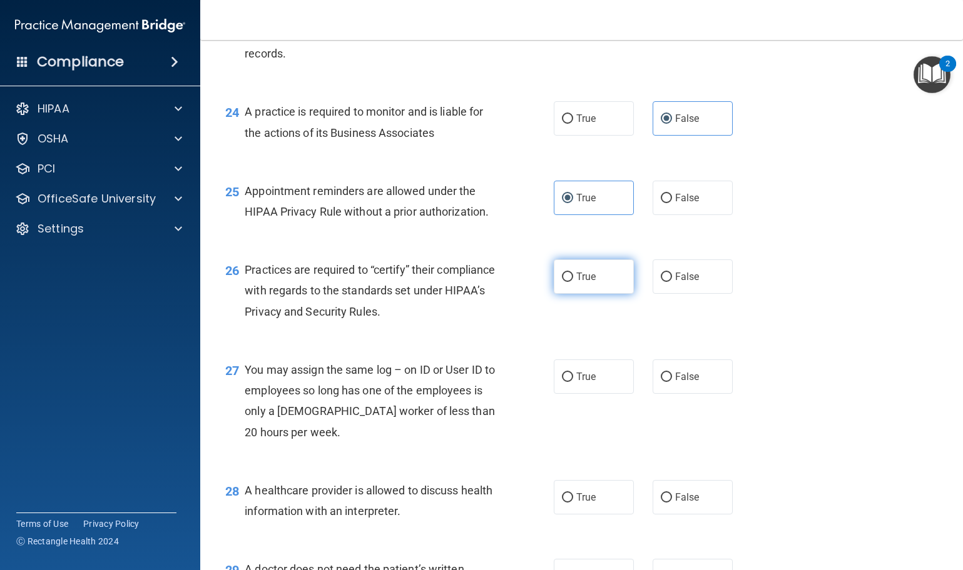
click at [569, 294] on label "True" at bounding box center [594, 277] width 80 height 34
click at [569, 282] on input "True" at bounding box center [567, 277] width 11 height 9
radio input "true"
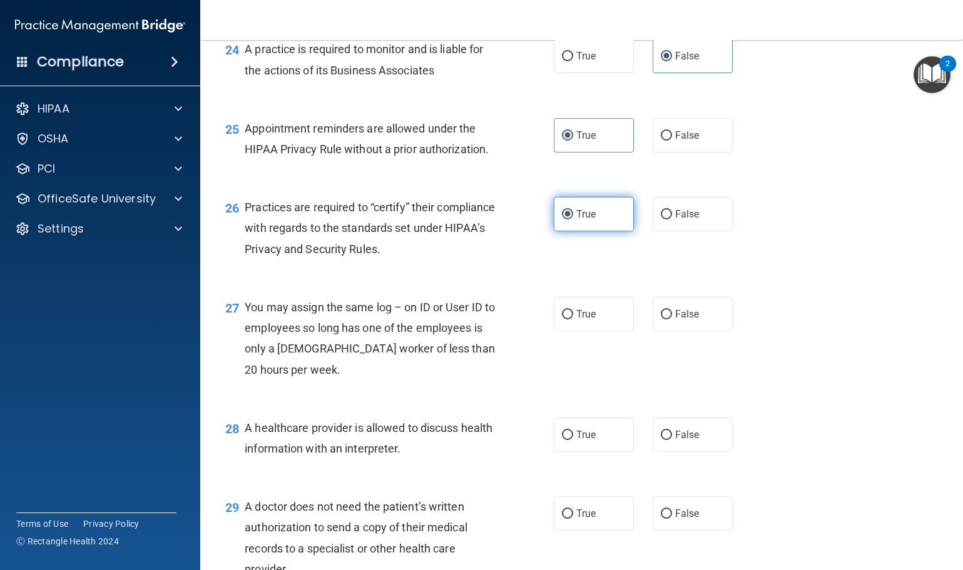
scroll to position [2690, 0]
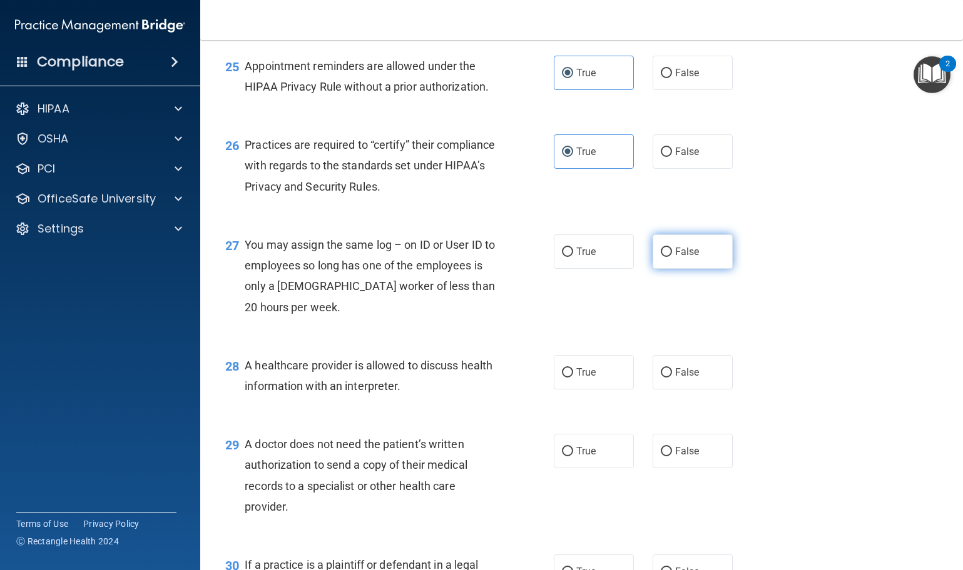
click at [666, 269] on label "False" at bounding box center [692, 252] width 80 height 34
click at [666, 257] on input "False" at bounding box center [666, 252] width 11 height 9
radio input "true"
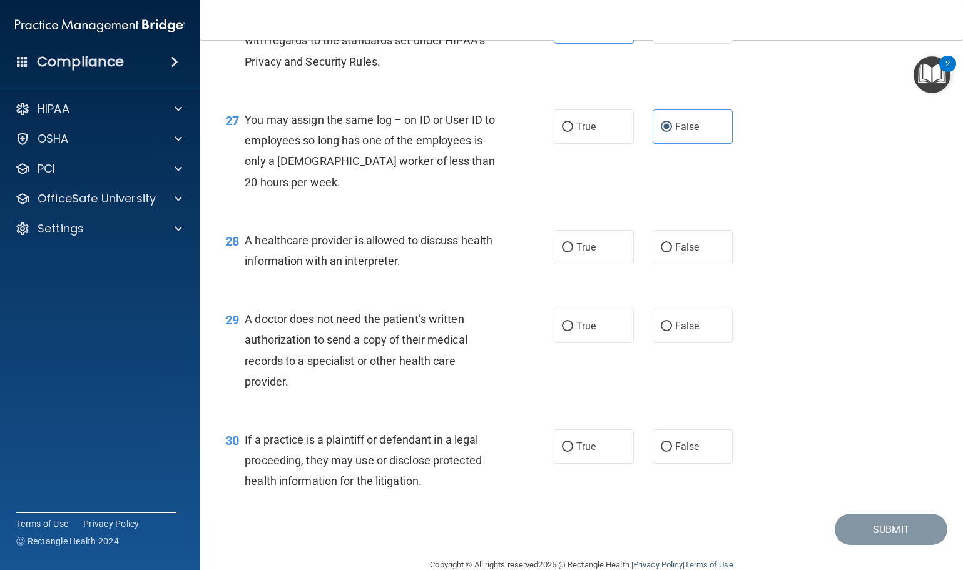
scroll to position [2877, 0]
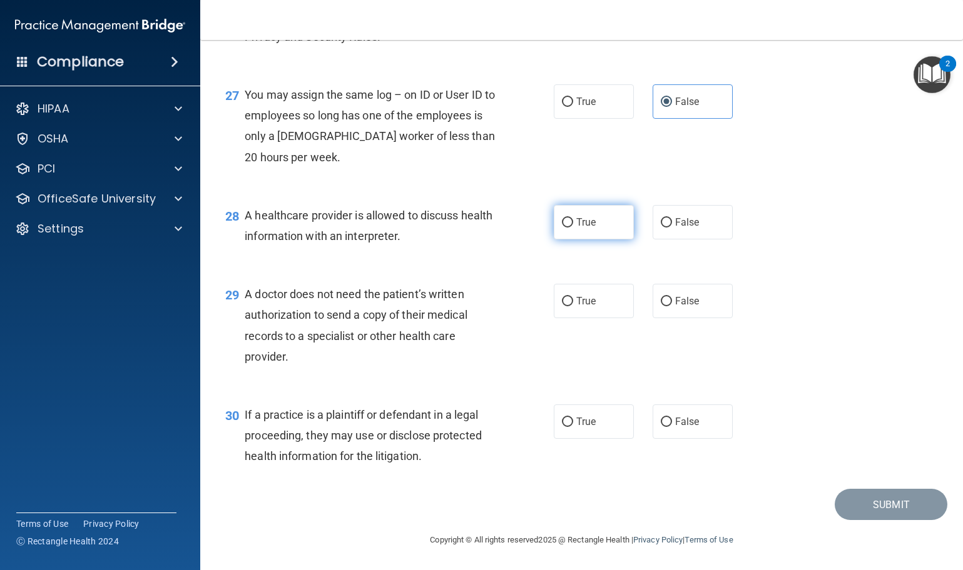
click at [609, 239] on label "True" at bounding box center [594, 222] width 80 height 34
click at [573, 228] on input "True" at bounding box center [567, 222] width 11 height 9
radio input "true"
click at [566, 318] on label "True" at bounding box center [594, 301] width 80 height 34
click at [566, 307] on input "True" at bounding box center [567, 301] width 11 height 9
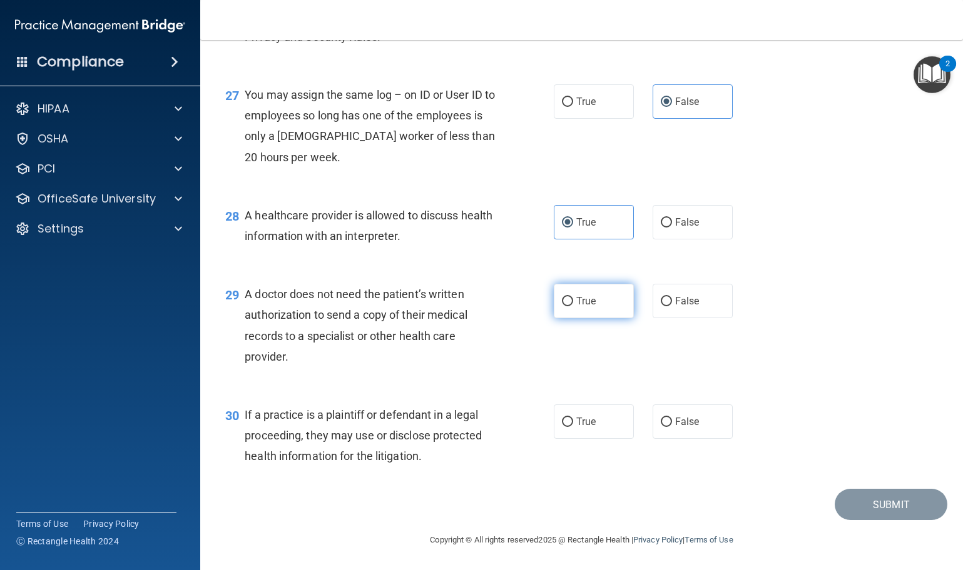
radio input "true"
click at [570, 415] on label "True" at bounding box center [594, 422] width 80 height 34
click at [570, 418] on input "True" at bounding box center [567, 422] width 11 height 9
radio input "true"
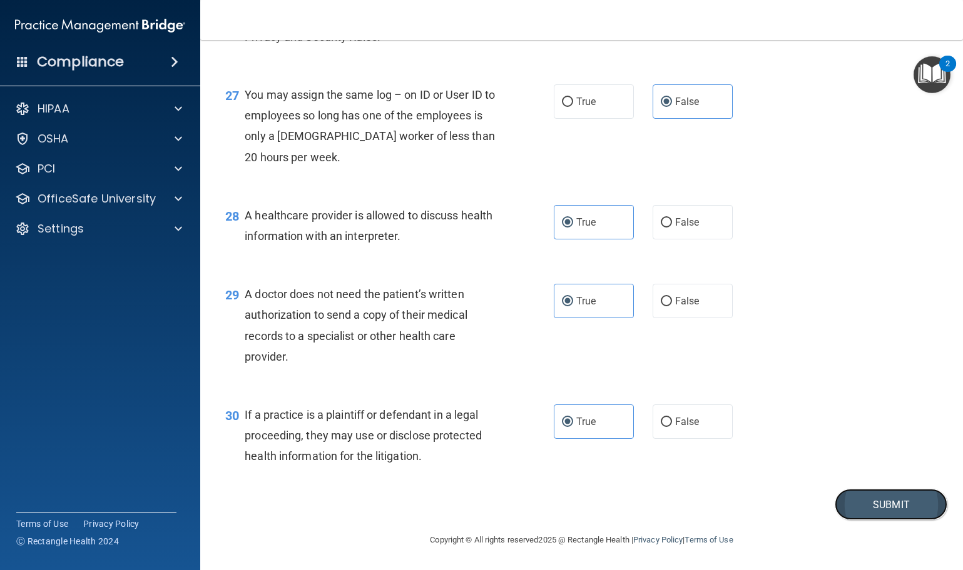
click at [858, 507] on button "Submit" at bounding box center [890, 505] width 113 height 32
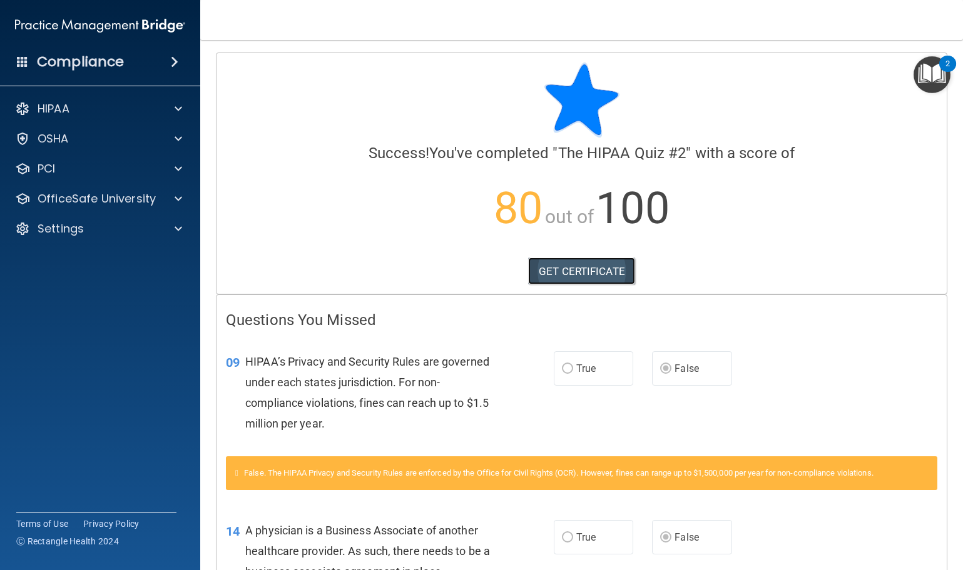
click at [619, 269] on link "GET CERTIFICATE" at bounding box center [581, 272] width 107 height 28
click at [159, 187] on div "OfficeSafe University" at bounding box center [100, 198] width 201 height 25
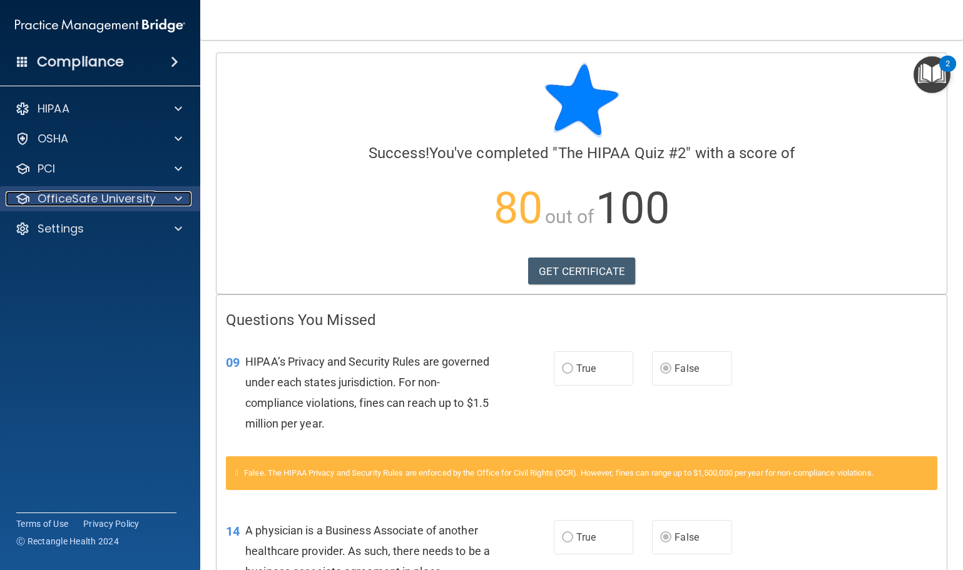
click at [180, 201] on span at bounding box center [179, 198] width 8 height 15
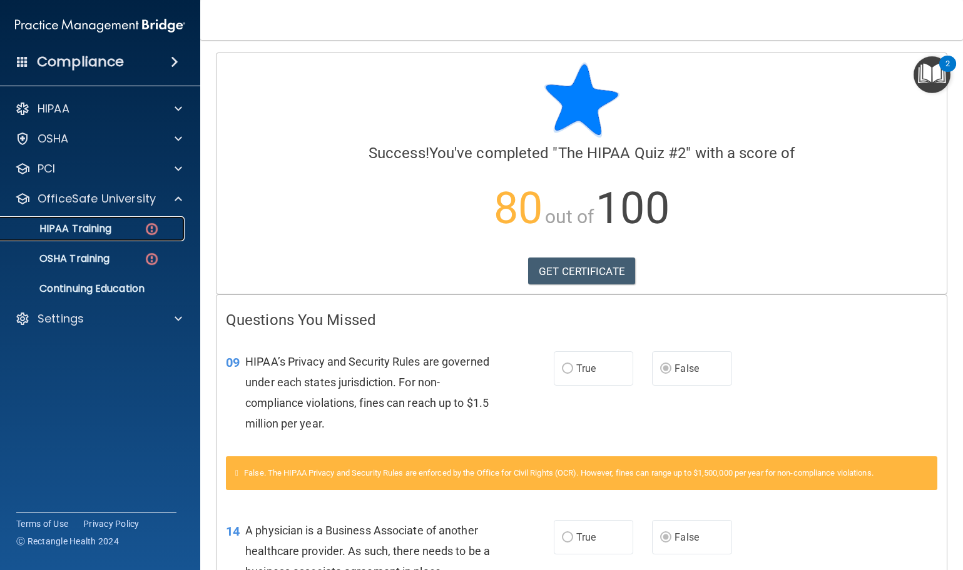
click at [118, 231] on div "HIPAA Training" at bounding box center [93, 229] width 171 height 13
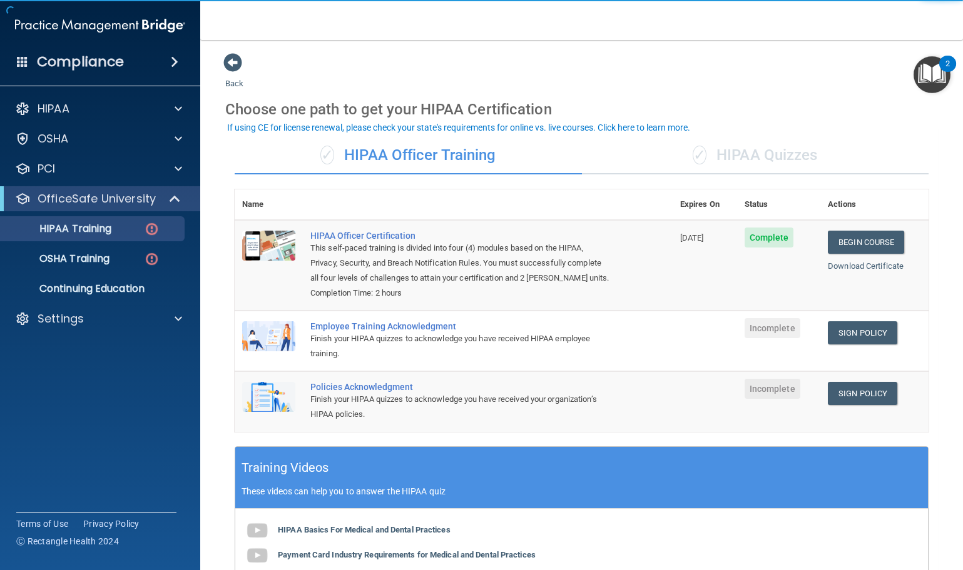
click at [758, 157] on div "✓ HIPAA Quizzes" at bounding box center [755, 156] width 347 height 38
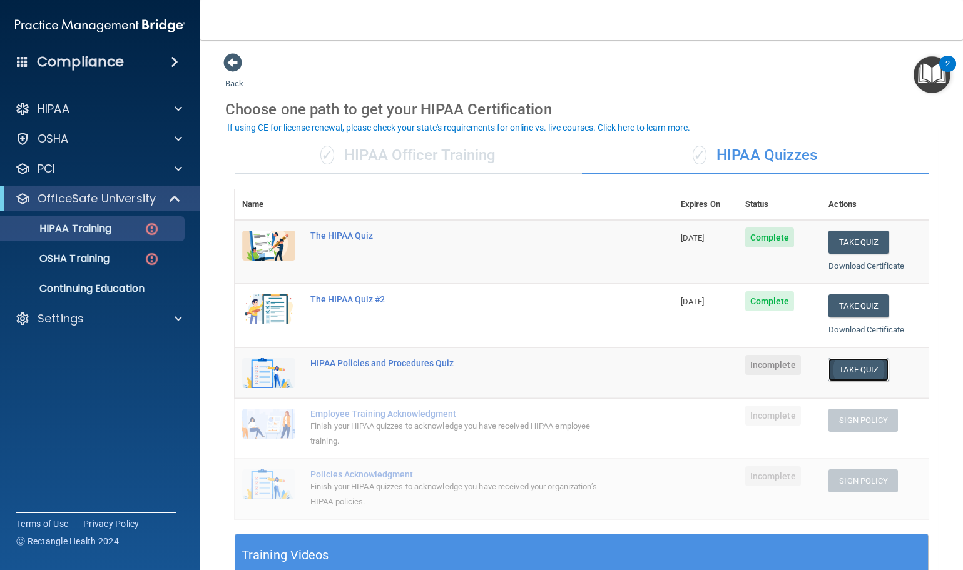
click at [862, 374] on button "Take Quiz" at bounding box center [858, 369] width 60 height 23
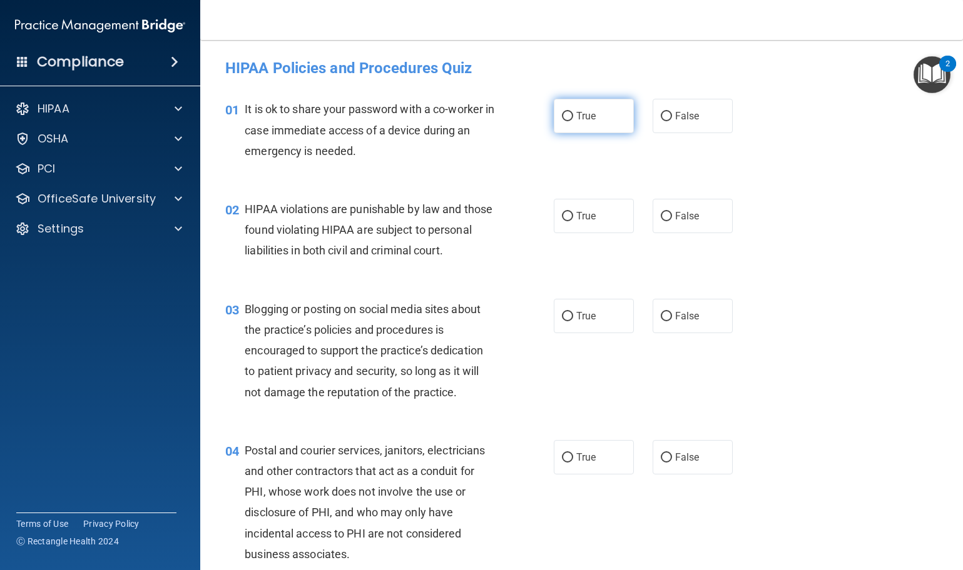
click at [567, 119] on input "True" at bounding box center [567, 116] width 11 height 9
radio input "true"
click at [600, 217] on label "True" at bounding box center [594, 216] width 80 height 34
click at [573, 217] on input "True" at bounding box center [567, 216] width 11 height 9
radio input "true"
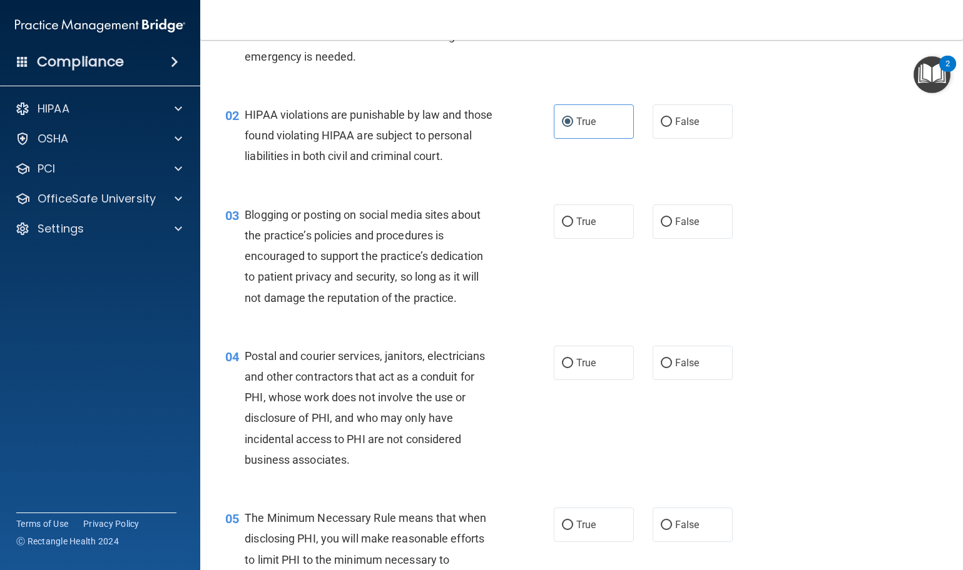
scroll to position [125, 0]
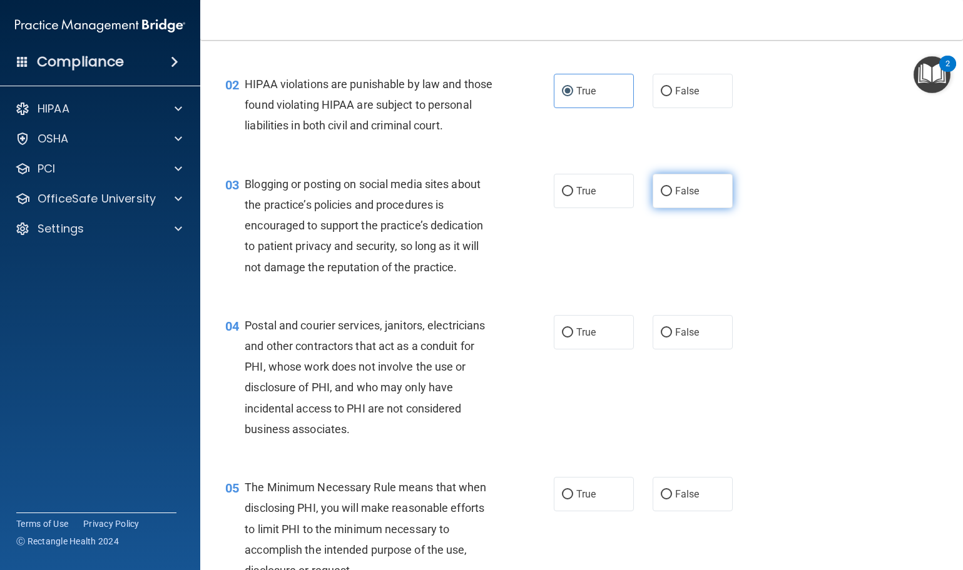
click at [711, 208] on label "False" at bounding box center [692, 191] width 80 height 34
click at [672, 196] on input "False" at bounding box center [666, 191] width 11 height 9
radio input "true"
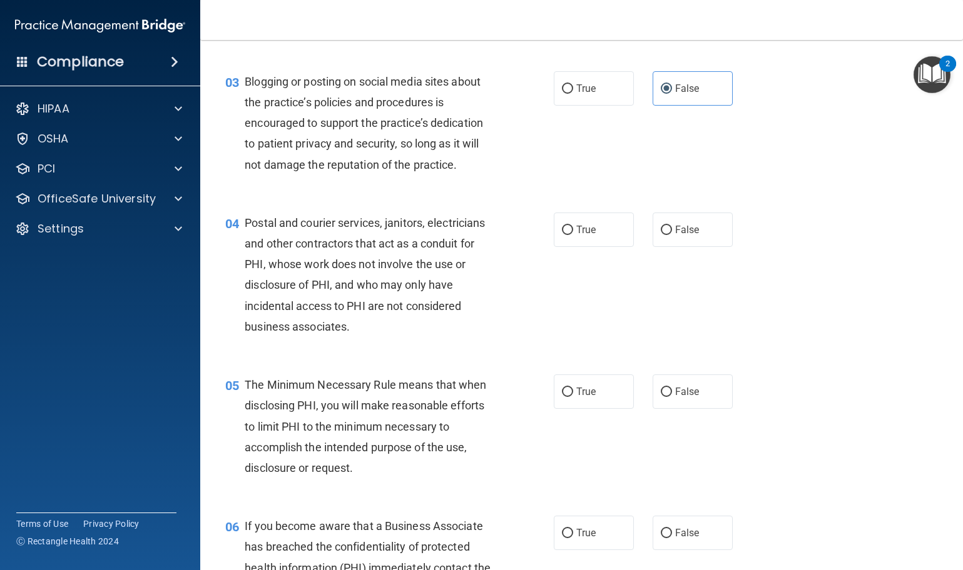
scroll to position [250, 0]
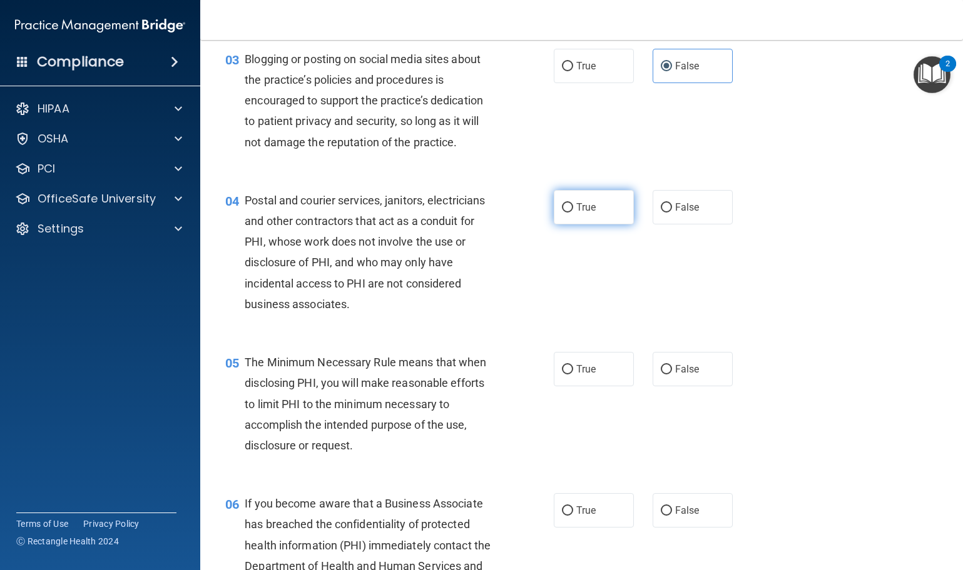
click at [600, 225] on label "True" at bounding box center [594, 207] width 80 height 34
click at [573, 213] on input "True" at bounding box center [567, 207] width 11 height 9
radio input "true"
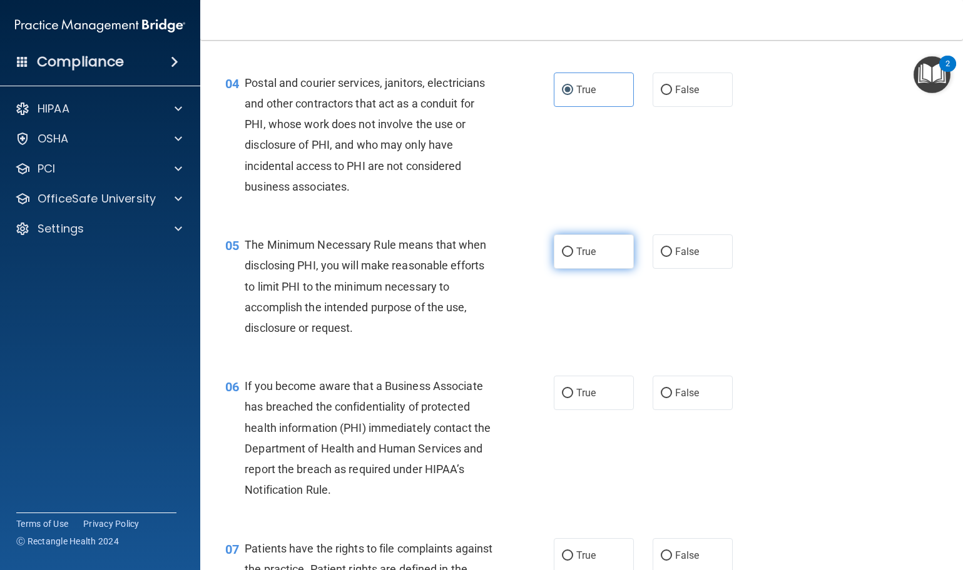
scroll to position [375, 0]
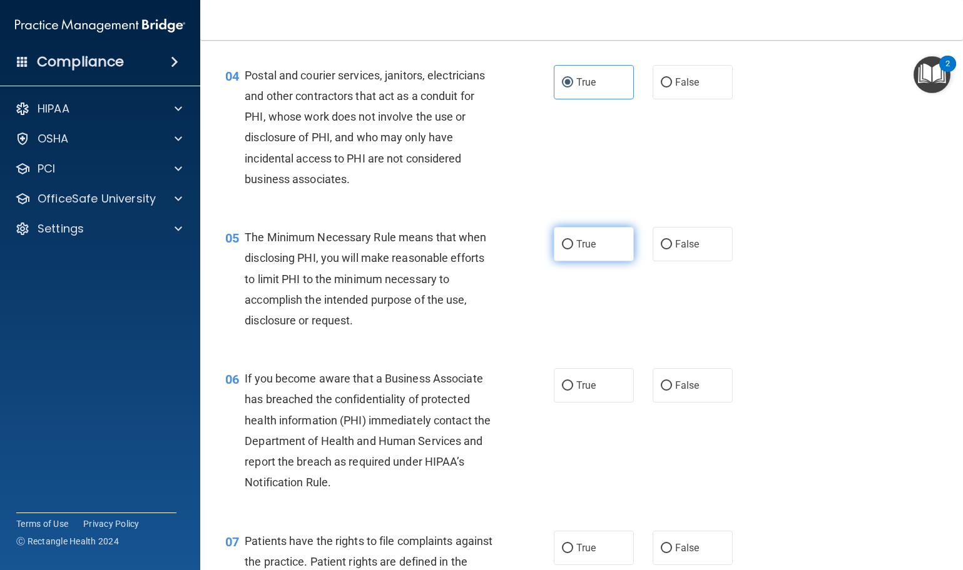
click at [599, 261] on label "True" at bounding box center [594, 244] width 80 height 34
click at [573, 250] on input "True" at bounding box center [567, 244] width 11 height 9
radio input "true"
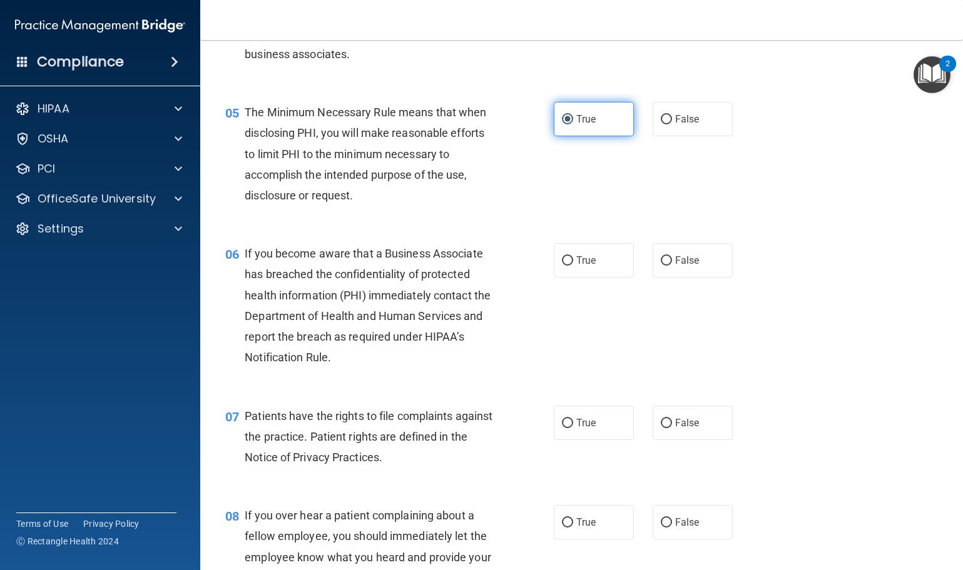
scroll to position [563, 0]
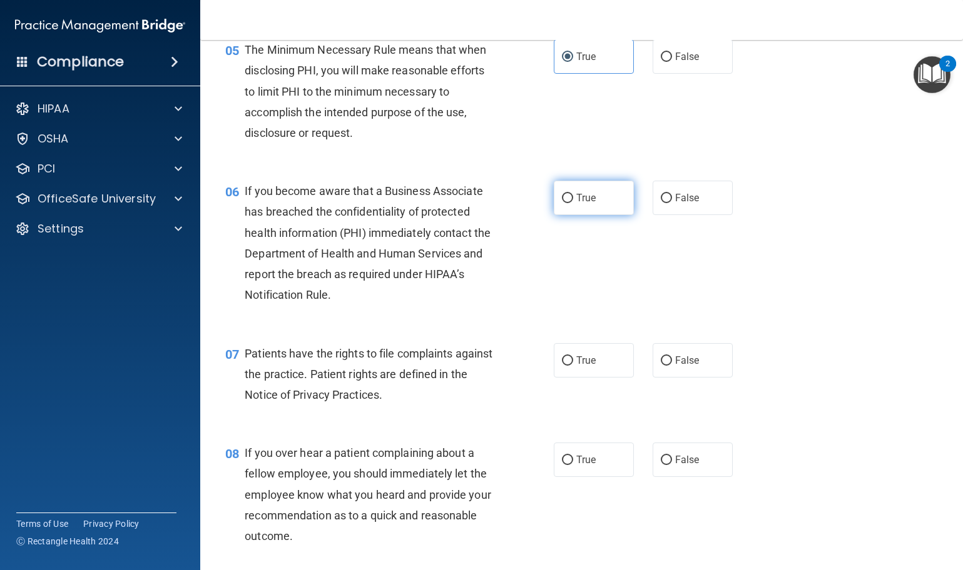
click at [595, 215] on label "True" at bounding box center [594, 198] width 80 height 34
click at [573, 203] on input "True" at bounding box center [567, 198] width 11 height 9
radio input "true"
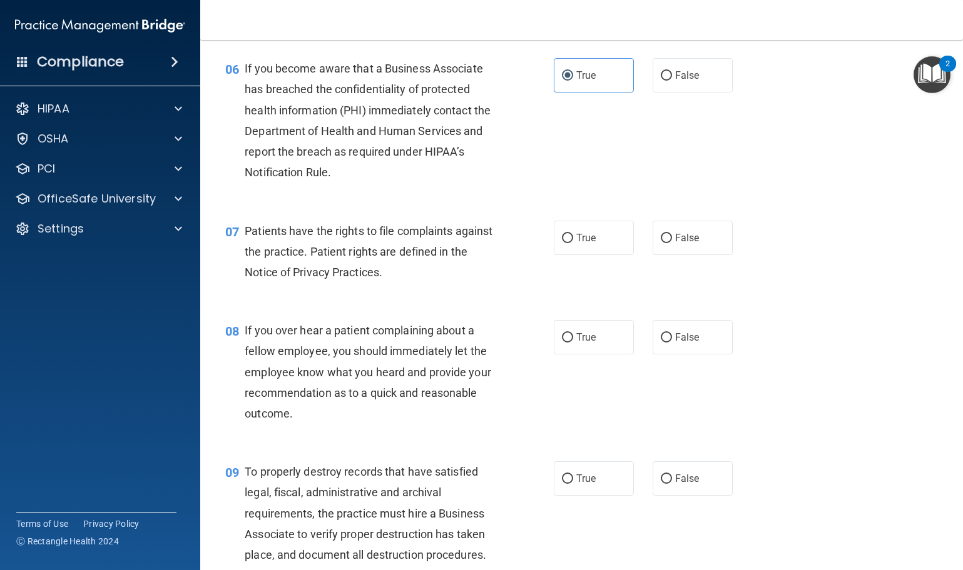
scroll to position [688, 0]
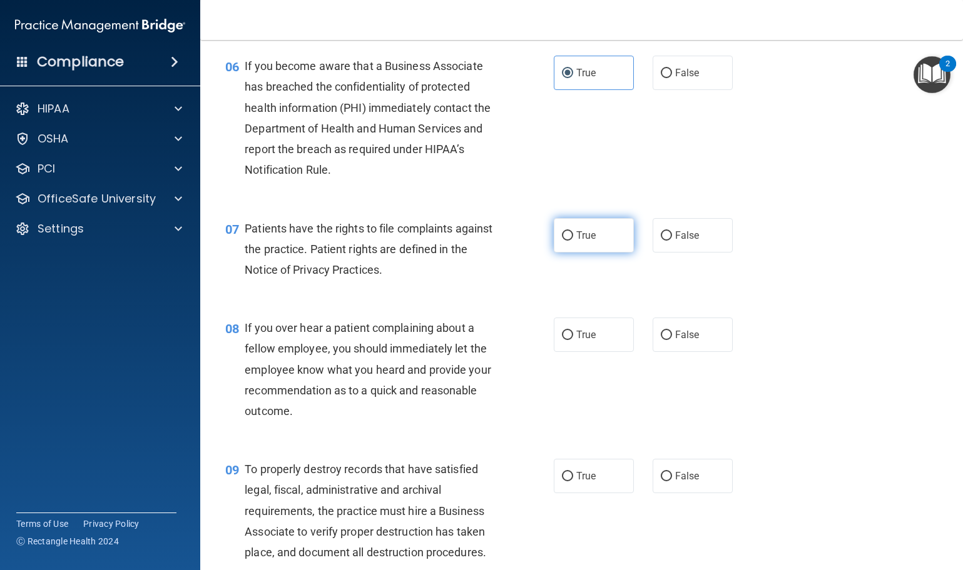
click at [617, 253] on label "True" at bounding box center [594, 235] width 80 height 34
click at [573, 241] on input "True" at bounding box center [567, 235] width 11 height 9
radio input "true"
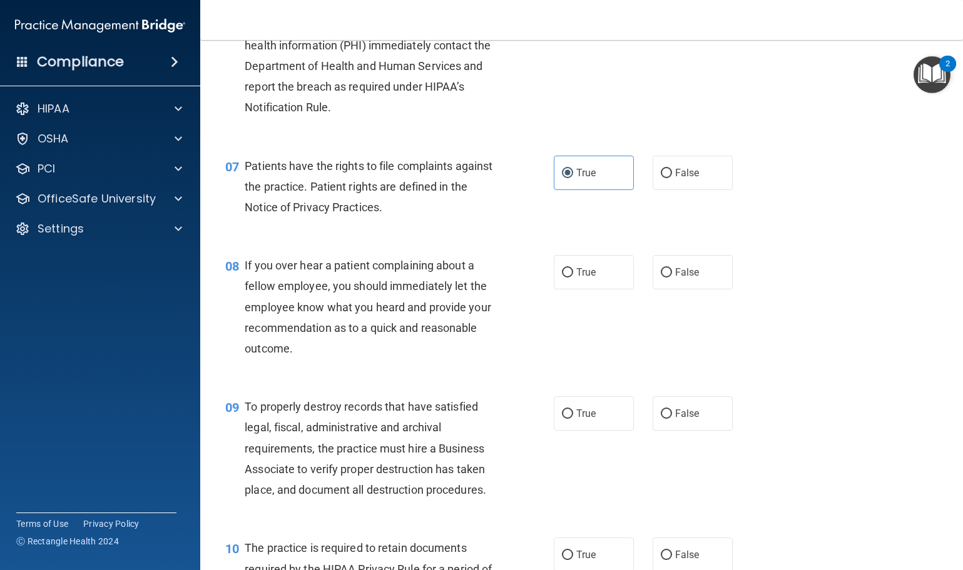
scroll to position [813, 0]
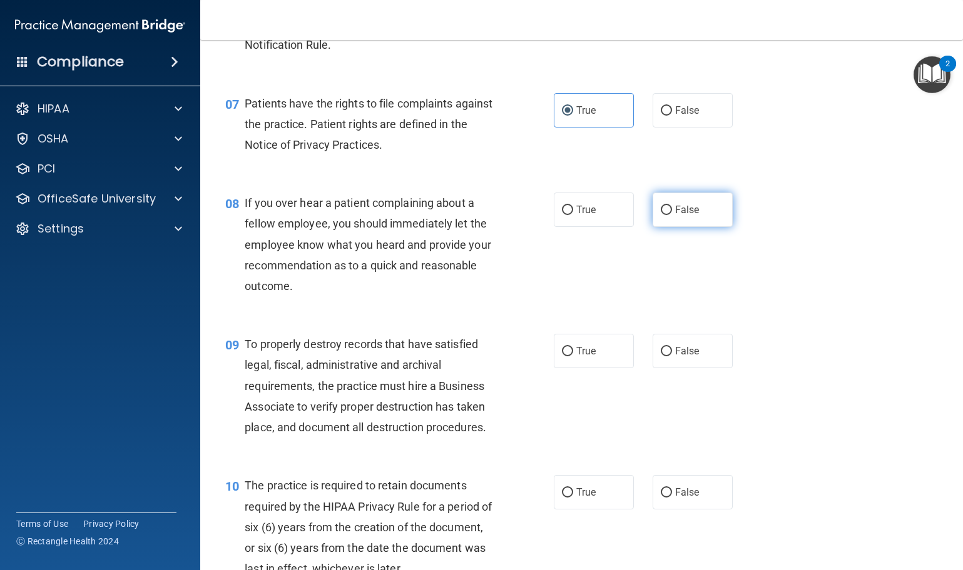
click at [713, 227] on label "False" at bounding box center [692, 210] width 80 height 34
click at [672, 215] on input "False" at bounding box center [666, 210] width 11 height 9
radio input "true"
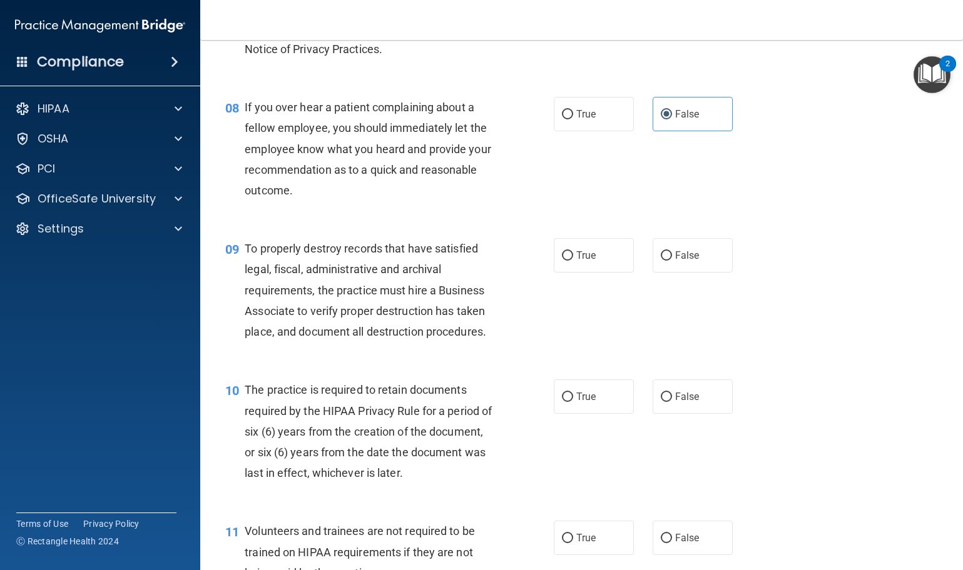
scroll to position [938, 0]
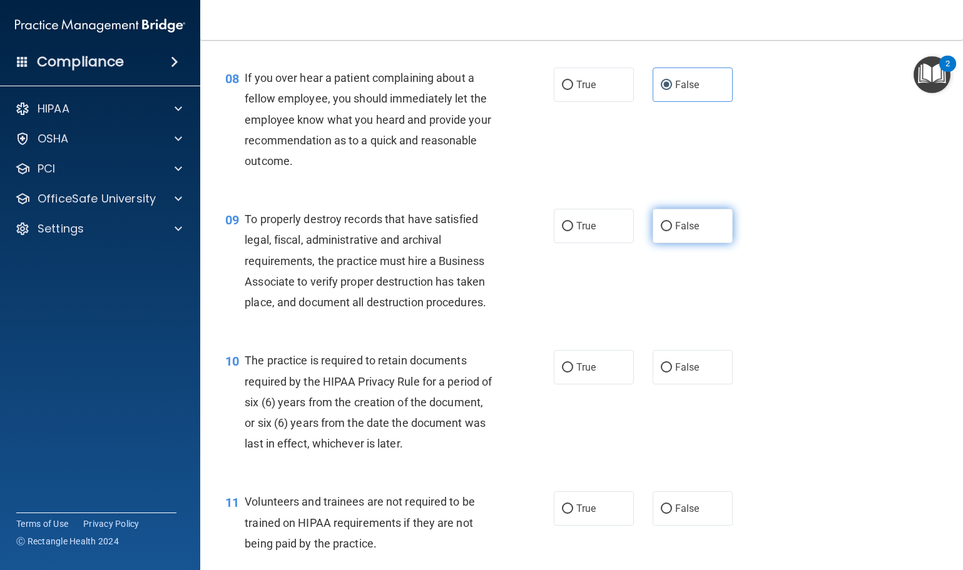
click at [697, 243] on label "False" at bounding box center [692, 226] width 80 height 34
click at [672, 231] on input "False" at bounding box center [666, 226] width 11 height 9
radio input "true"
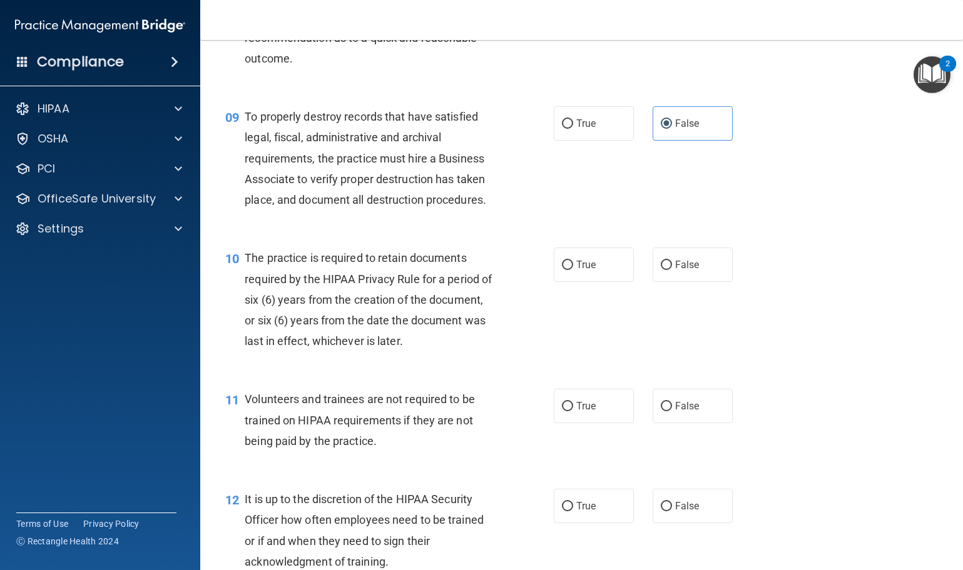
scroll to position [1063, 0]
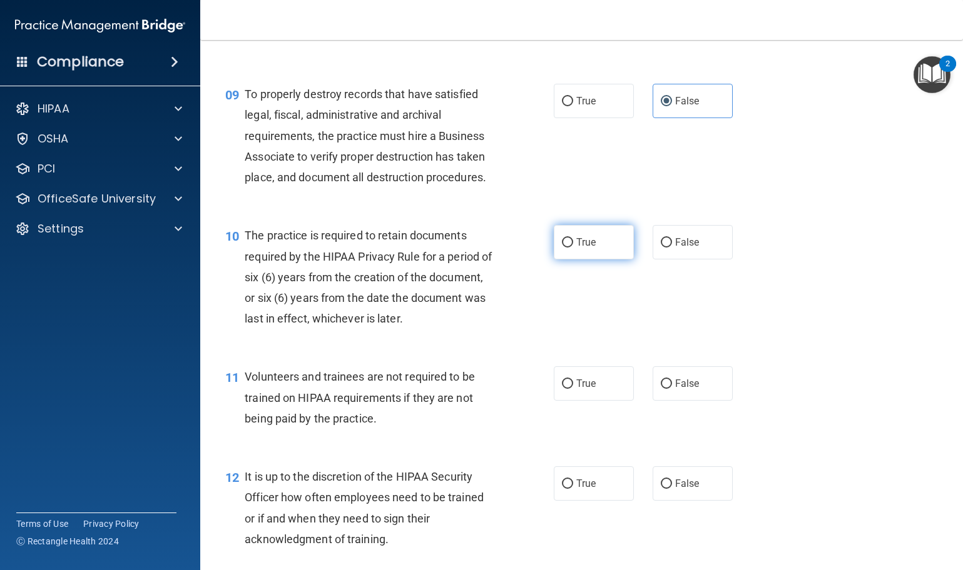
click at [585, 260] on label "True" at bounding box center [594, 242] width 80 height 34
click at [573, 248] on input "True" at bounding box center [567, 242] width 11 height 9
radio input "true"
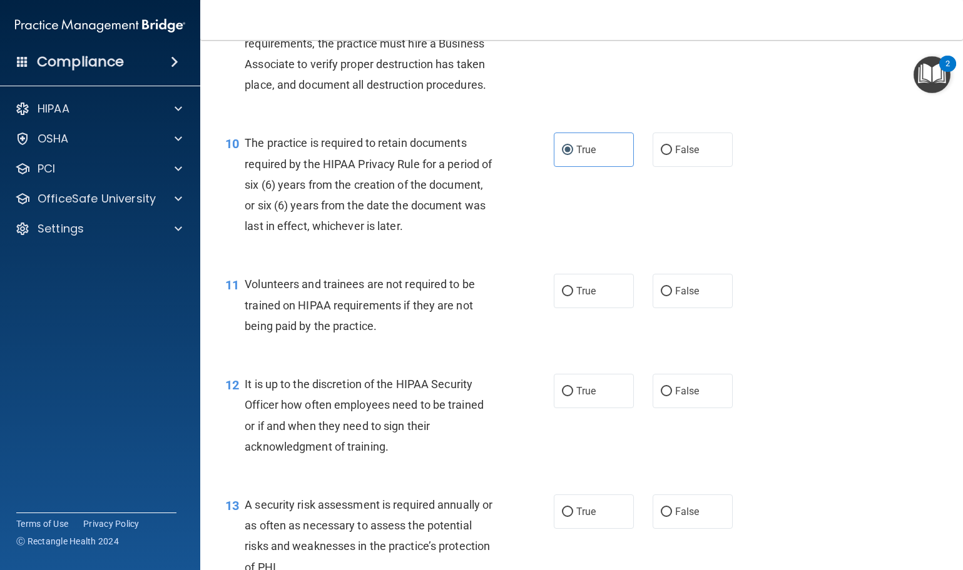
scroll to position [1188, 0]
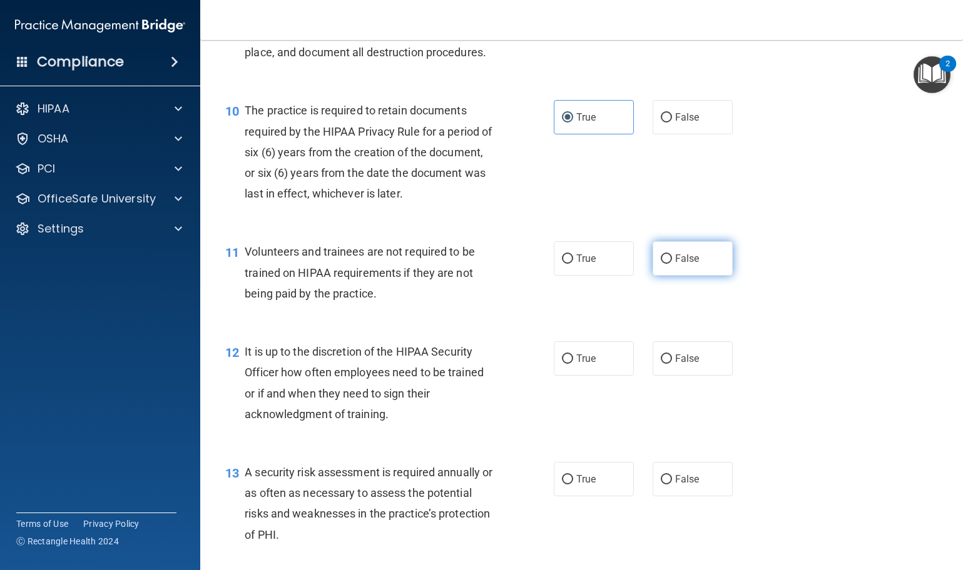
click at [686, 276] on label "False" at bounding box center [692, 258] width 80 height 34
click at [672, 264] on input "False" at bounding box center [666, 259] width 11 height 9
radio input "true"
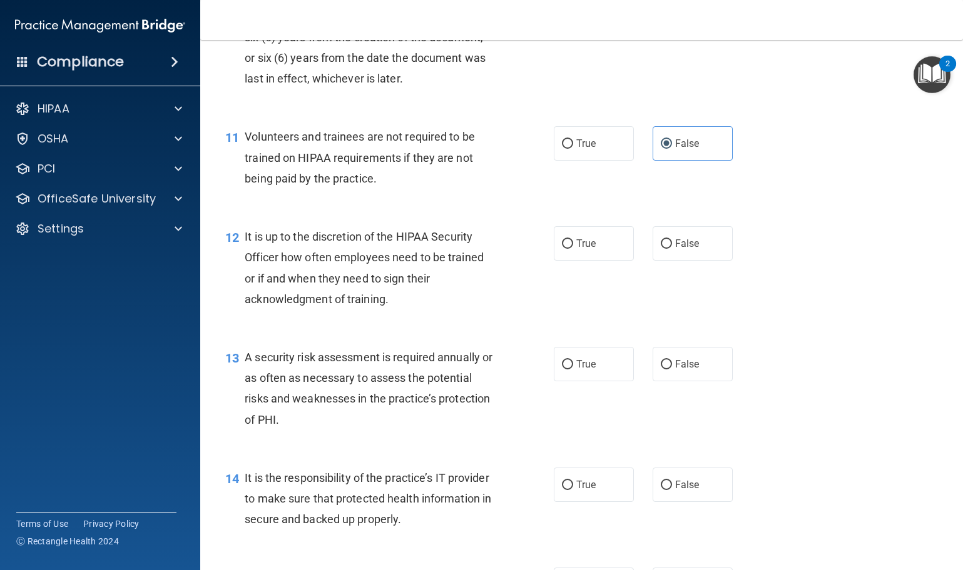
scroll to position [1314, 0]
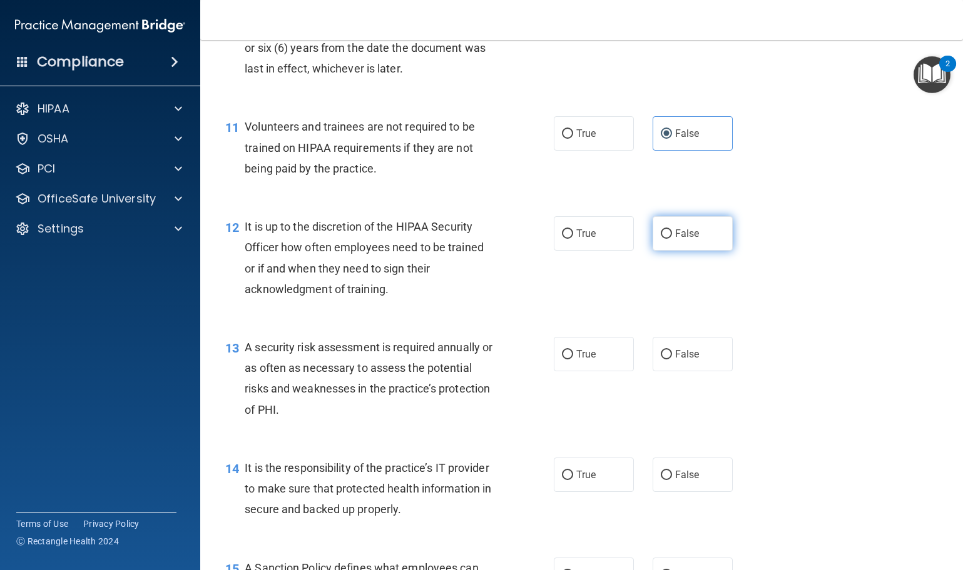
click at [669, 251] on label "False" at bounding box center [692, 233] width 80 height 34
click at [669, 239] on input "False" at bounding box center [666, 234] width 11 height 9
radio input "true"
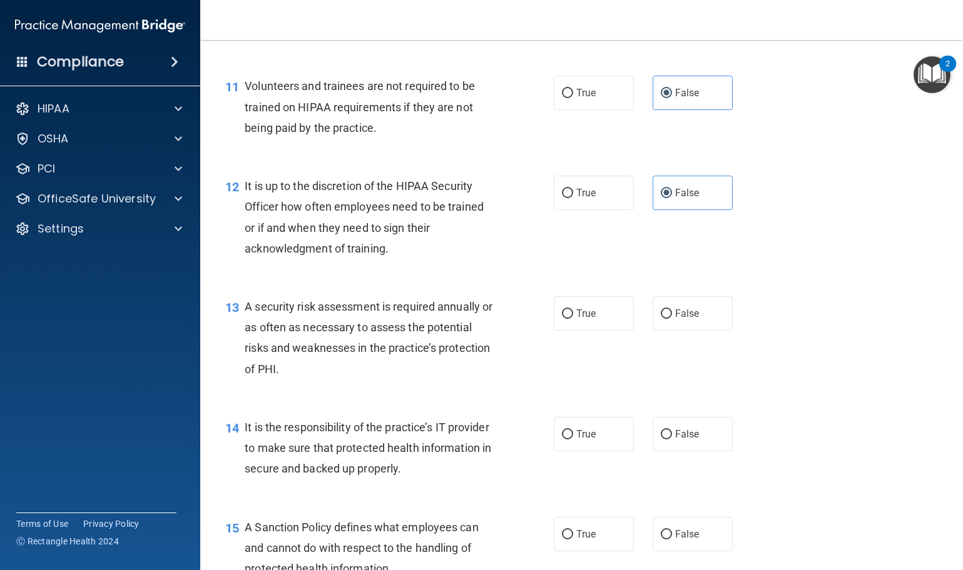
scroll to position [1376, 0]
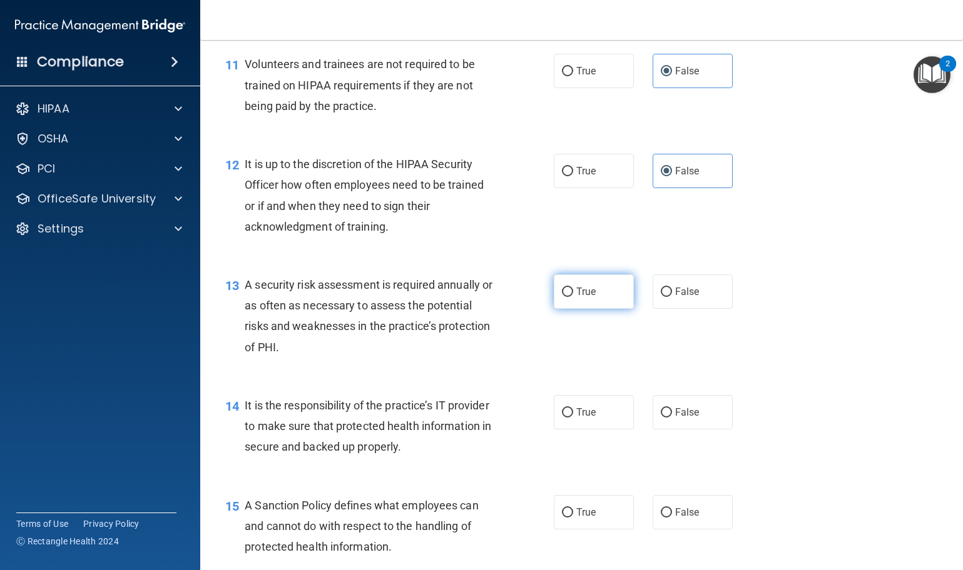
click at [587, 298] on span "True" at bounding box center [585, 292] width 19 height 12
click at [573, 297] on input "True" at bounding box center [567, 292] width 11 height 9
radio input "true"
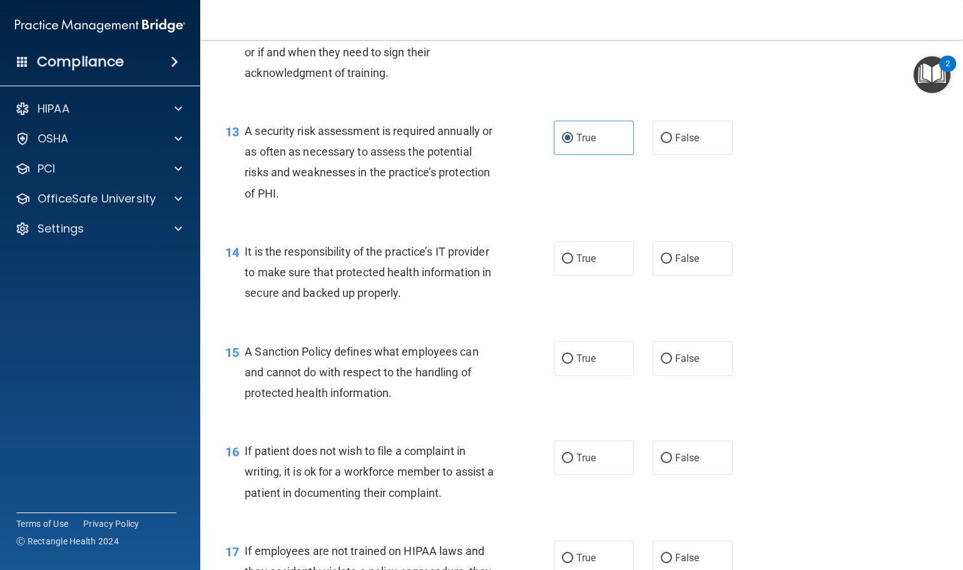
scroll to position [1564, 0]
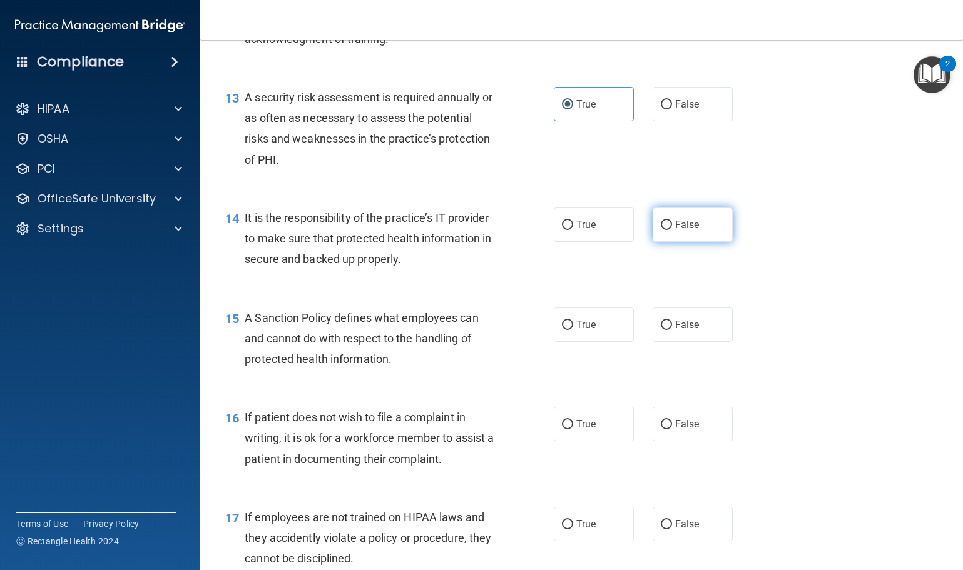
click at [666, 242] on label "False" at bounding box center [692, 225] width 80 height 34
click at [666, 230] on input "False" at bounding box center [666, 225] width 11 height 9
radio input "true"
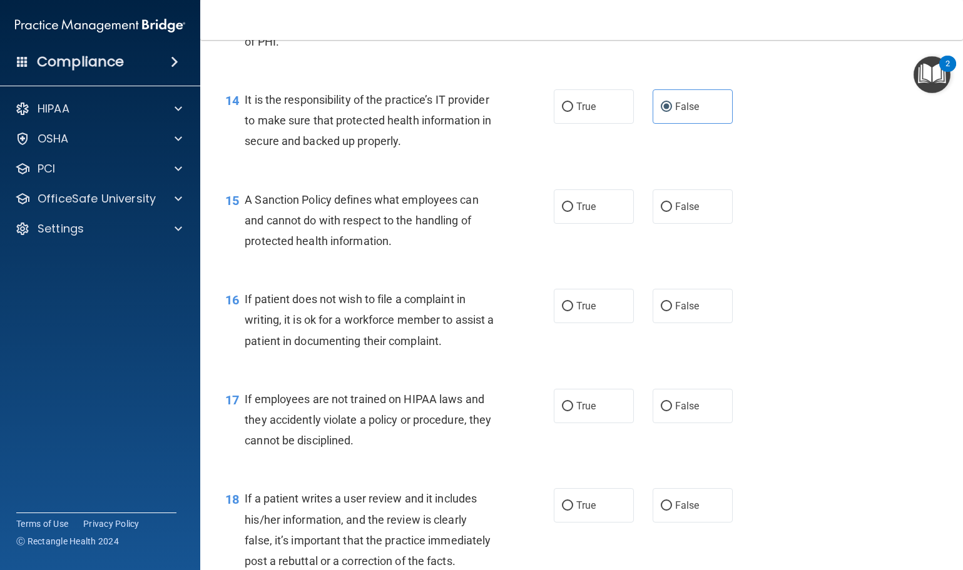
scroll to position [1689, 0]
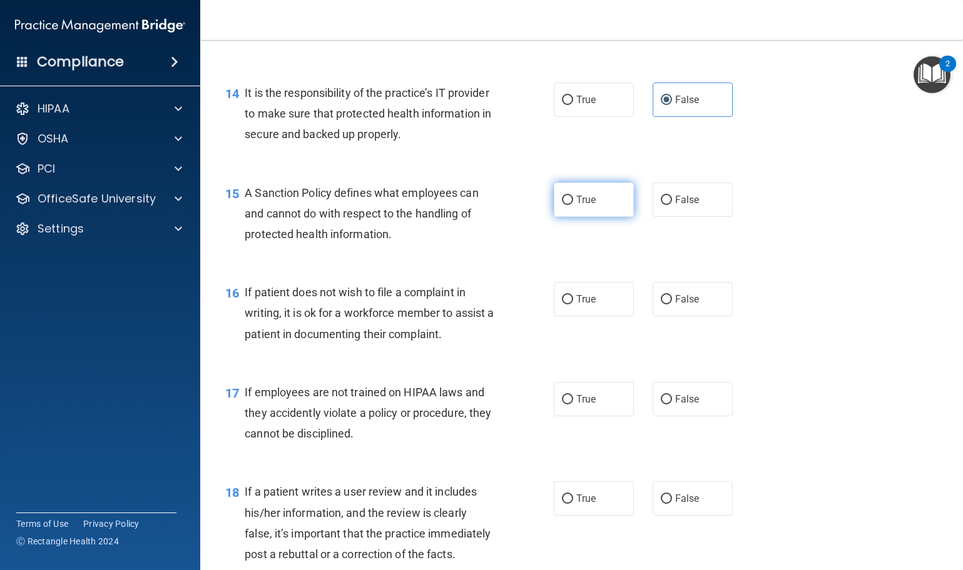
click at [576, 206] on span "True" at bounding box center [585, 200] width 19 height 12
click at [573, 205] on input "True" at bounding box center [567, 200] width 11 height 9
radio input "true"
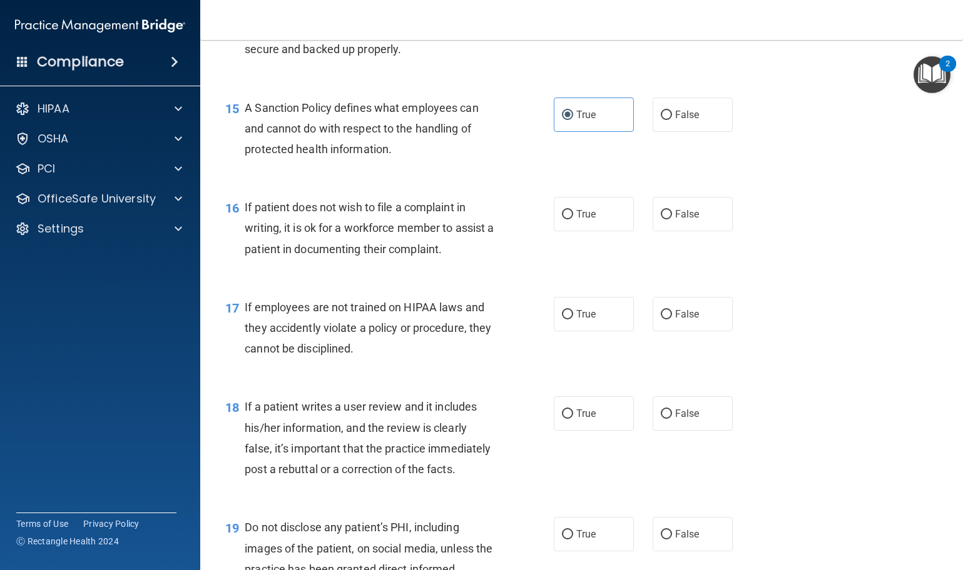
scroll to position [1814, 0]
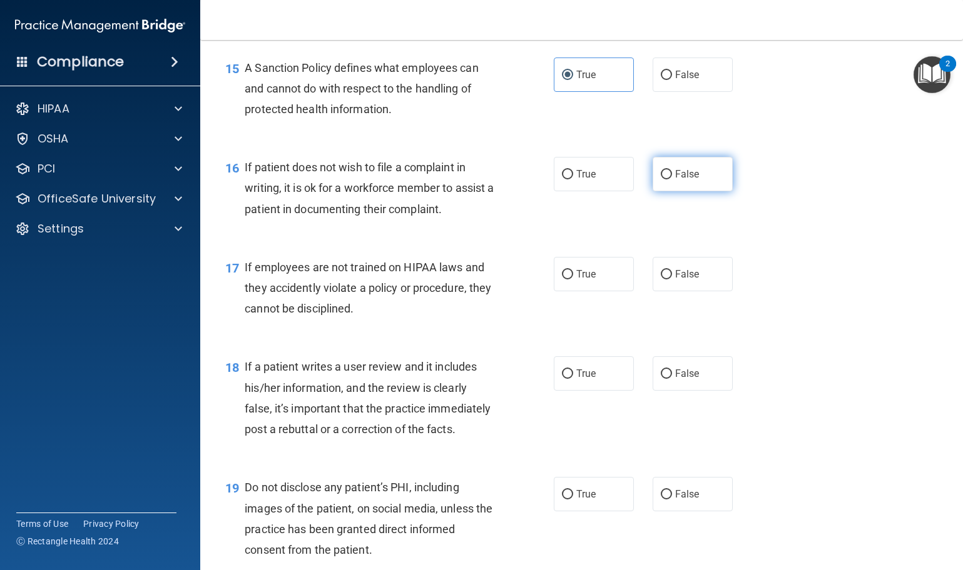
click at [671, 191] on label "False" at bounding box center [692, 174] width 80 height 34
click at [671, 180] on input "False" at bounding box center [666, 174] width 11 height 9
radio input "true"
click at [697, 291] on label "False" at bounding box center [692, 274] width 80 height 34
click at [672, 280] on input "False" at bounding box center [666, 274] width 11 height 9
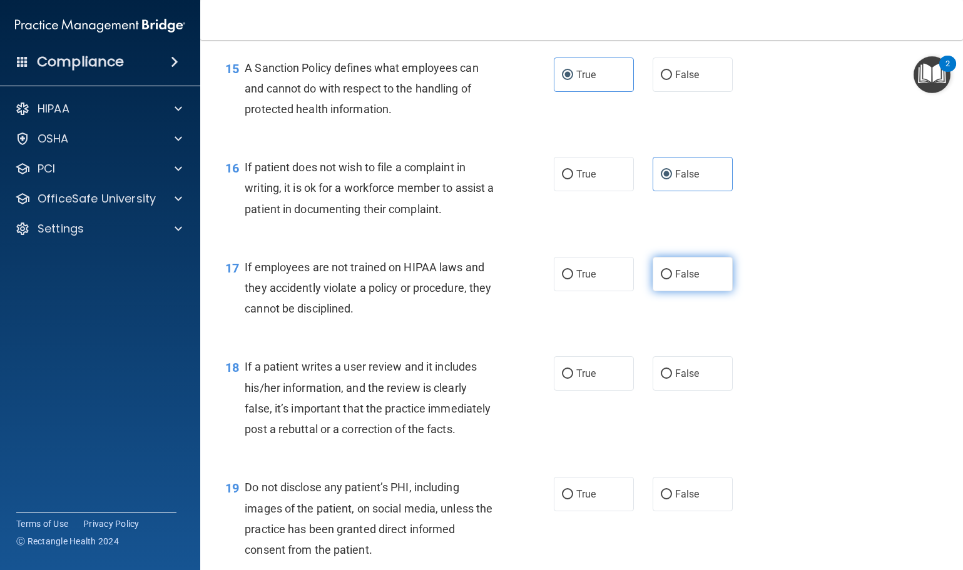
radio input "true"
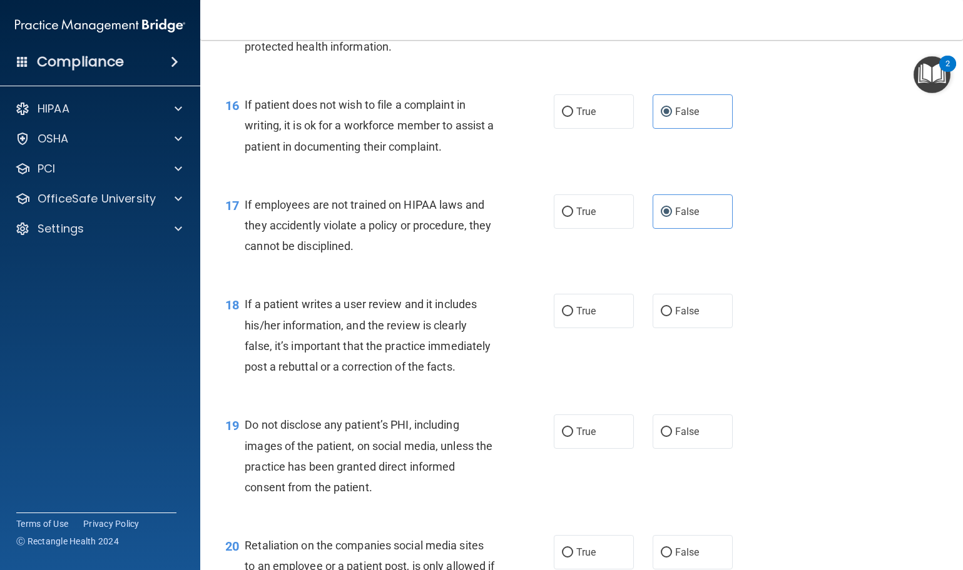
scroll to position [1939, 0]
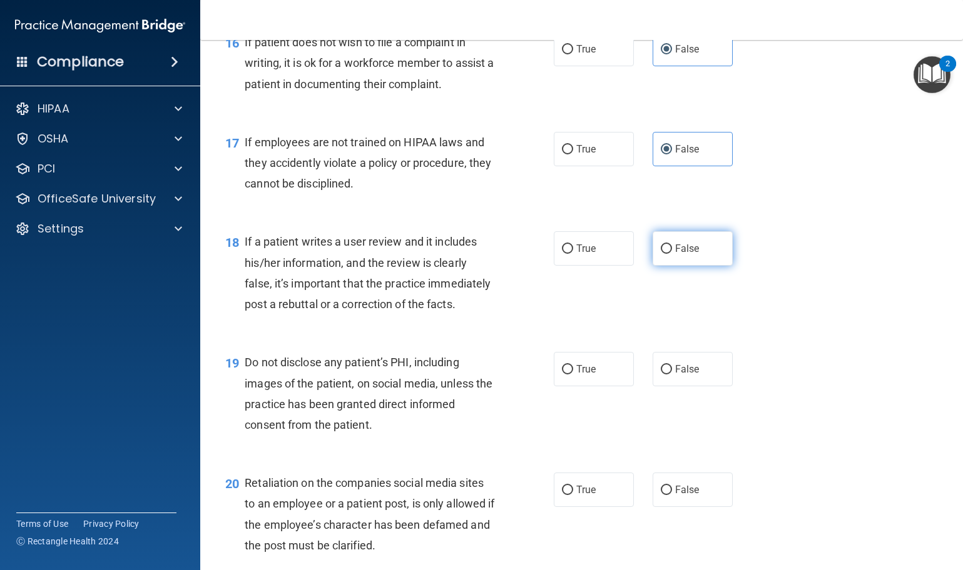
click at [680, 266] on label "False" at bounding box center [692, 248] width 80 height 34
click at [672, 254] on input "False" at bounding box center [666, 249] width 11 height 9
radio input "true"
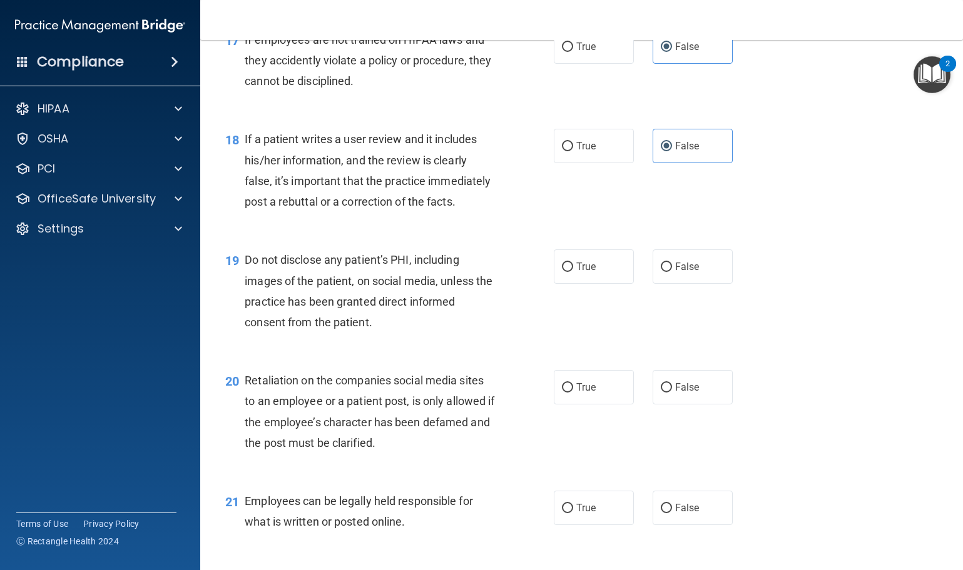
scroll to position [2064, 0]
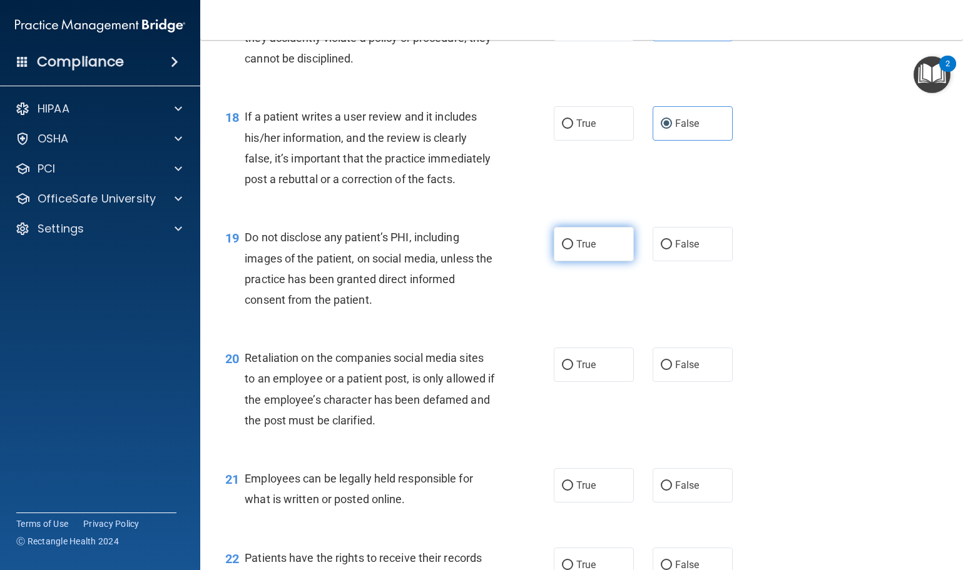
click at [580, 250] on span "True" at bounding box center [585, 244] width 19 height 12
click at [573, 250] on input "True" at bounding box center [567, 244] width 11 height 9
radio input "true"
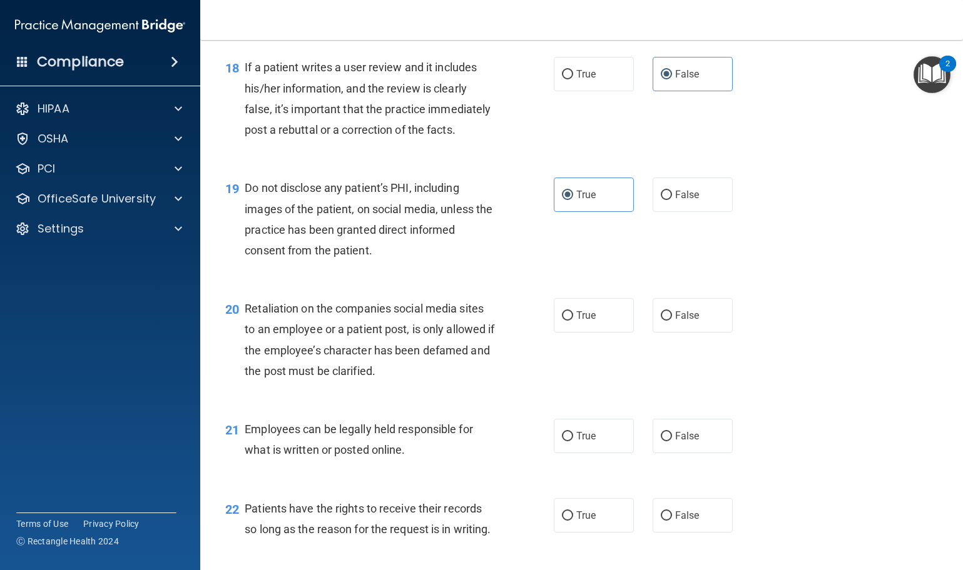
scroll to position [2189, 0]
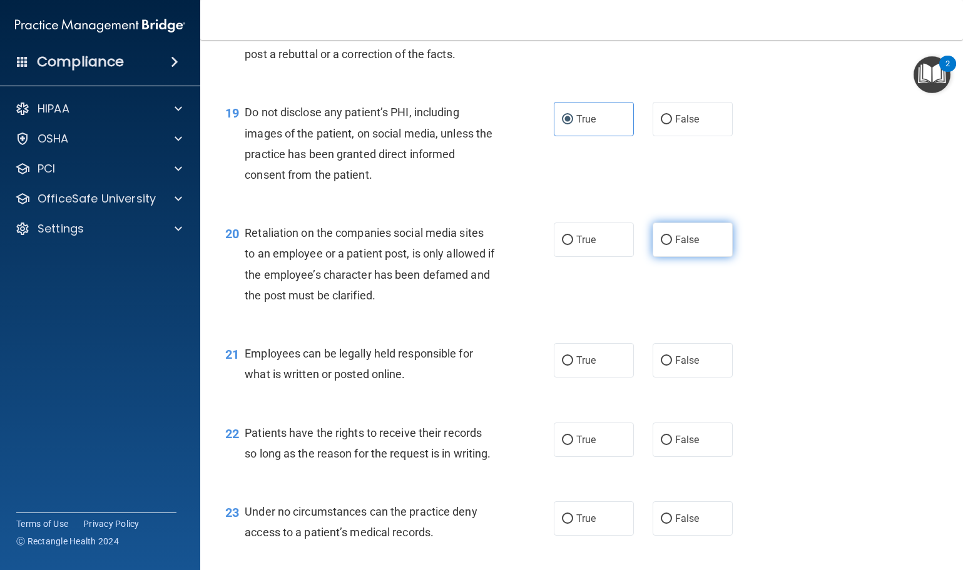
click at [667, 257] on label "False" at bounding box center [692, 240] width 80 height 34
click at [667, 245] on input "False" at bounding box center [666, 240] width 11 height 9
radio input "true"
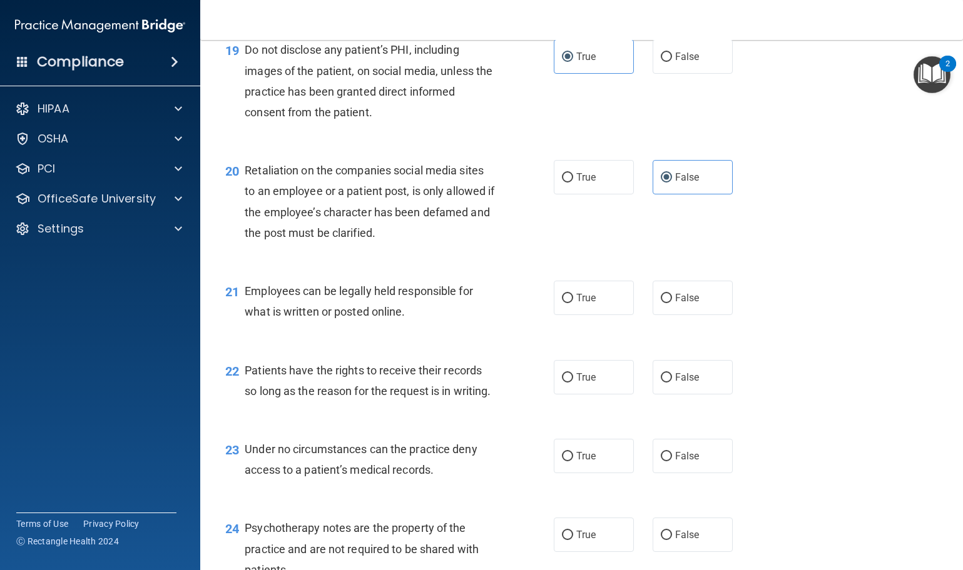
scroll to position [2314, 0]
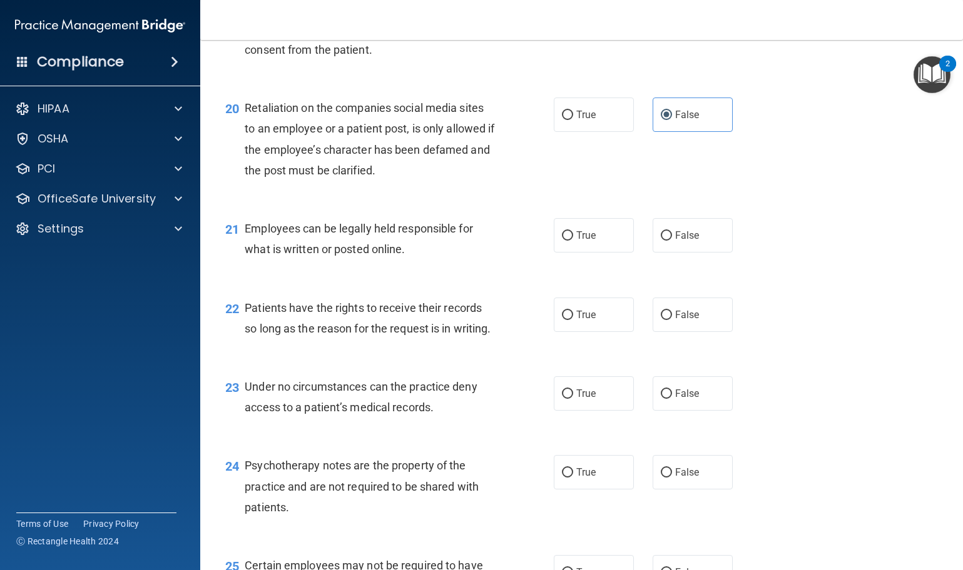
click at [605, 276] on div "21 Employees can be legally held responsible for what is written or posted onli…" at bounding box center [581, 242] width 731 height 79
click at [605, 253] on label "True" at bounding box center [594, 235] width 80 height 34
click at [573, 241] on input "True" at bounding box center [567, 235] width 11 height 9
radio input "true"
click at [588, 321] on span "True" at bounding box center [585, 315] width 19 height 12
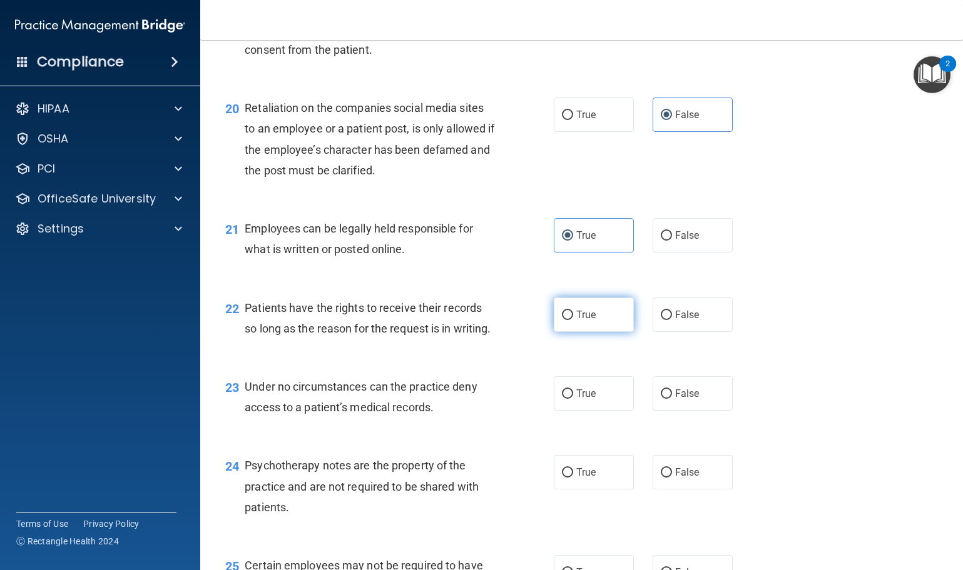
click at [573, 320] on input "True" at bounding box center [567, 315] width 11 height 9
radio input "true"
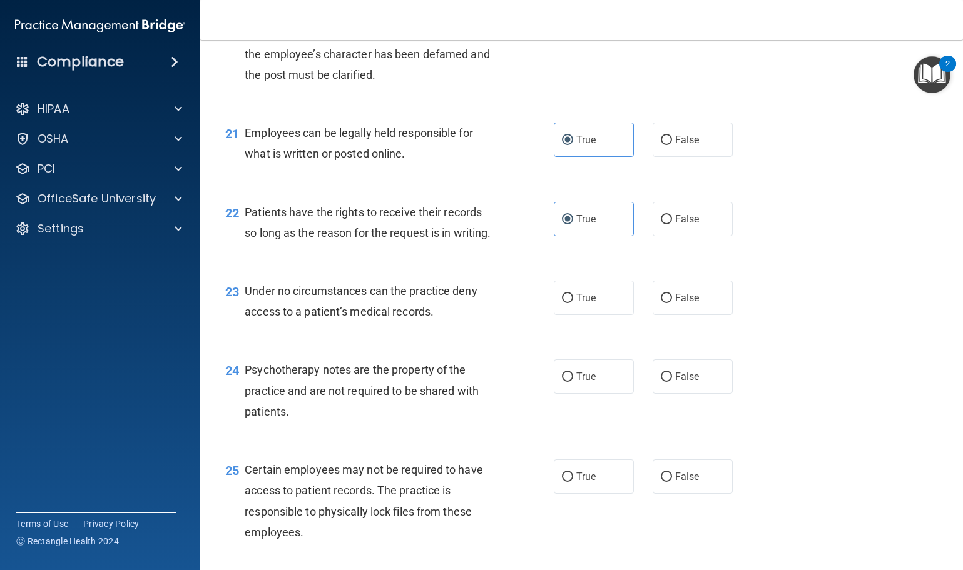
scroll to position [2439, 0]
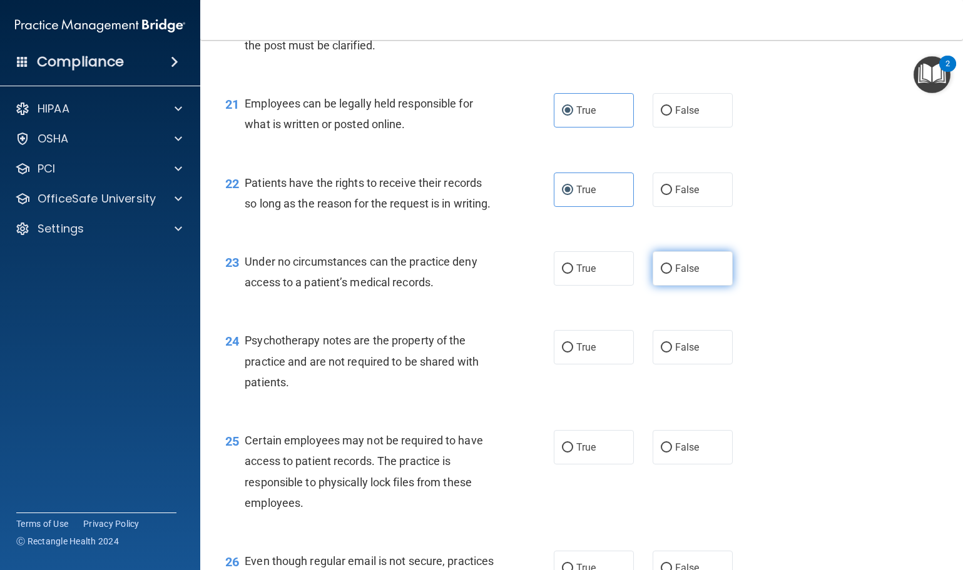
click at [675, 275] on span "False" at bounding box center [687, 269] width 24 height 12
click at [669, 274] on input "False" at bounding box center [666, 269] width 11 height 9
radio input "true"
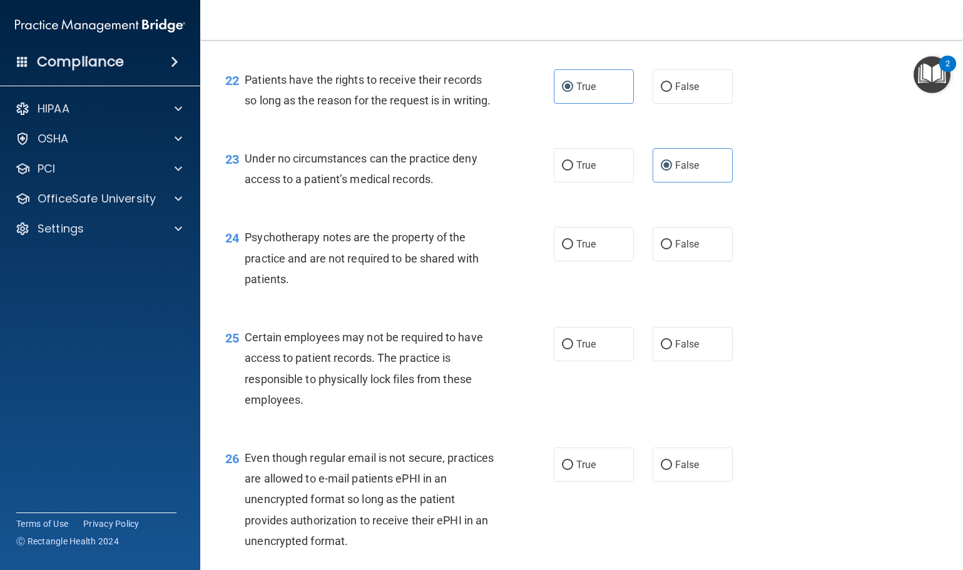
scroll to position [2565, 0]
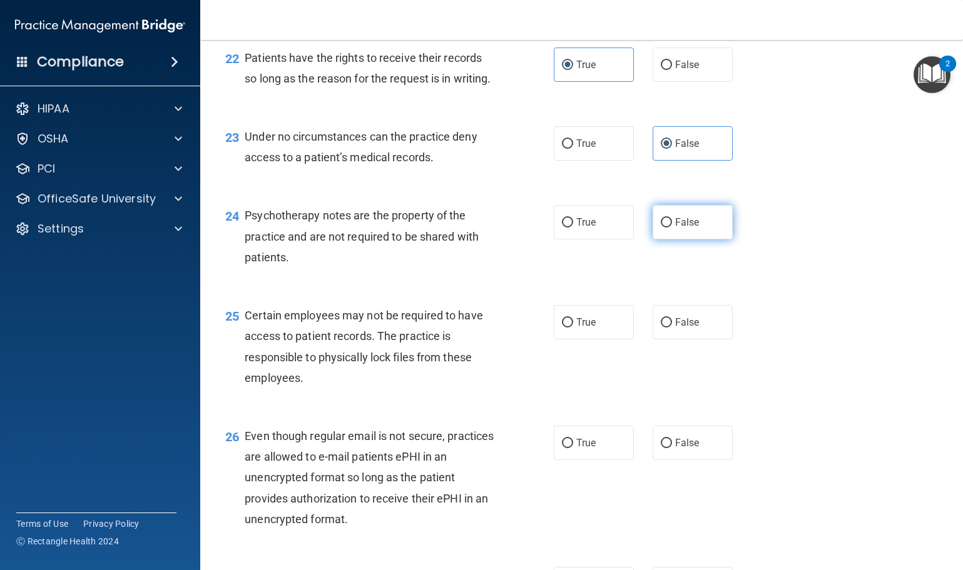
click at [671, 240] on label "False" at bounding box center [692, 222] width 80 height 34
click at [671, 228] on input "False" at bounding box center [666, 222] width 11 height 9
radio input "true"
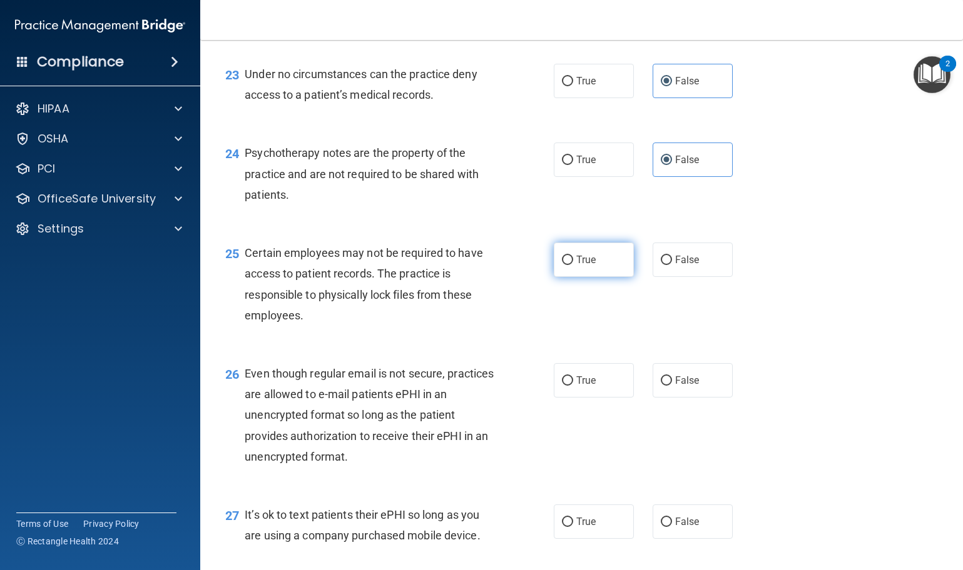
click at [576, 266] on span "True" at bounding box center [585, 260] width 19 height 12
click at [573, 265] on input "True" at bounding box center [567, 260] width 11 height 9
radio input "true"
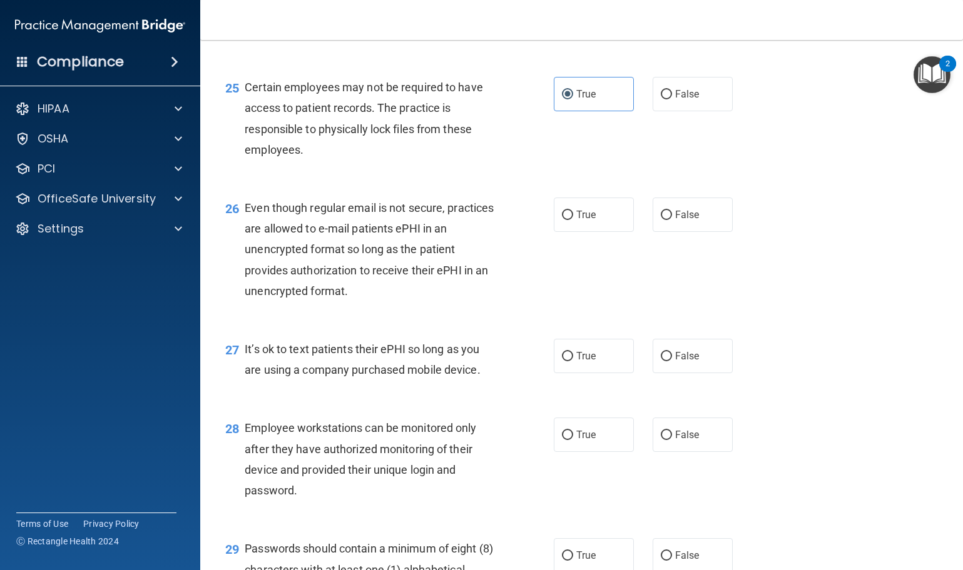
scroll to position [2815, 0]
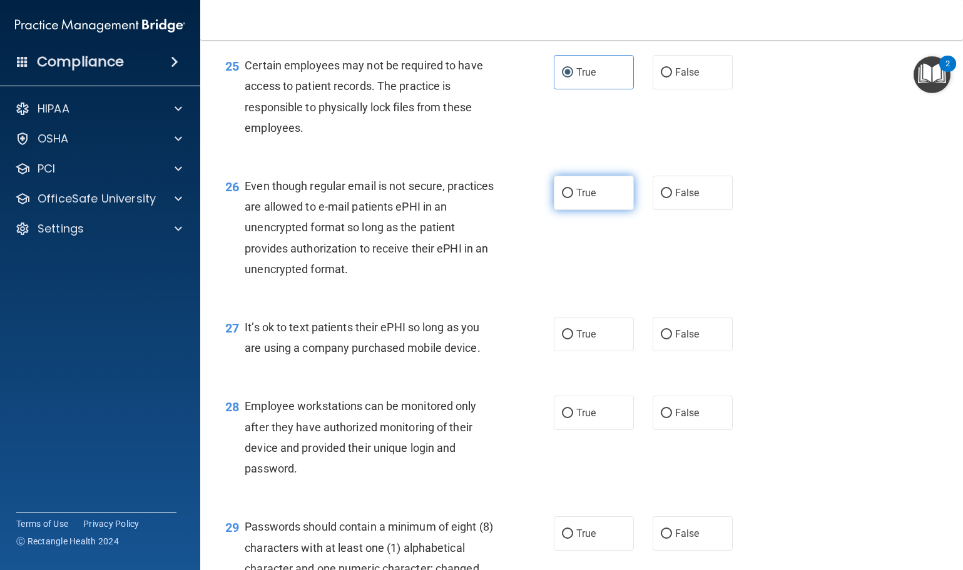
click at [612, 210] on label "True" at bounding box center [594, 193] width 80 height 34
click at [573, 198] on input "True" at bounding box center [567, 193] width 11 height 9
radio input "true"
click at [685, 340] on span "False" at bounding box center [687, 334] width 24 height 12
click at [672, 340] on input "False" at bounding box center [666, 334] width 11 height 9
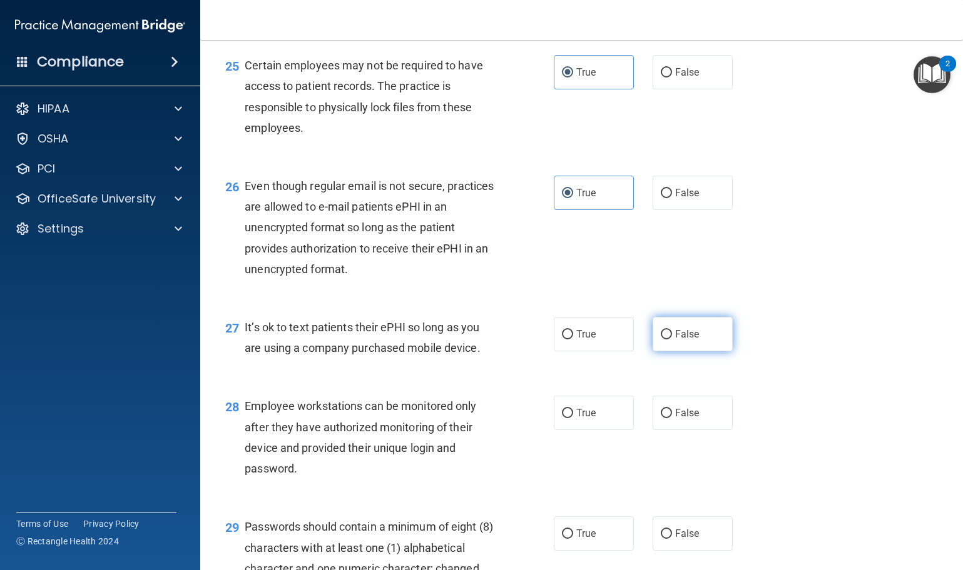
radio input "true"
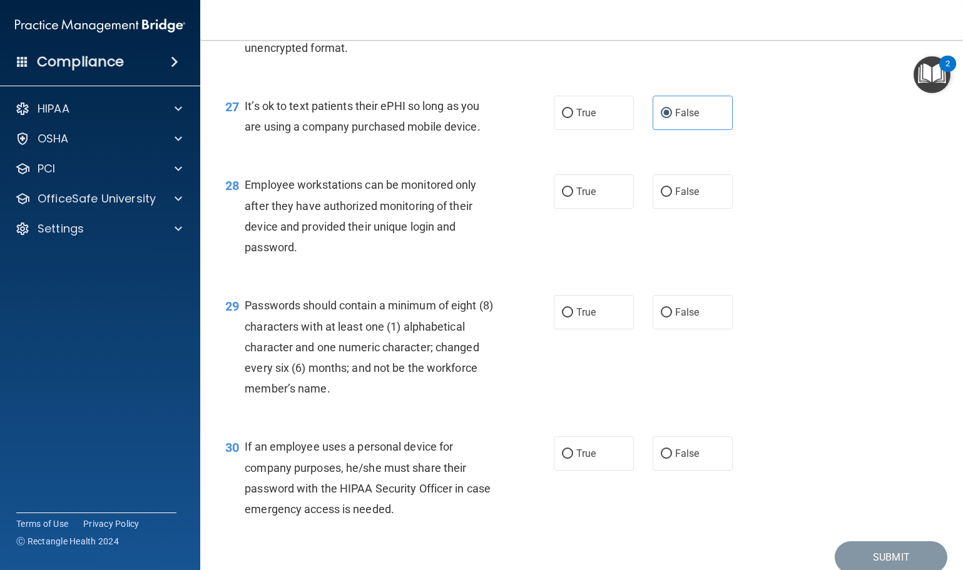
scroll to position [3065, 0]
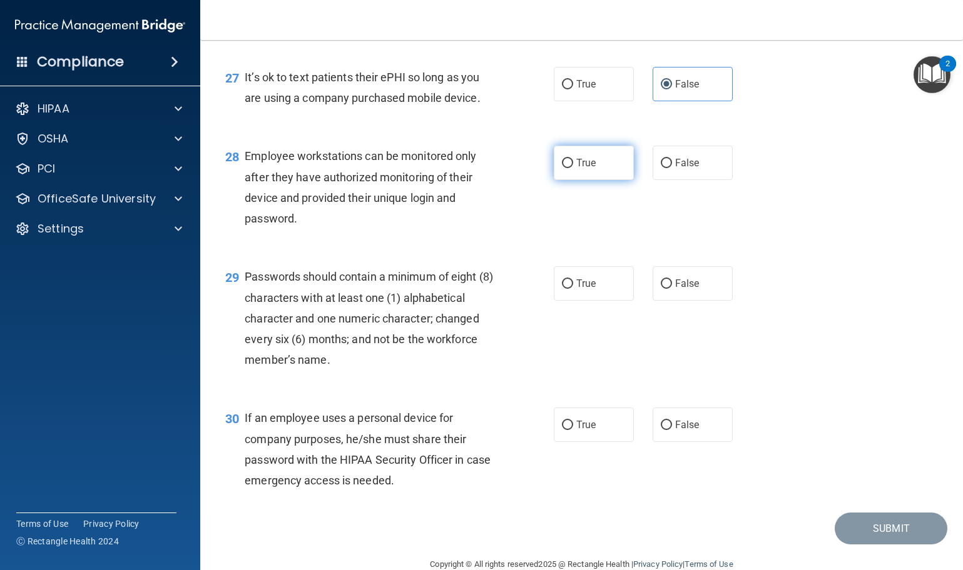
click at [604, 180] on label "True" at bounding box center [594, 163] width 80 height 34
click at [573, 168] on input "True" at bounding box center [567, 163] width 11 height 9
radio input "true"
click at [596, 301] on label "True" at bounding box center [594, 283] width 80 height 34
click at [573, 289] on input "True" at bounding box center [567, 284] width 11 height 9
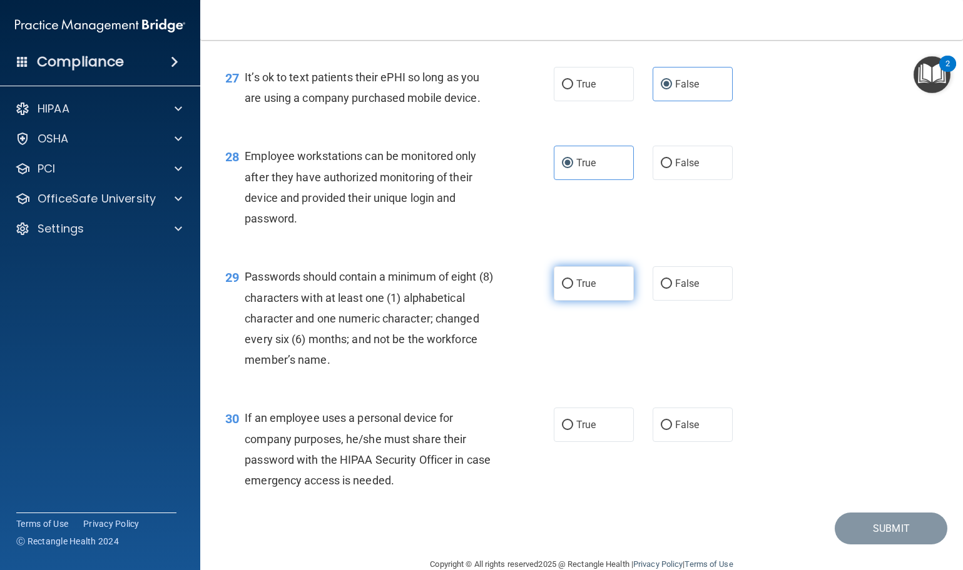
radio input "true"
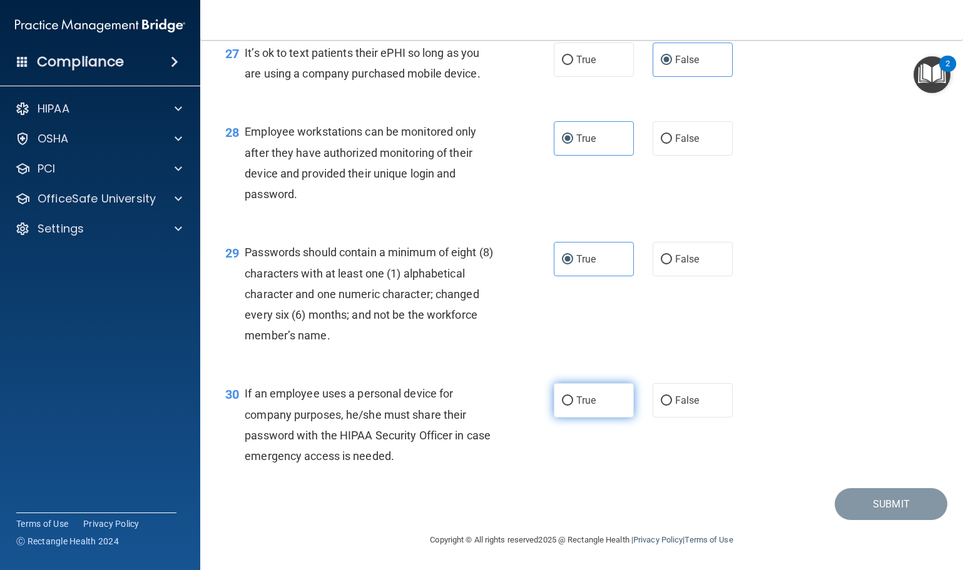
click at [605, 405] on label "True" at bounding box center [594, 400] width 80 height 34
click at [573, 405] on input "True" at bounding box center [567, 401] width 11 height 9
radio input "true"
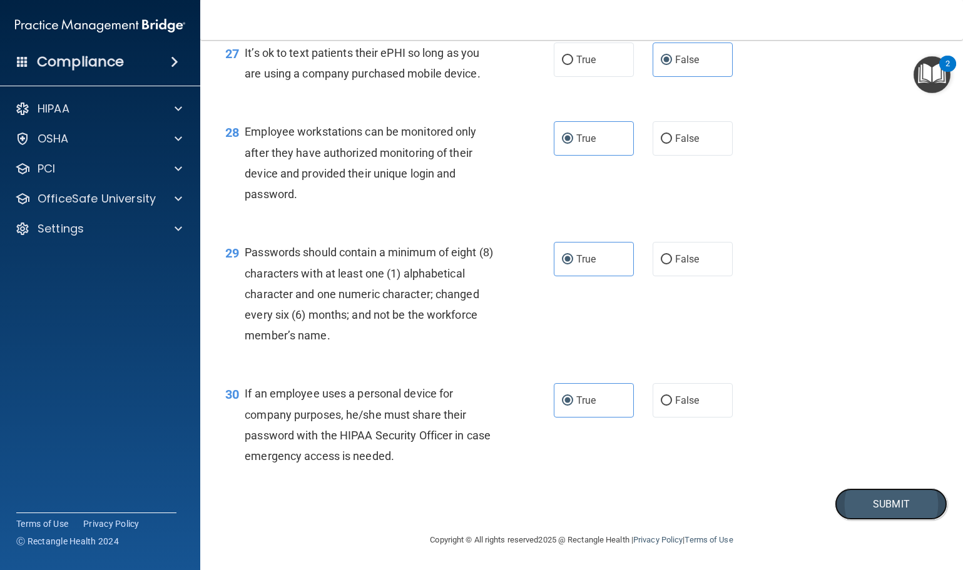
click at [890, 500] on button "Submit" at bounding box center [890, 505] width 113 height 32
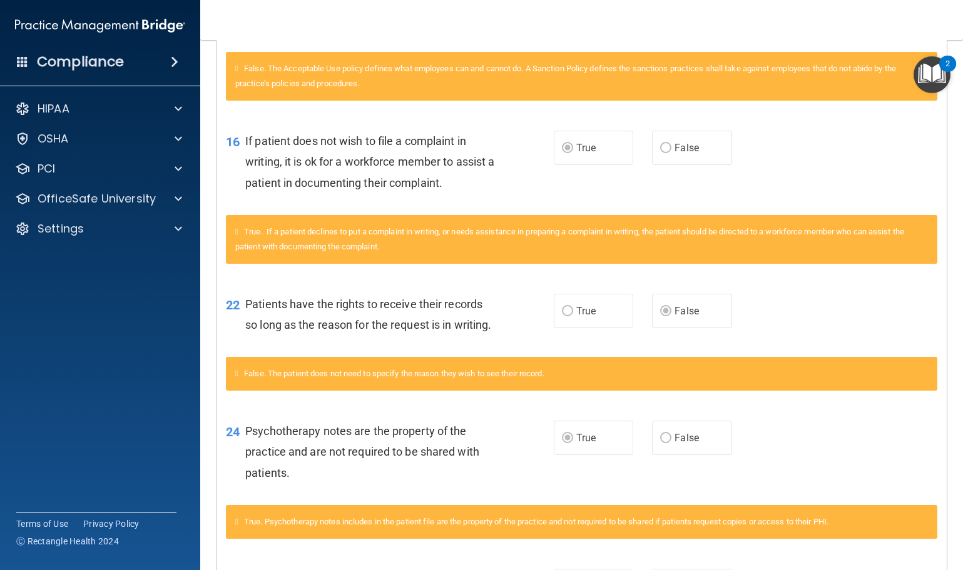
scroll to position [736, 0]
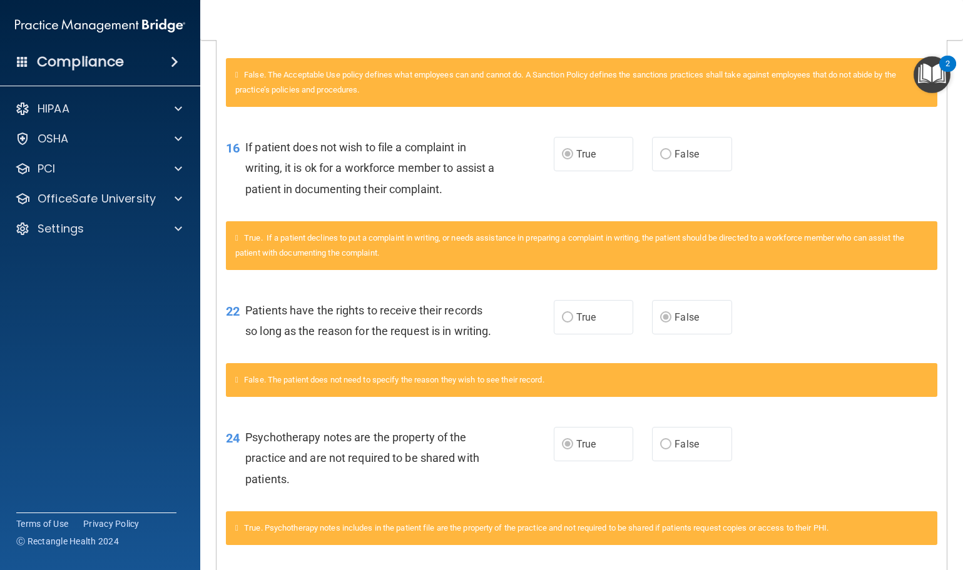
drag, startPoint x: 560, startPoint y: 452, endPoint x: 803, endPoint y: 152, distance: 385.2
click at [803, 152] on div "16 If patient does not wish to file a complaint in writing, it is ok for a work…" at bounding box center [581, 171] width 730 height 100
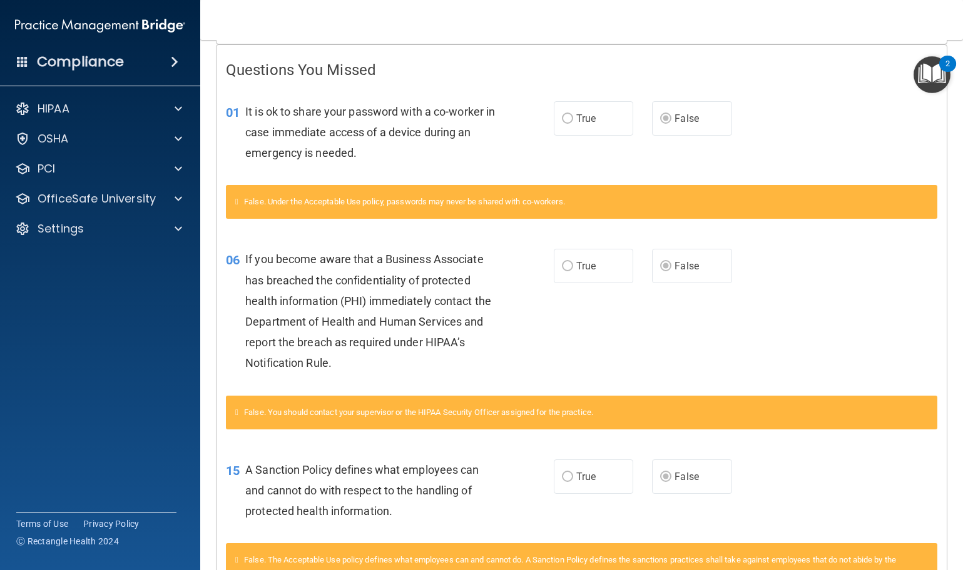
scroll to position [0, 0]
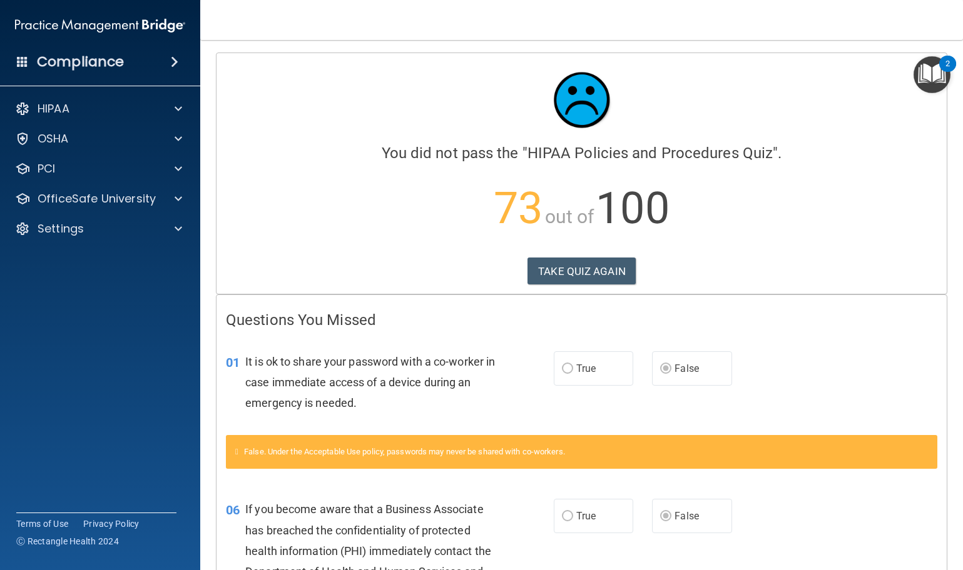
click at [816, 196] on p "73 out of 100" at bounding box center [581, 208] width 711 height 81
click at [136, 230] on div "Settings" at bounding box center [83, 228] width 155 height 15
click at [49, 352] on p "Sign Out" at bounding box center [93, 349] width 171 height 13
